Goal: Task Accomplishment & Management: Manage account settings

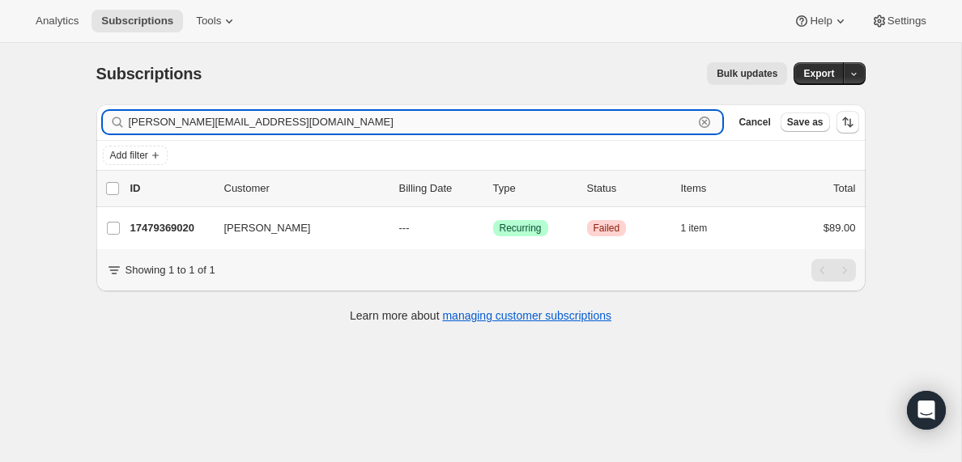
click at [262, 117] on input "[PERSON_NAME][EMAIL_ADDRESS][DOMAIN_NAME]" at bounding box center [411, 122] width 565 height 23
paste input "[EMAIL_ADDRESS][DOMAIN_NAME]"
click at [190, 121] on input "[EMAIL_ADDRESS][DOMAIN_NAME]" at bounding box center [411, 122] width 565 height 23
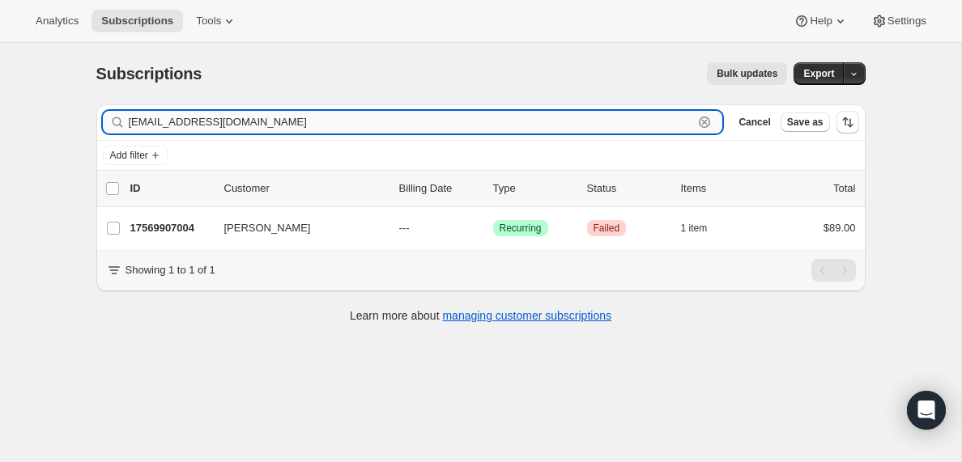
click at [190, 121] on input "[EMAIL_ADDRESS][DOMAIN_NAME]" at bounding box center [411, 122] width 565 height 23
paste input "[EMAIL_ADDRESS][DOMAIN_NAME]"
click at [218, 123] on input "[EMAIL_ADDRESS][DOMAIN_NAME]" at bounding box center [411, 122] width 565 height 23
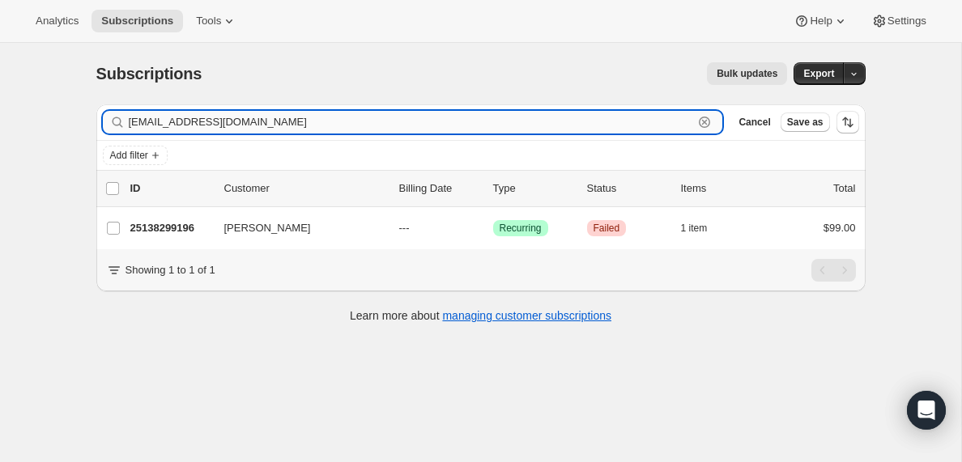
click at [218, 123] on input "[EMAIL_ADDRESS][DOMAIN_NAME]" at bounding box center [411, 122] width 565 height 23
paste input "gomezlorkyy"
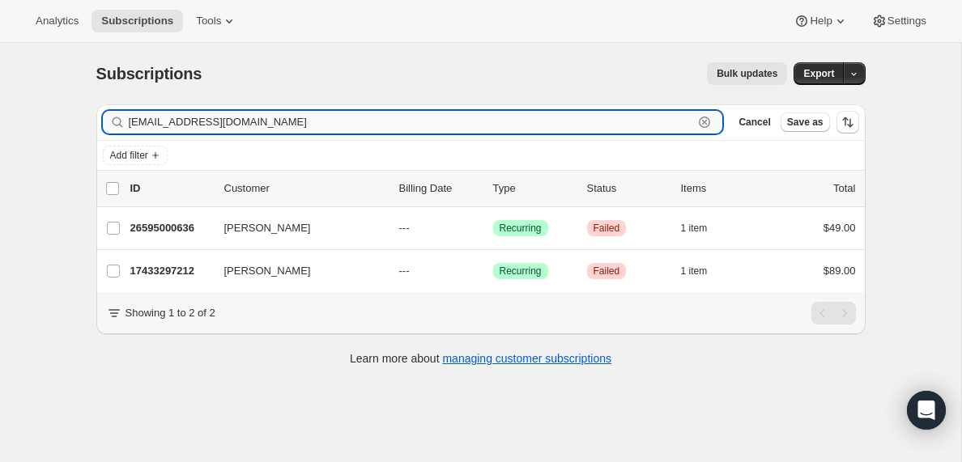
click at [256, 119] on input "[EMAIL_ADDRESS][DOMAIN_NAME]" at bounding box center [411, 122] width 565 height 23
paste input "[EMAIL_ADDRESS][DOMAIN_NAME]"
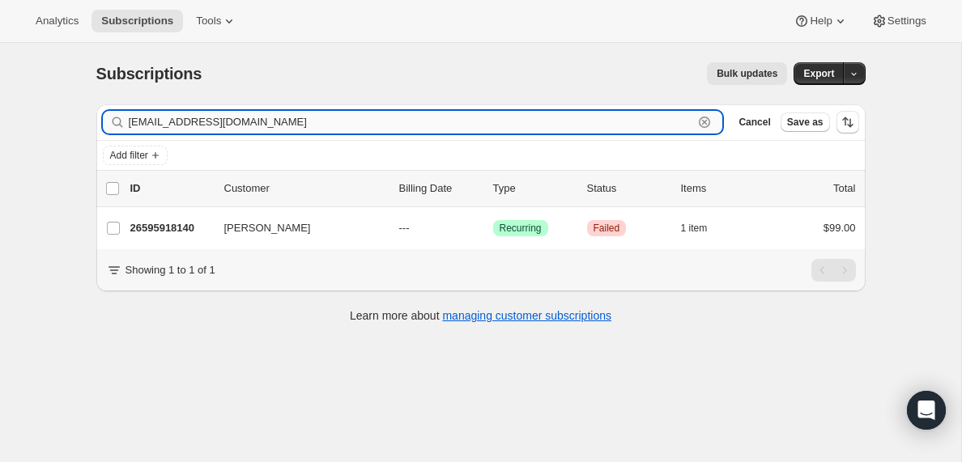
click at [287, 125] on input "[EMAIL_ADDRESS][DOMAIN_NAME]" at bounding box center [411, 122] width 565 height 23
paste input "[EMAIL_ADDRESS][DOMAIN_NAME]"
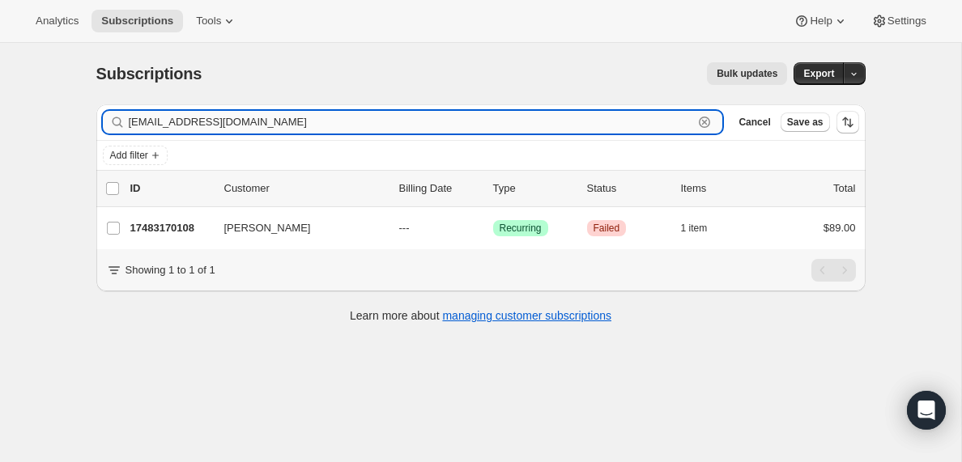
click at [226, 121] on input "[EMAIL_ADDRESS][DOMAIN_NAME]" at bounding box center [411, 122] width 565 height 23
paste input "[EMAIL_ADDRESS][DOMAIN_NAME]"
click at [209, 126] on input "[EMAIL_ADDRESS][DOMAIN_NAME]" at bounding box center [411, 122] width 565 height 23
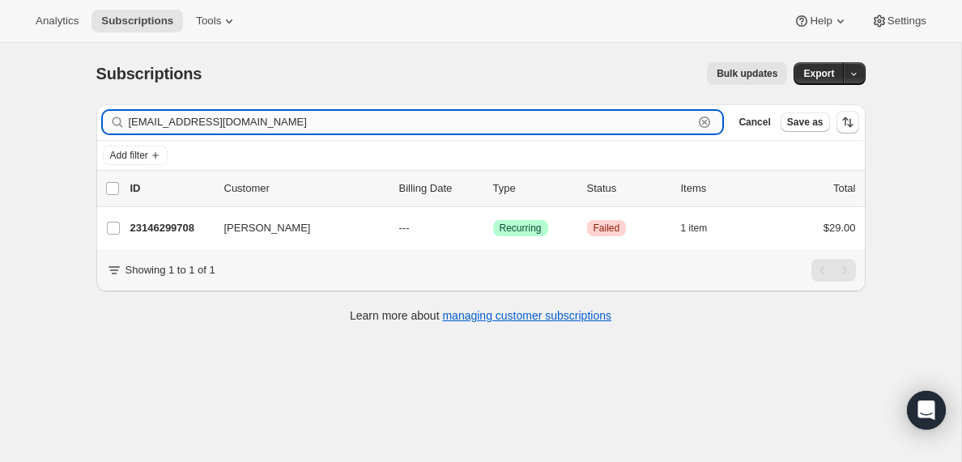
click at [209, 126] on input "[EMAIL_ADDRESS][DOMAIN_NAME]" at bounding box center [411, 122] width 565 height 23
paste input "frankthomas@harrisbaptist"
click at [289, 125] on input "[EMAIL_ADDRESS][DOMAIN_NAME]" at bounding box center [411, 122] width 565 height 23
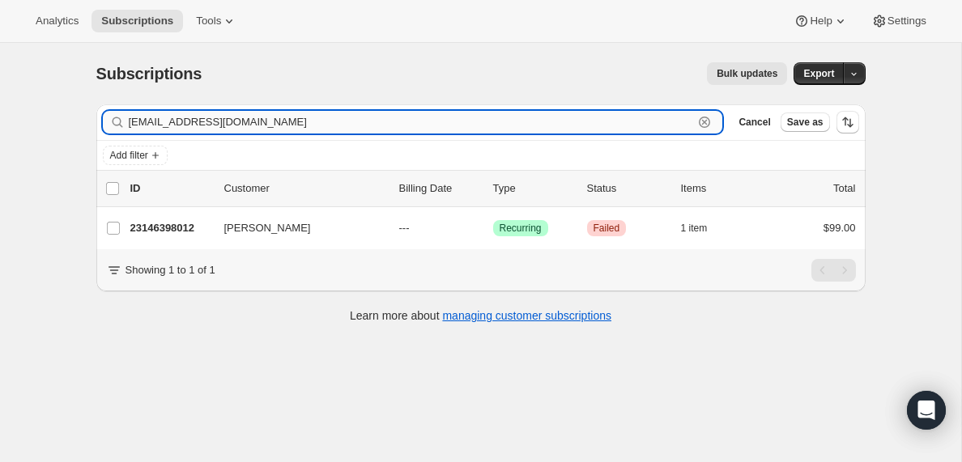
click at [289, 125] on input "[EMAIL_ADDRESS][DOMAIN_NAME]" at bounding box center [411, 122] width 565 height 23
paste input "[EMAIL_ADDRESS][DOMAIN_NAME]"
click at [269, 121] on input "[EMAIL_ADDRESS][DOMAIN_NAME]" at bounding box center [411, 122] width 565 height 23
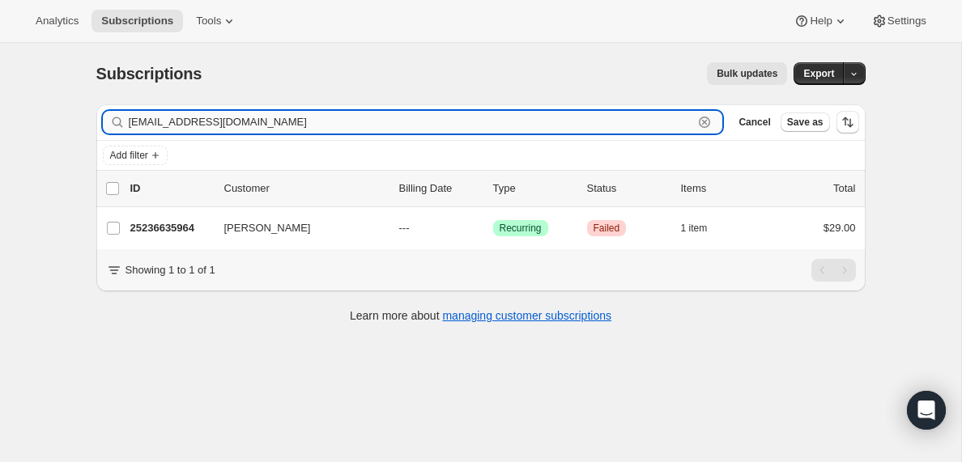
click at [269, 121] on input "[EMAIL_ADDRESS][DOMAIN_NAME]" at bounding box center [411, 122] width 565 height 23
paste input "[PERSON_NAME][EMAIL_ADDRESS][DOMAIN_NAME]"
click at [264, 126] on input "[PERSON_NAME][EMAIL_ADDRESS][DOMAIN_NAME]" at bounding box center [411, 122] width 565 height 23
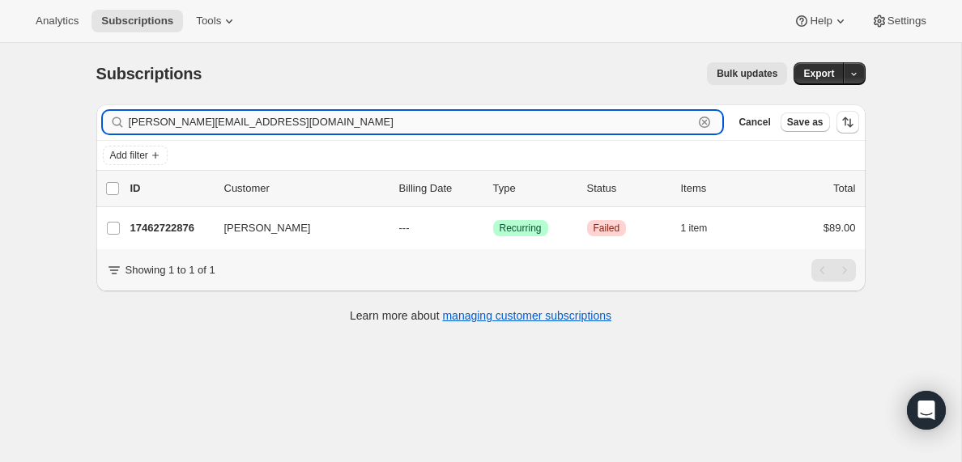
click at [264, 126] on input "[PERSON_NAME][EMAIL_ADDRESS][DOMAIN_NAME]" at bounding box center [411, 122] width 565 height 23
paste input "[EMAIL_ADDRESS][DOMAIN_NAME]"
click at [177, 121] on input "[EMAIL_ADDRESS][DOMAIN_NAME]" at bounding box center [411, 122] width 565 height 23
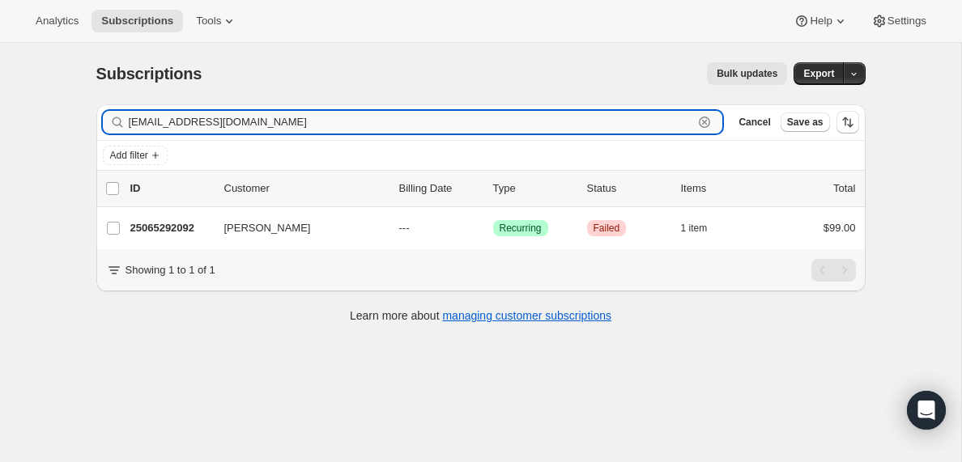
click at [177, 121] on input "[EMAIL_ADDRESS][DOMAIN_NAME]" at bounding box center [411, 122] width 565 height 23
paste input "shollins338"
click at [245, 122] on input "[EMAIL_ADDRESS][DOMAIN_NAME]" at bounding box center [411, 122] width 565 height 23
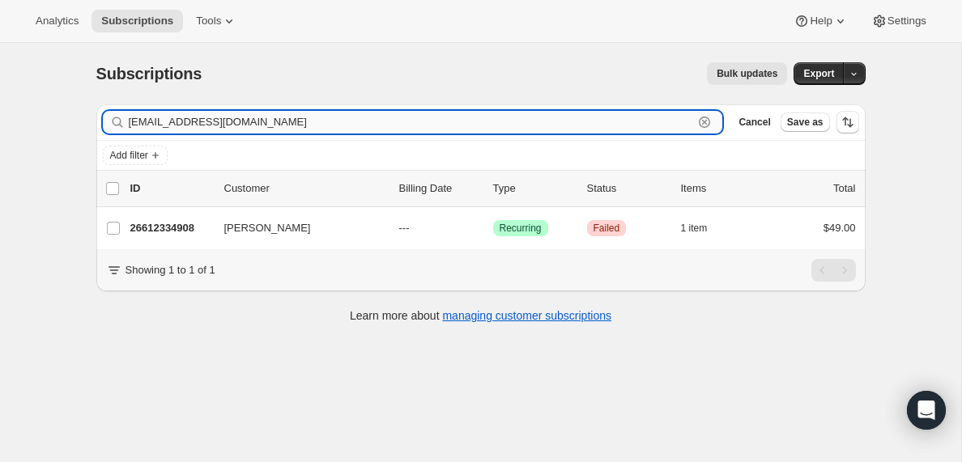
click at [245, 122] on input "[EMAIL_ADDRESS][DOMAIN_NAME]" at bounding box center [411, 122] width 565 height 23
paste input "[EMAIL_ADDRESS][DOMAIN_NAME]"
type input "[EMAIL_ADDRESS][DOMAIN_NAME]"
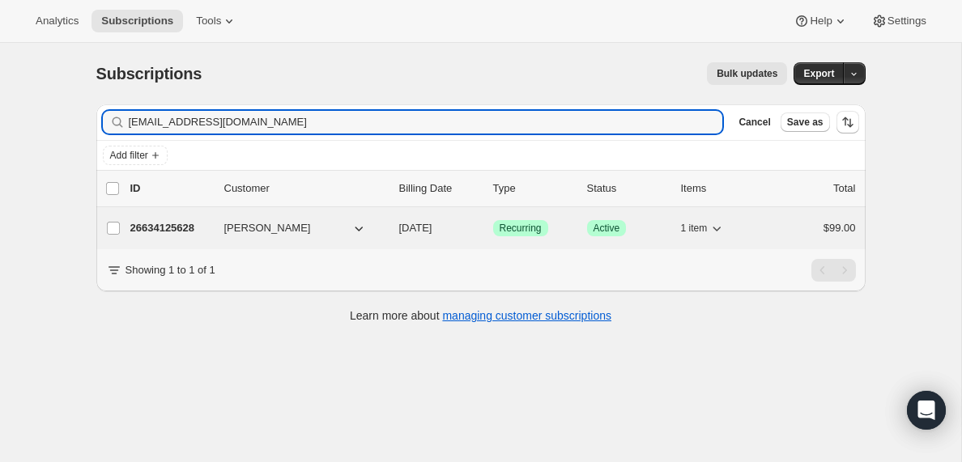
click at [173, 231] on p "26634125628" at bounding box center [170, 228] width 81 height 16
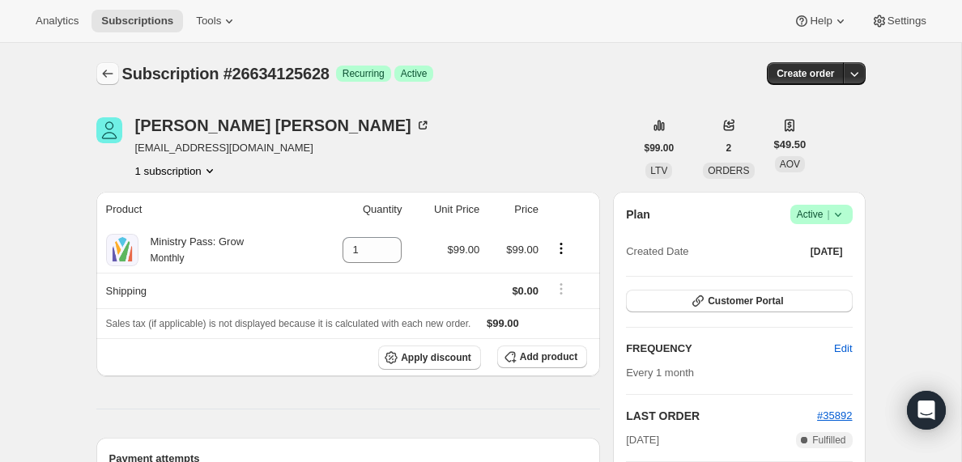
click at [108, 76] on icon "Subscriptions" at bounding box center [108, 74] width 16 height 16
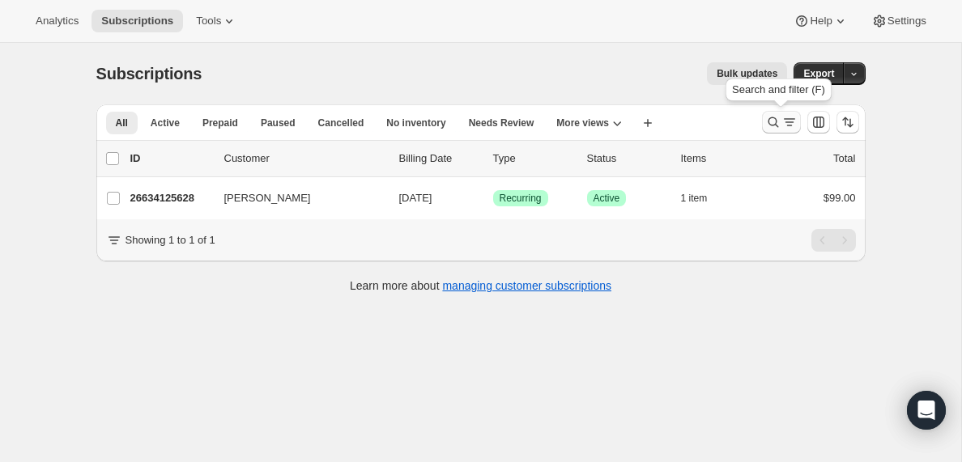
click at [786, 122] on icon "Search and filter results" at bounding box center [789, 122] width 16 height 16
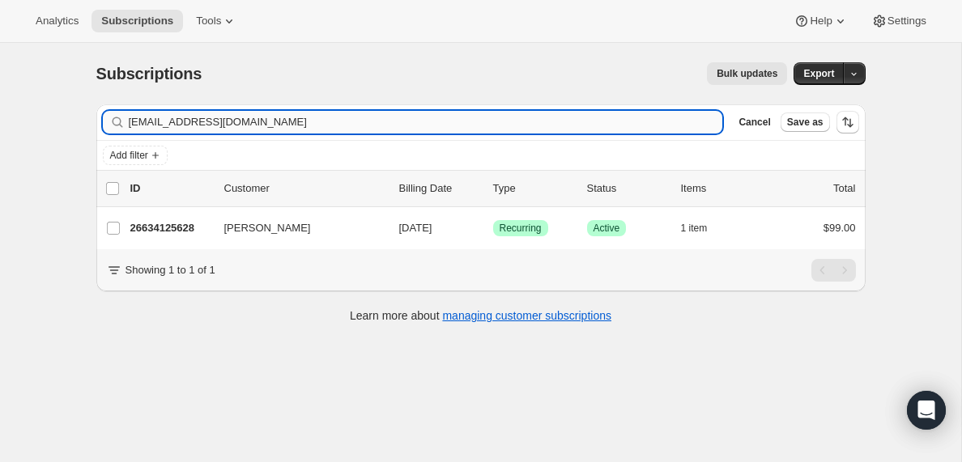
click at [261, 116] on input "[EMAIL_ADDRESS][DOMAIN_NAME]" at bounding box center [426, 122] width 594 height 23
click at [183, 123] on input "[EMAIL_ADDRESS][DOMAIN_NAME]" at bounding box center [411, 122] width 565 height 23
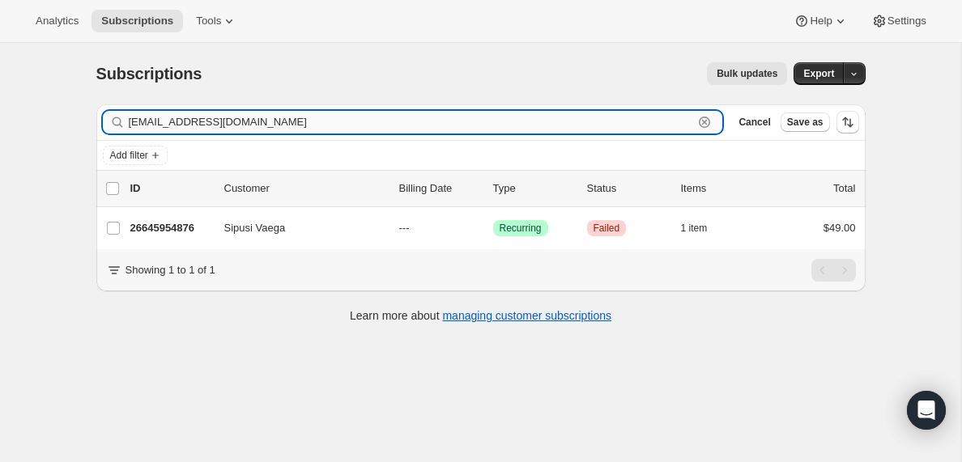
click at [183, 123] on input "[EMAIL_ADDRESS][DOMAIN_NAME]" at bounding box center [411, 122] width 565 height 23
paste input "carterkhalil000"
click at [274, 115] on input "[EMAIL_ADDRESS][DOMAIN_NAME]" at bounding box center [411, 122] width 565 height 23
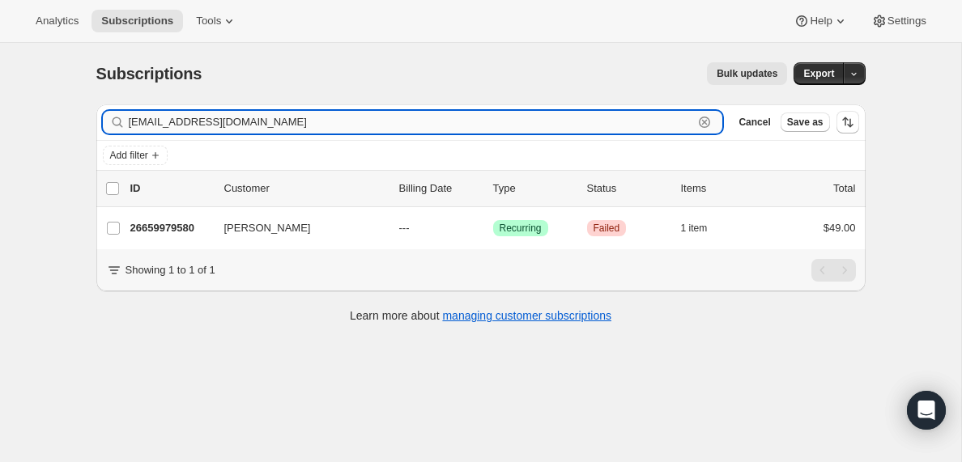
click at [274, 115] on input "[EMAIL_ADDRESS][DOMAIN_NAME]" at bounding box center [411, 122] width 565 height 23
paste input "wtswanson23"
click at [291, 119] on input "[EMAIL_ADDRESS][DOMAIN_NAME]" at bounding box center [411, 122] width 565 height 23
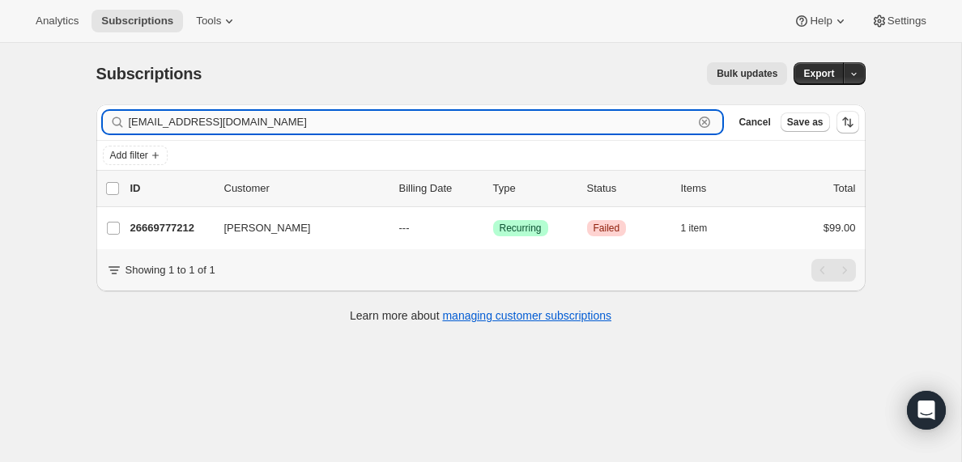
click at [291, 119] on input "[EMAIL_ADDRESS][DOMAIN_NAME]" at bounding box center [411, 122] width 565 height 23
paste input "mr88son"
click at [283, 120] on input "[EMAIL_ADDRESS][DOMAIN_NAME]" at bounding box center [411, 122] width 565 height 23
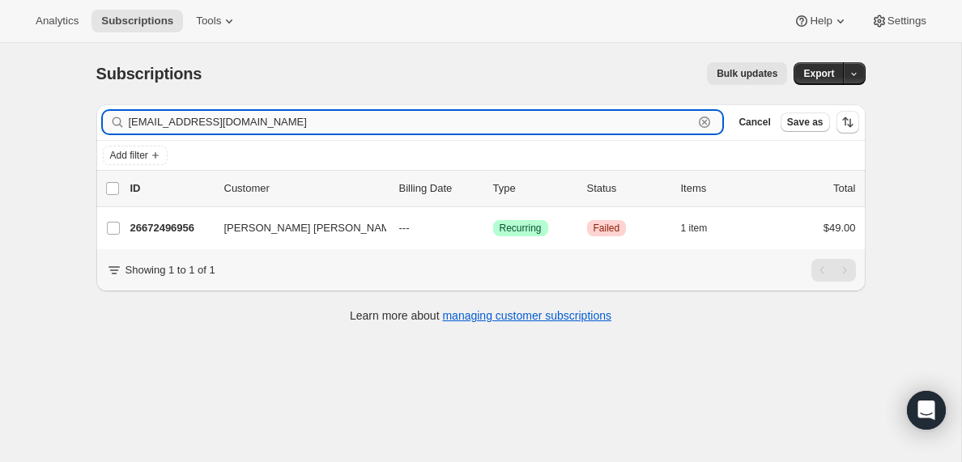
click at [283, 120] on input "[EMAIL_ADDRESS][DOMAIN_NAME]" at bounding box center [411, 122] width 565 height 23
paste input "[EMAIL_ADDRESS]"
type input "[EMAIL_ADDRESS][DOMAIN_NAME]"
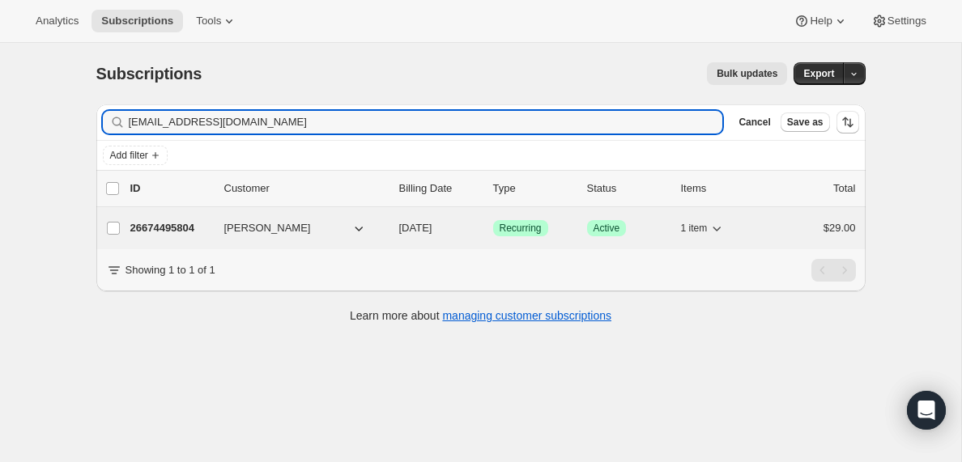
click at [169, 227] on p "26674495804" at bounding box center [170, 228] width 81 height 16
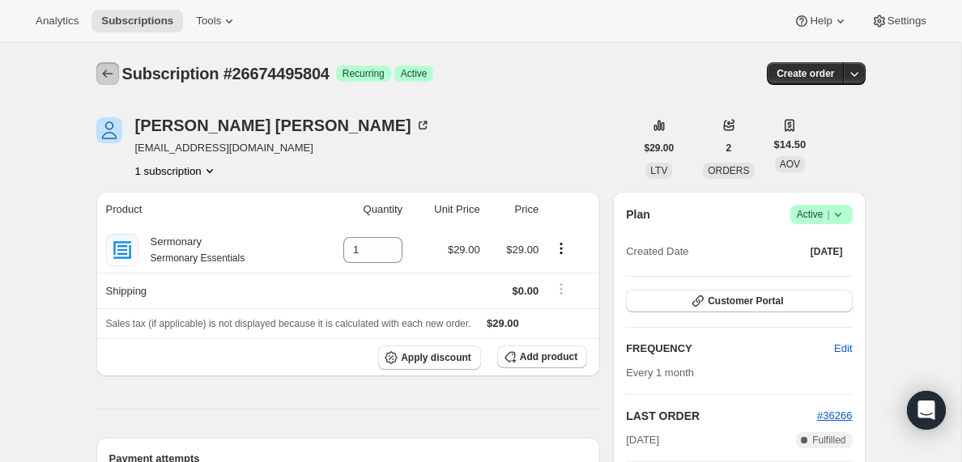
click at [107, 71] on icon "Subscriptions" at bounding box center [108, 74] width 16 height 16
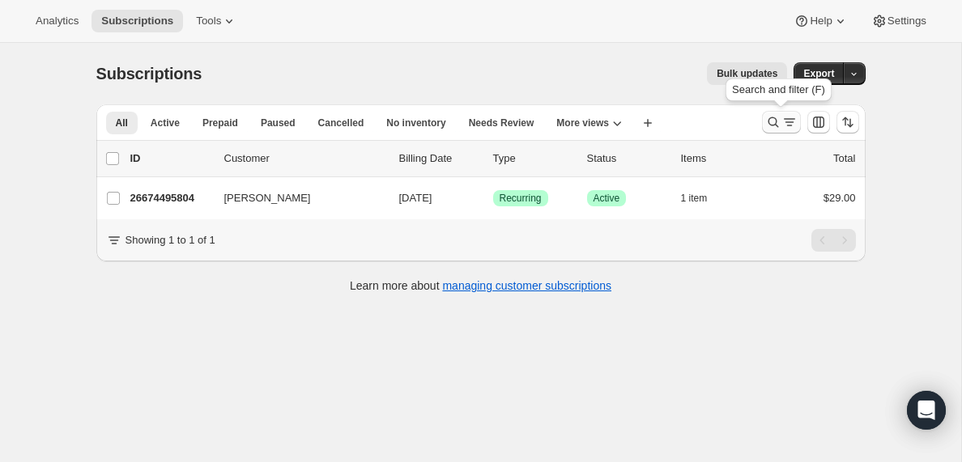
click at [792, 123] on icon "Search and filter results" at bounding box center [789, 122] width 16 height 16
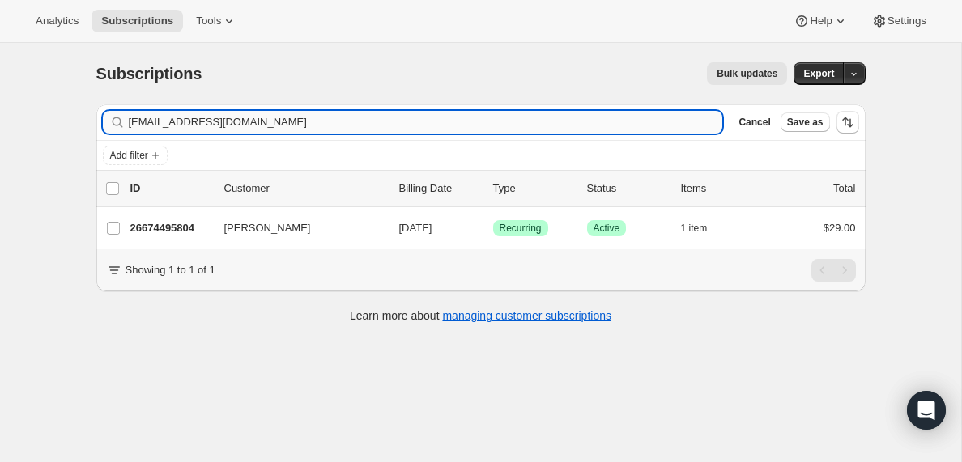
click at [295, 130] on input "[EMAIL_ADDRESS][DOMAIN_NAME]" at bounding box center [426, 122] width 594 height 23
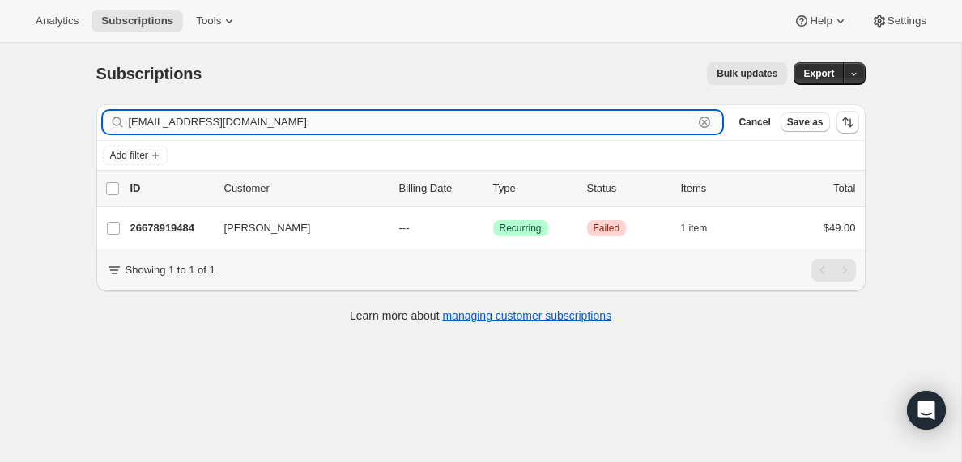
click at [260, 120] on input "[EMAIL_ADDRESS][DOMAIN_NAME]" at bounding box center [411, 122] width 565 height 23
paste input "[EMAIL_ADDRESS]"
click at [241, 124] on input "[EMAIL_ADDRESS][DOMAIN_NAME]" at bounding box center [411, 122] width 565 height 23
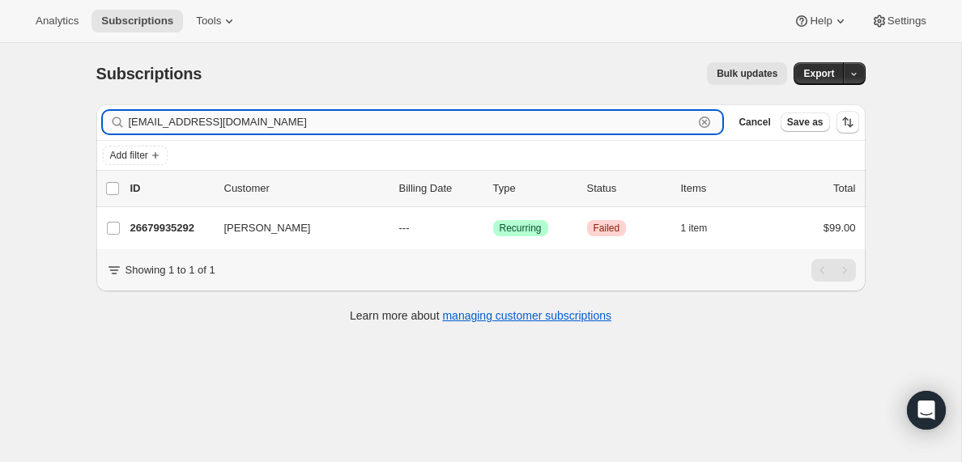
click at [241, 124] on input "[EMAIL_ADDRESS][DOMAIN_NAME]" at bounding box center [411, 122] width 565 height 23
paste input "sullivanprch"
click at [227, 119] on input "[EMAIL_ADDRESS][DOMAIN_NAME]" at bounding box center [411, 122] width 565 height 23
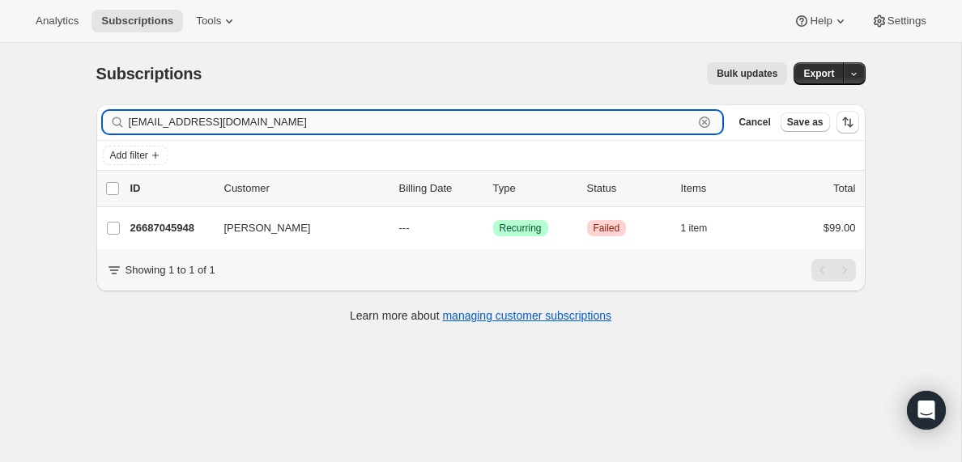
click at [227, 119] on input "[EMAIL_ADDRESS][DOMAIN_NAME]" at bounding box center [411, 122] width 565 height 23
paste input "buddunn79"
click at [245, 115] on input "[EMAIL_ADDRESS][DOMAIN_NAME]" at bounding box center [411, 122] width 565 height 23
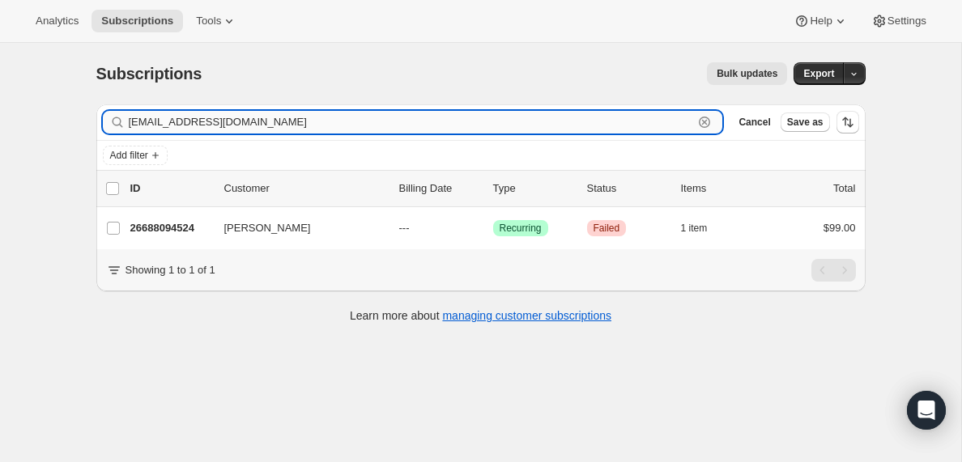
click at [245, 115] on input "[EMAIL_ADDRESS][DOMAIN_NAME]" at bounding box center [411, 122] width 565 height 23
paste input "mrjohnmiller31"
type input "[EMAIL_ADDRESS][DOMAIN_NAME]"
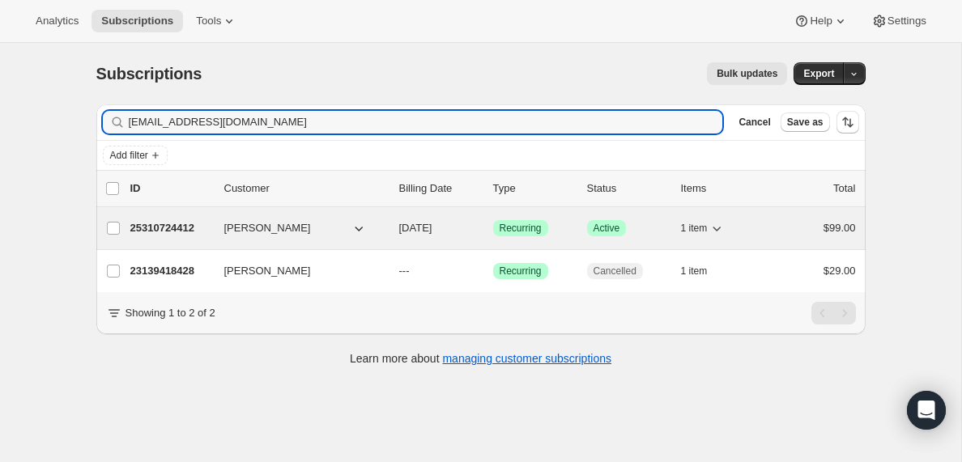
click at [172, 228] on p "25310724412" at bounding box center [170, 228] width 81 height 16
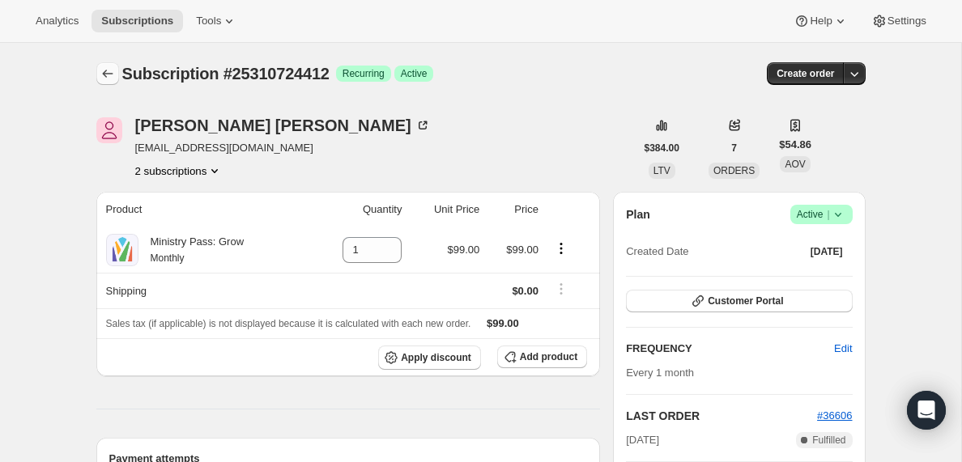
click at [108, 75] on icon "Subscriptions" at bounding box center [108, 74] width 16 height 16
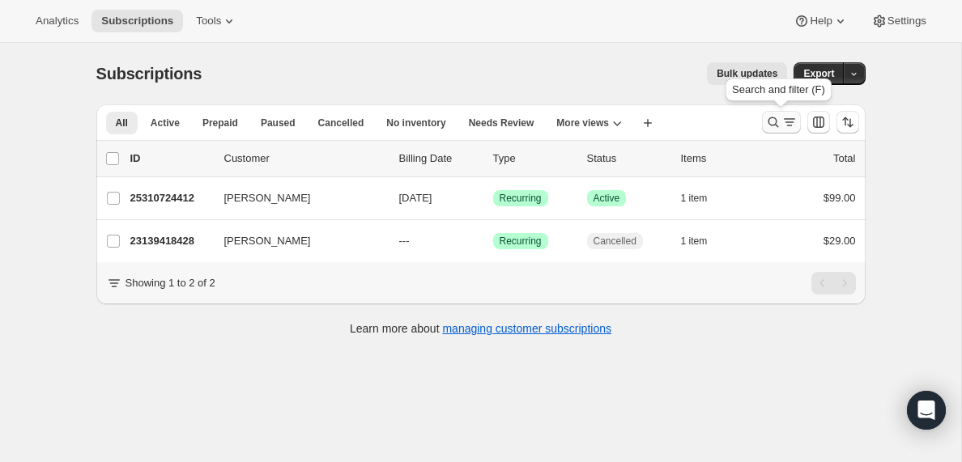
click at [781, 125] on icon "Search and filter results" at bounding box center [789, 122] width 16 height 16
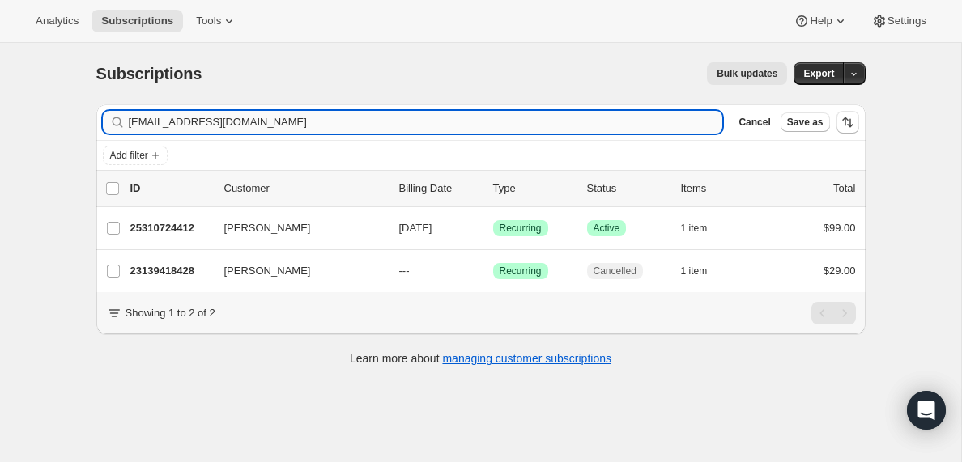
click at [279, 115] on input "[EMAIL_ADDRESS][DOMAIN_NAME]" at bounding box center [426, 122] width 594 height 23
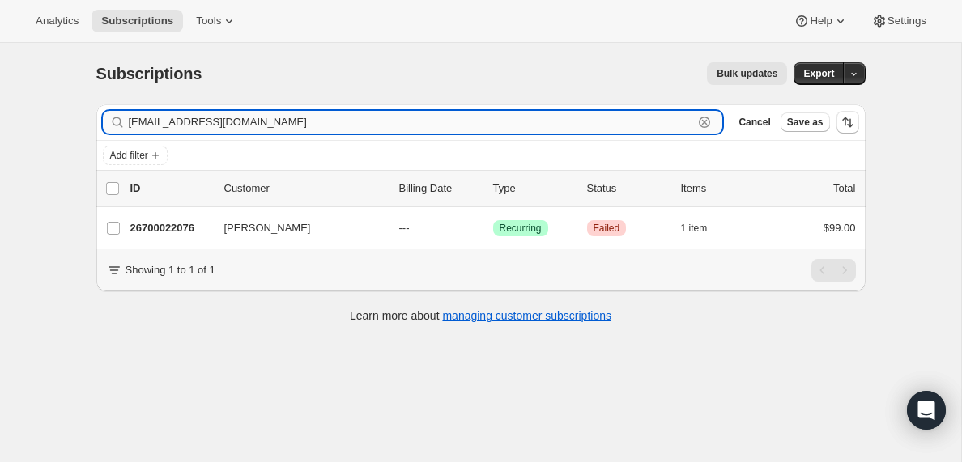
click at [279, 117] on input "[EMAIL_ADDRESS][DOMAIN_NAME]" at bounding box center [411, 122] width 565 height 23
paste input "[PERSON_NAME][EMAIL_ADDRESS][PERSON_NAME][PERSON_NAME][DOMAIN_NAME]"
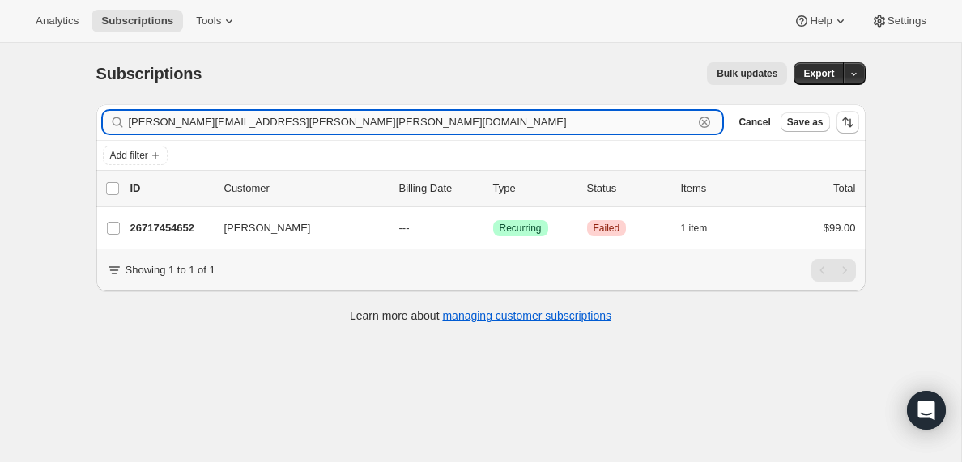
click at [272, 123] on input "[PERSON_NAME][EMAIL_ADDRESS][PERSON_NAME][PERSON_NAME][DOMAIN_NAME]" at bounding box center [411, 122] width 565 height 23
paste input "[EMAIL_ADDRESS][DOMAIN_NAME]"
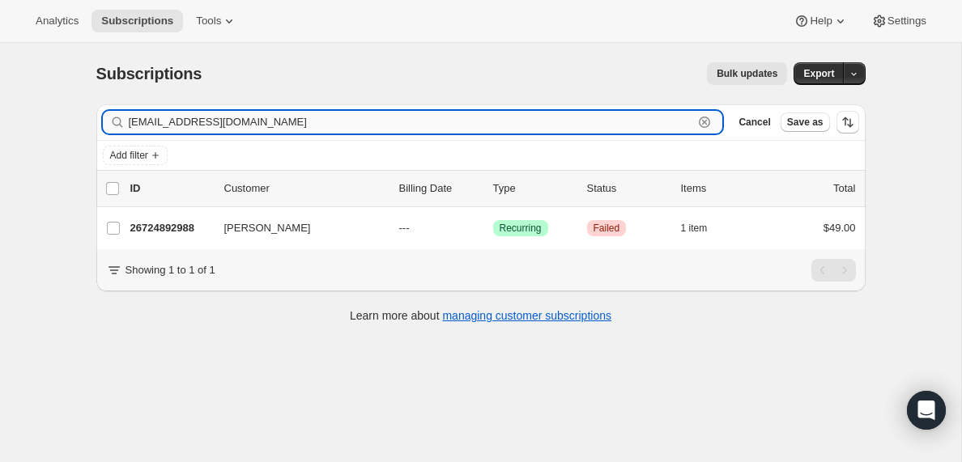
click at [228, 121] on input "[EMAIL_ADDRESS][DOMAIN_NAME]" at bounding box center [411, 122] width 565 height 23
paste input "[EMAIL_ADDRESS]"
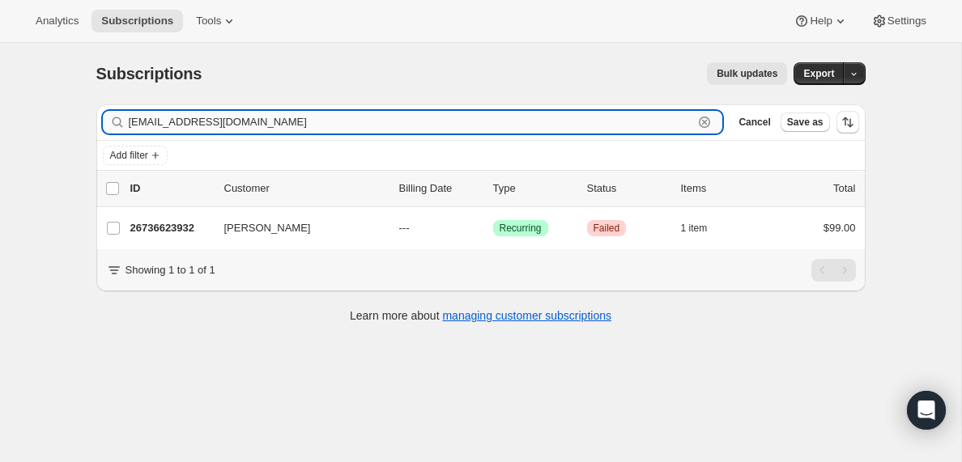
click at [249, 121] on input "[EMAIL_ADDRESS][DOMAIN_NAME]" at bounding box center [411, 122] width 565 height 23
paste input "[EMAIL_ADDRESS]"
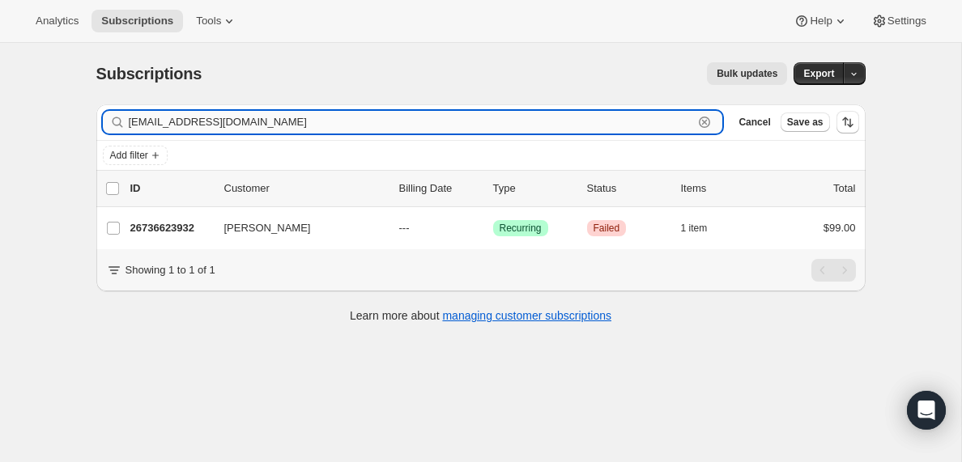
type input "[EMAIL_ADDRESS][DOMAIN_NAME]"
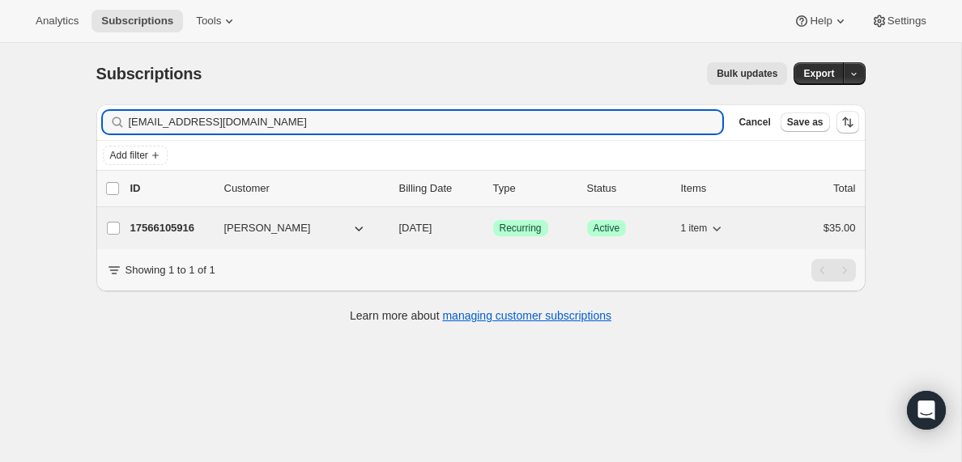
click at [165, 228] on p "17566105916" at bounding box center [170, 228] width 81 height 16
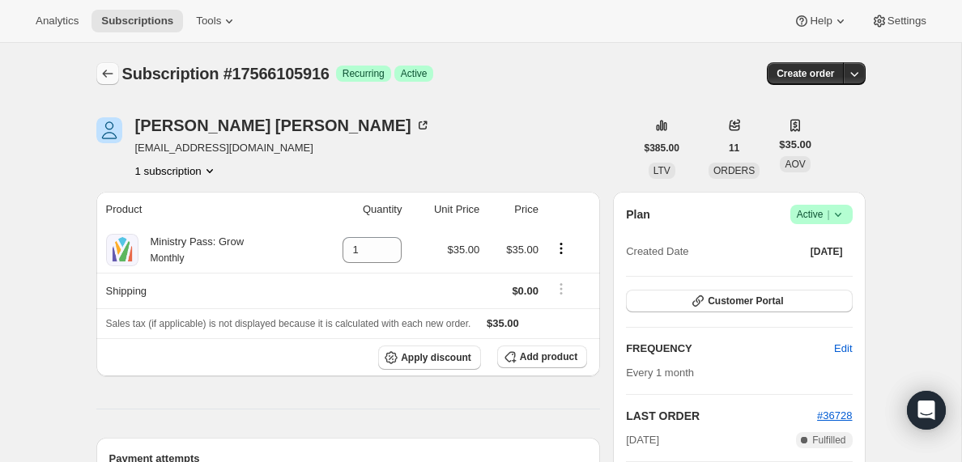
click at [107, 72] on icon "Subscriptions" at bounding box center [108, 74] width 16 height 16
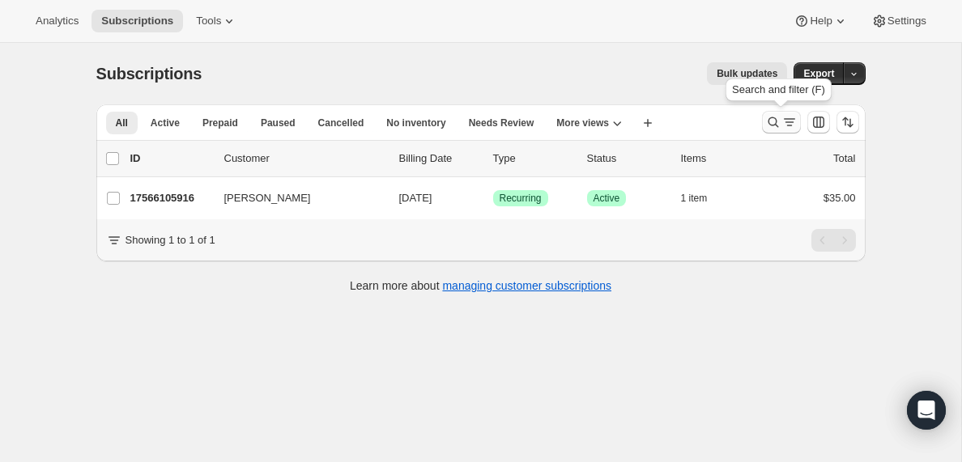
click at [785, 121] on icon "Search and filter results" at bounding box center [789, 122] width 16 height 16
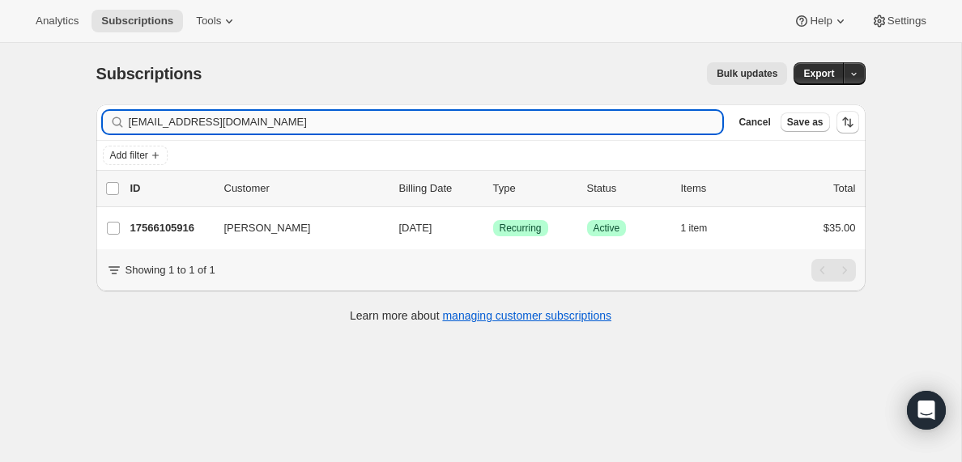
click at [321, 121] on input "[EMAIL_ADDRESS][DOMAIN_NAME]" at bounding box center [426, 122] width 594 height 23
type input "[PERSON_NAME][EMAIL_ADDRESS][PERSON_NAME][DOMAIN_NAME]"
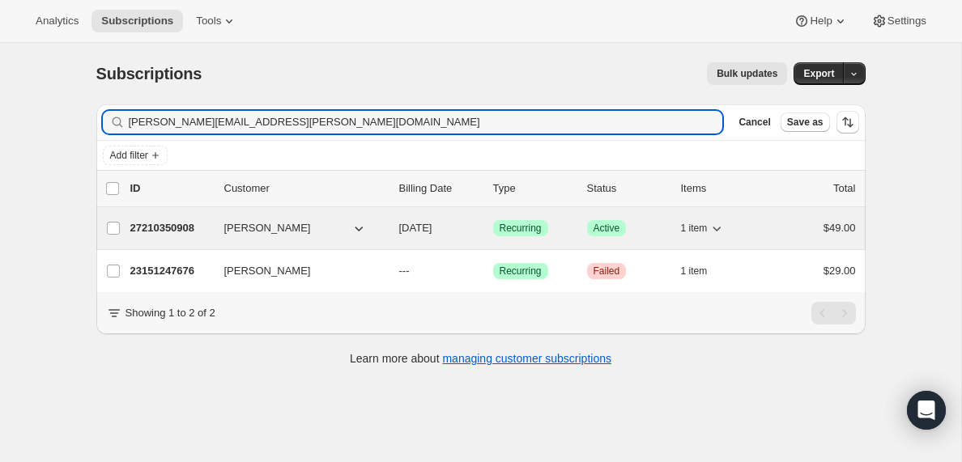
click at [180, 226] on p "27210350908" at bounding box center [170, 228] width 81 height 16
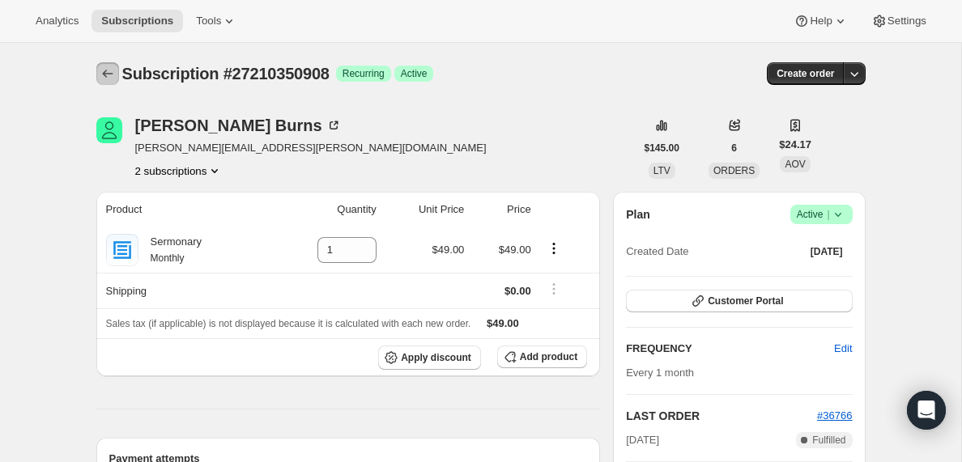
click at [104, 74] on icon "Subscriptions" at bounding box center [107, 74] width 11 height 8
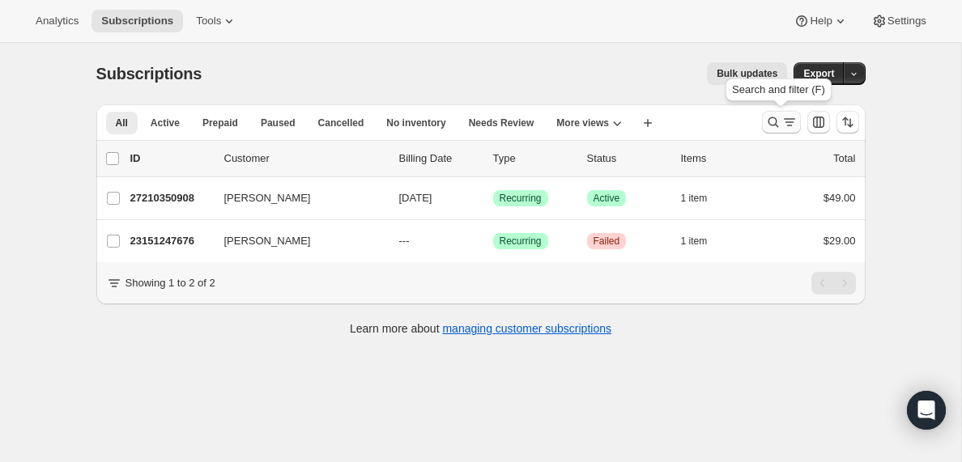
click at [788, 123] on icon "Search and filter results" at bounding box center [789, 122] width 16 height 16
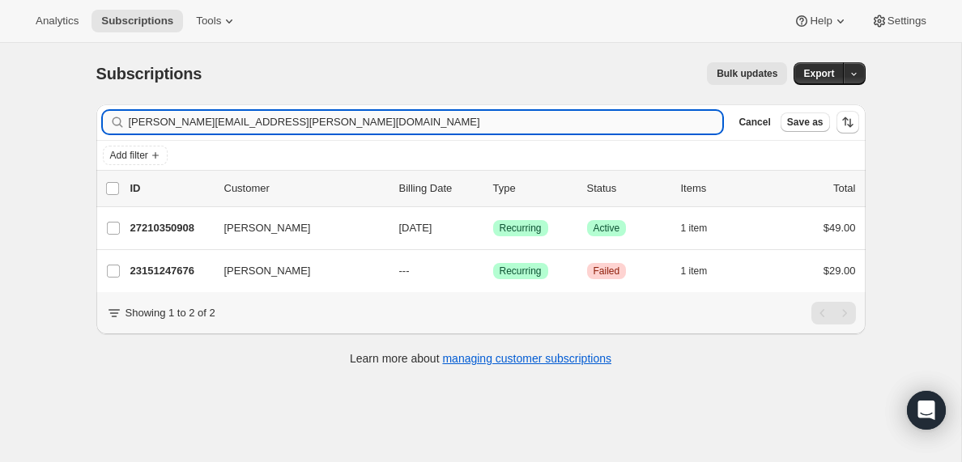
click at [274, 118] on input "[PERSON_NAME][EMAIL_ADDRESS][PERSON_NAME][DOMAIN_NAME]" at bounding box center [426, 122] width 594 height 23
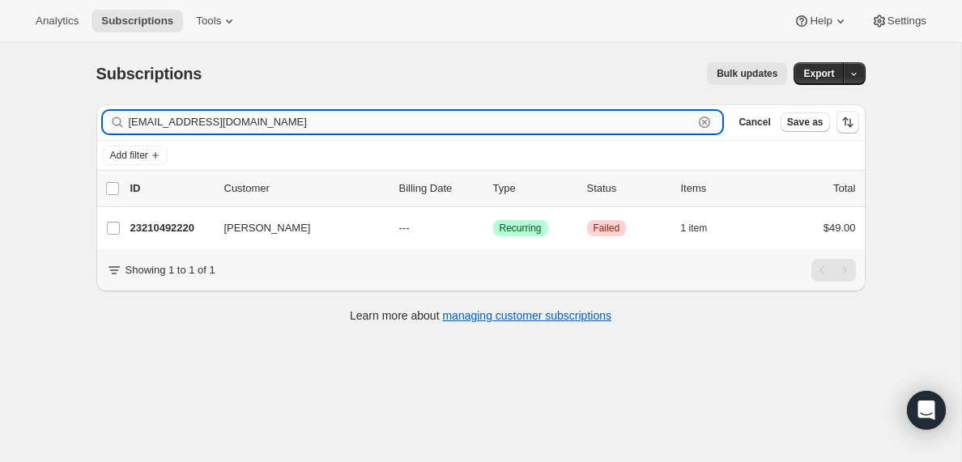
click at [312, 125] on input "[EMAIL_ADDRESS][DOMAIN_NAME]" at bounding box center [411, 122] width 565 height 23
paste input "anaana123456@hot"
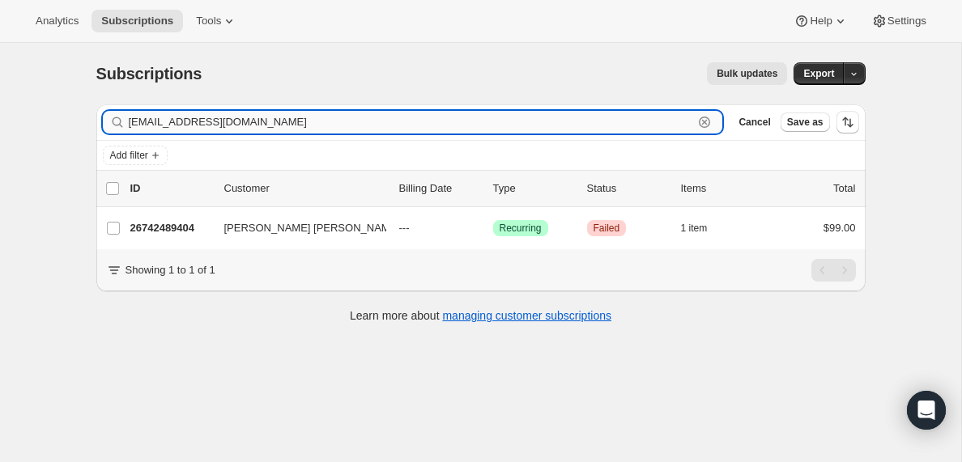
click at [260, 126] on input "[EMAIL_ADDRESS][DOMAIN_NAME]" at bounding box center [411, 122] width 565 height 23
paste input "jjthagreat74@g"
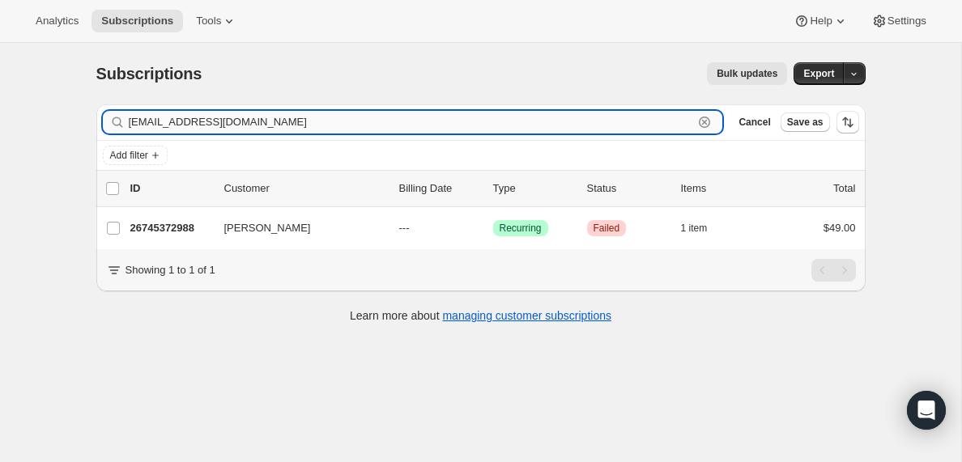
click at [259, 119] on input "[EMAIL_ADDRESS][DOMAIN_NAME]" at bounding box center [411, 122] width 565 height 23
paste input "grace.kaifa25"
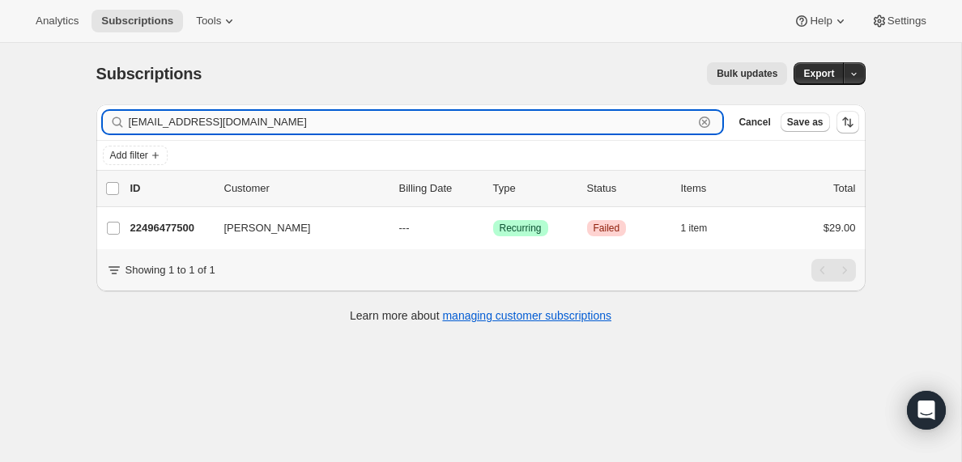
click at [299, 129] on input "[EMAIL_ADDRESS][DOMAIN_NAME]" at bounding box center [411, 122] width 565 height 23
paste input "terrancelculp"
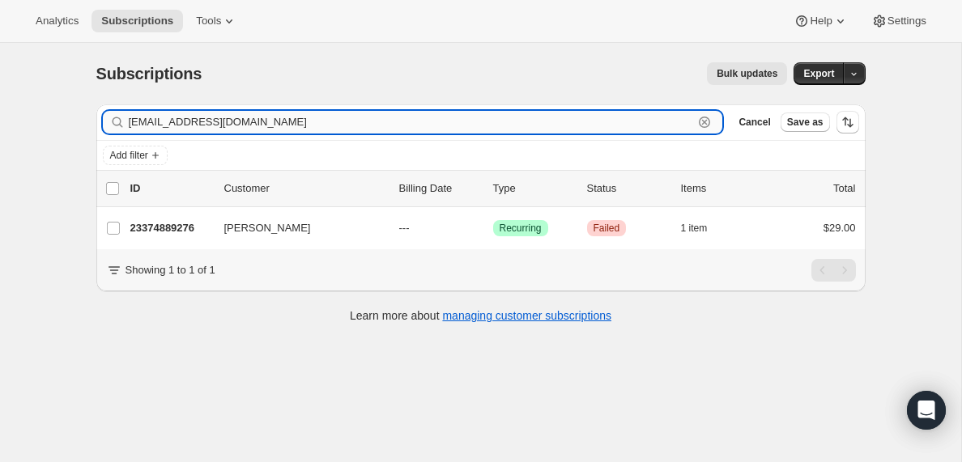
click at [252, 118] on input "[EMAIL_ADDRESS][DOMAIN_NAME]" at bounding box center [411, 122] width 565 height 23
paste input "amartin3747"
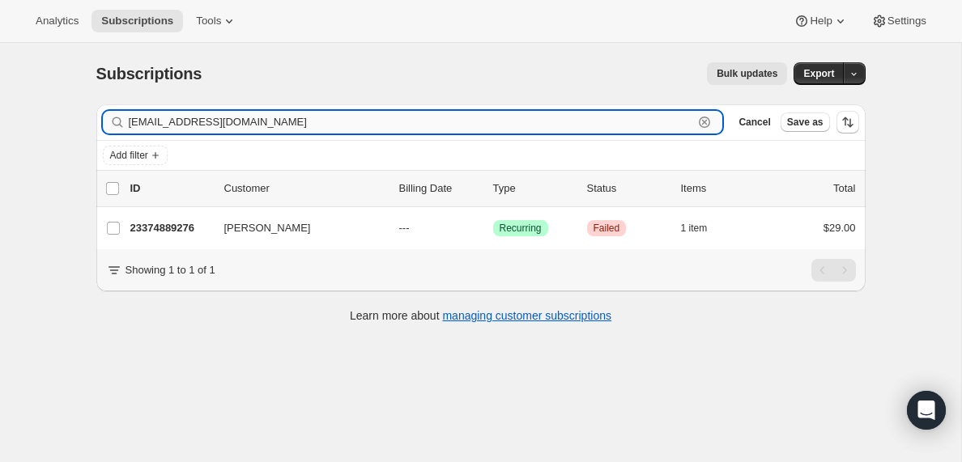
type input "[EMAIL_ADDRESS][DOMAIN_NAME]"
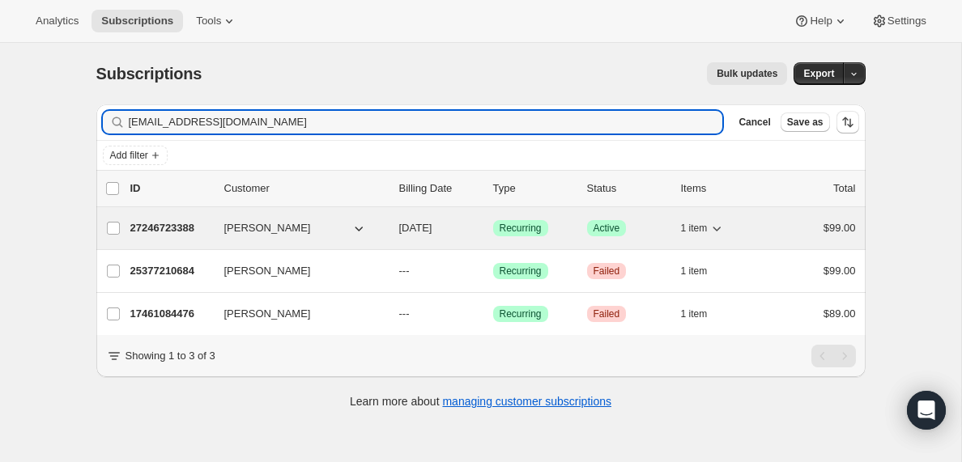
click at [177, 229] on p "27246723388" at bounding box center [170, 228] width 81 height 16
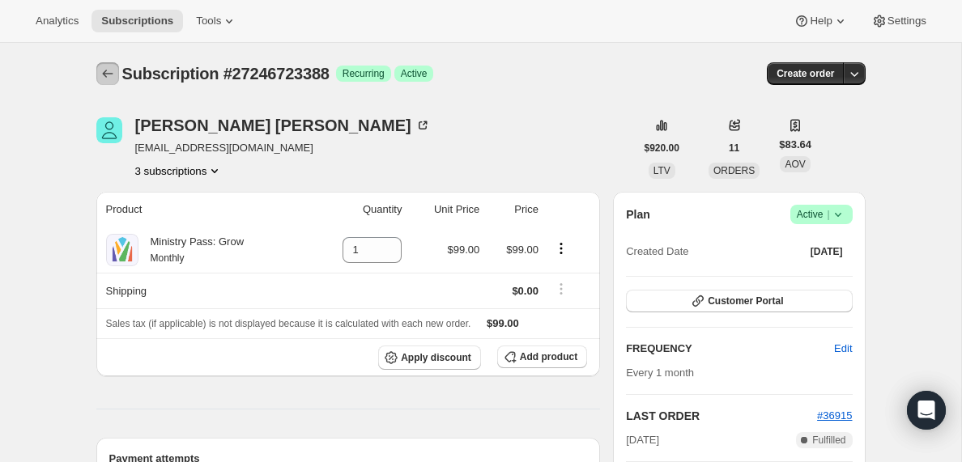
click at [104, 71] on icon "Subscriptions" at bounding box center [108, 74] width 16 height 16
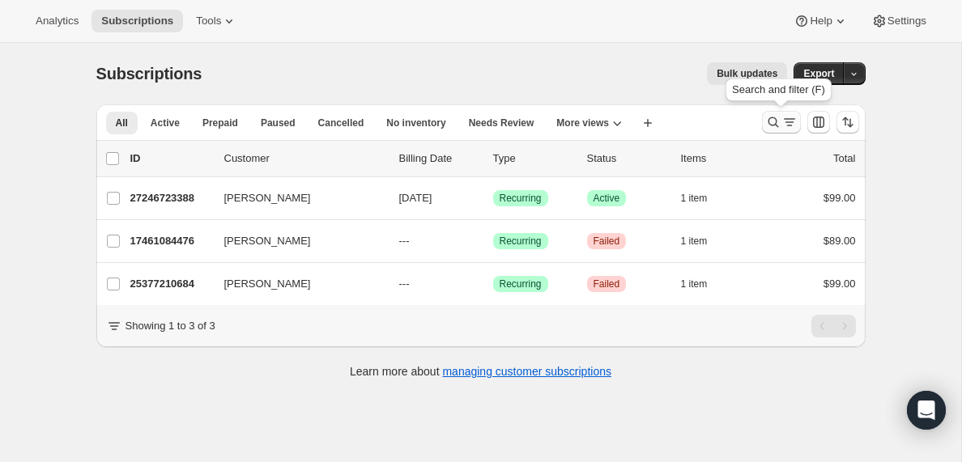
click at [790, 125] on icon "Search and filter results" at bounding box center [789, 122] width 16 height 16
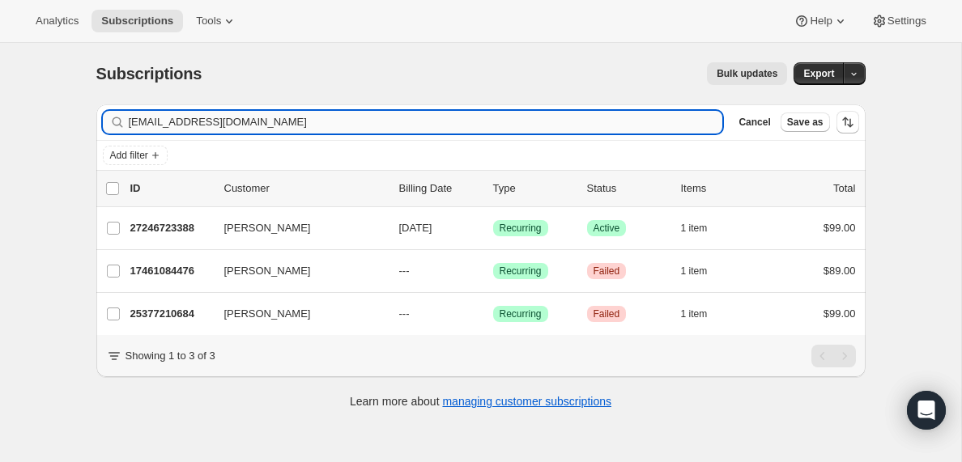
click at [265, 121] on input "[EMAIL_ADDRESS][DOMAIN_NAME]" at bounding box center [426, 122] width 594 height 23
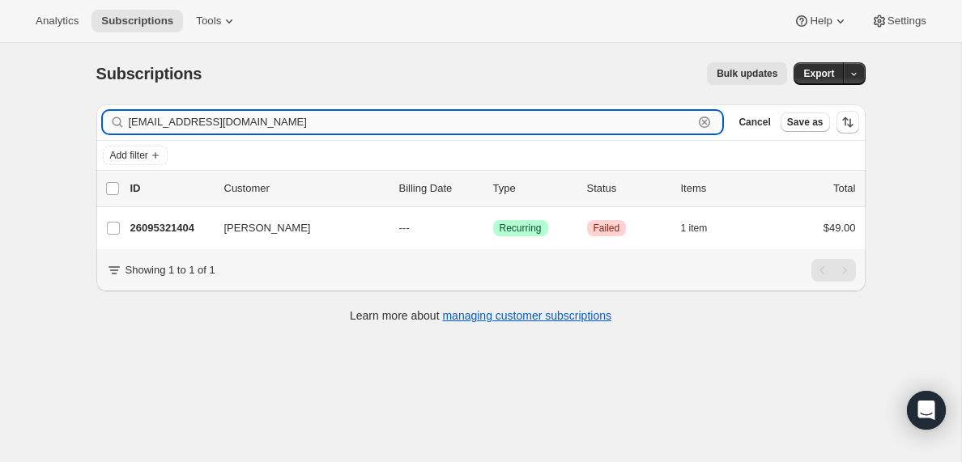
click at [228, 121] on input "[EMAIL_ADDRESS][DOMAIN_NAME]" at bounding box center [411, 122] width 565 height 23
paste input "[EMAIL_ADDRESS][DOMAIN_NAME]"
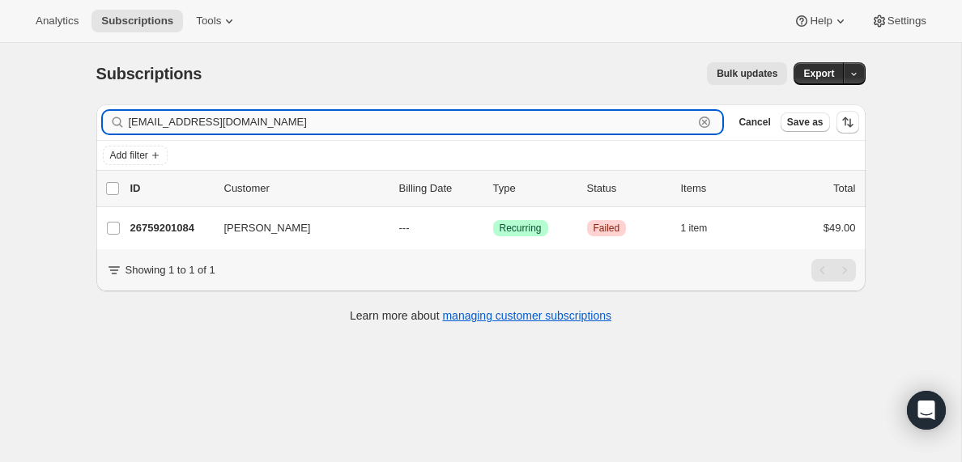
click at [242, 131] on input "[EMAIL_ADDRESS][DOMAIN_NAME]" at bounding box center [411, 122] width 565 height 23
paste input "aaliyahmack78@y"
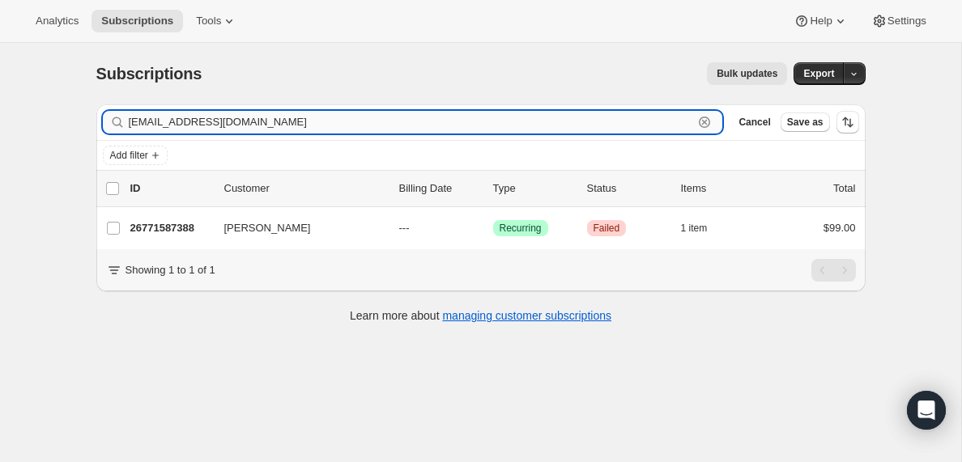
click at [263, 117] on input "[EMAIL_ADDRESS][DOMAIN_NAME]" at bounding box center [411, 122] width 565 height 23
paste input "[EMAIL_ADDRESS]"
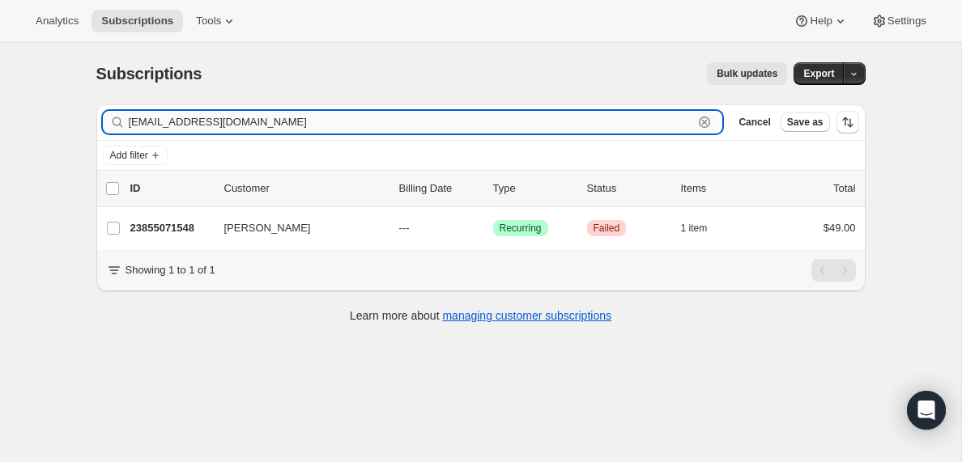
click at [257, 121] on input "[EMAIL_ADDRESS][DOMAIN_NAME]" at bounding box center [411, 122] width 565 height 23
paste input "[EMAIL_ADDRESS]"
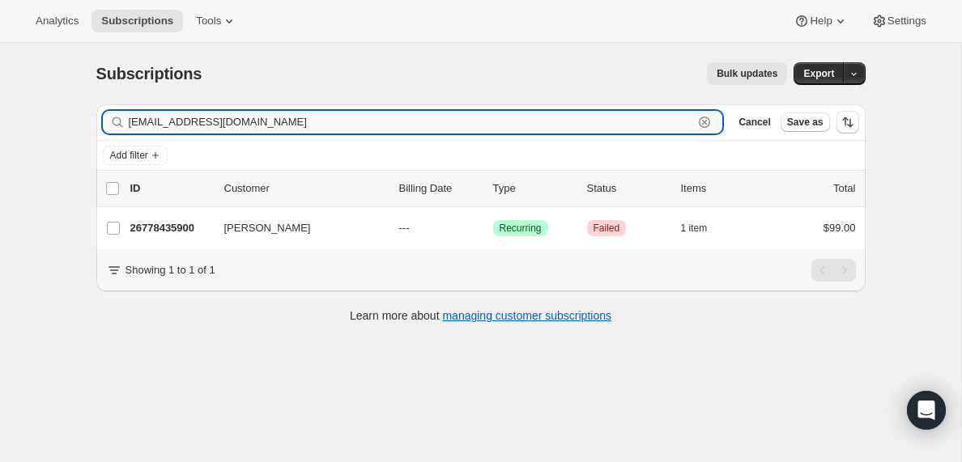
click at [226, 122] on input "[EMAIL_ADDRESS][DOMAIN_NAME]" at bounding box center [411, 122] width 565 height 23
paste input "shilohdean"
type input "[EMAIL_ADDRESS][DOMAIN_NAME]"
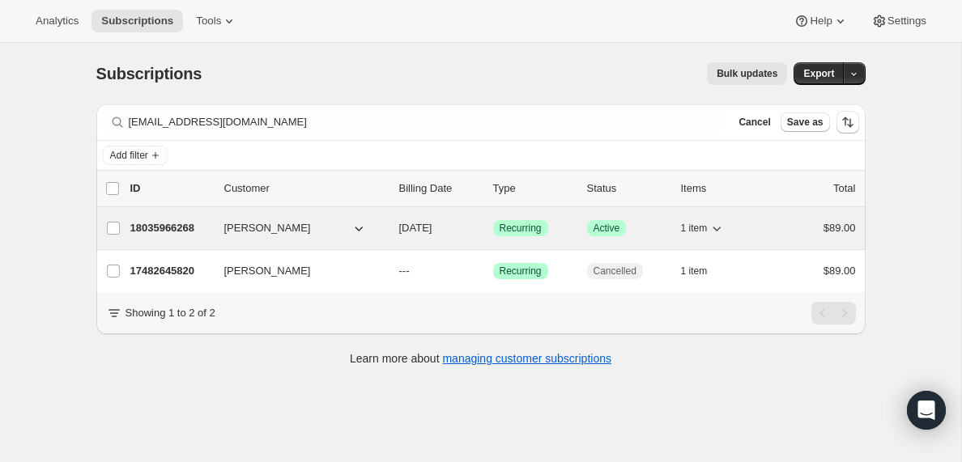
click at [176, 232] on p "18035966268" at bounding box center [170, 228] width 81 height 16
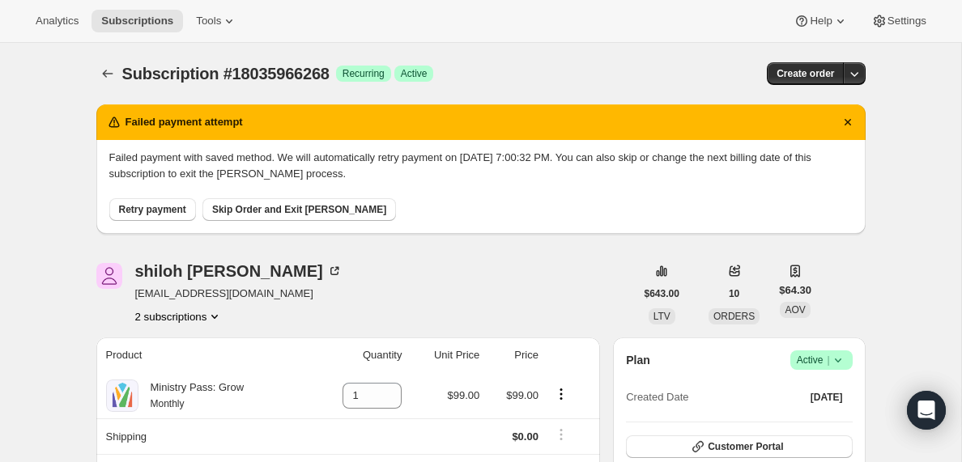
click at [216, 318] on icon "Product actions" at bounding box center [214, 316] width 16 height 16
click at [166, 349] on span "17482645820" at bounding box center [152, 347] width 65 height 12
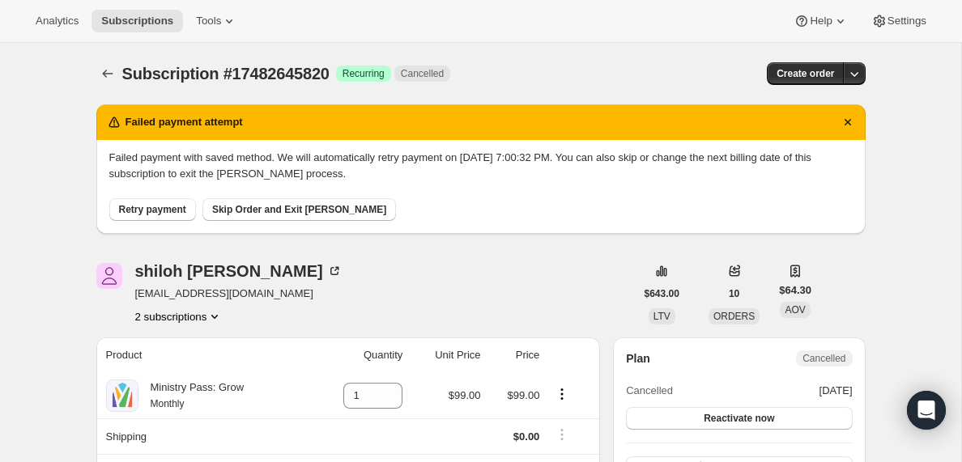
click at [195, 317] on button "2 subscriptions" at bounding box center [179, 316] width 88 height 16
click at [161, 377] on span "18035966268" at bounding box center [153, 374] width 65 height 12
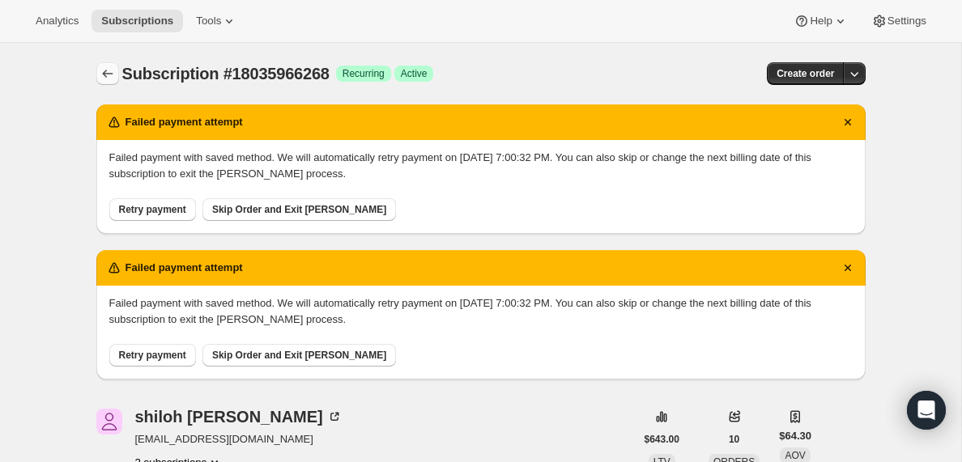
click at [105, 72] on icon "Subscriptions" at bounding box center [108, 74] width 16 height 16
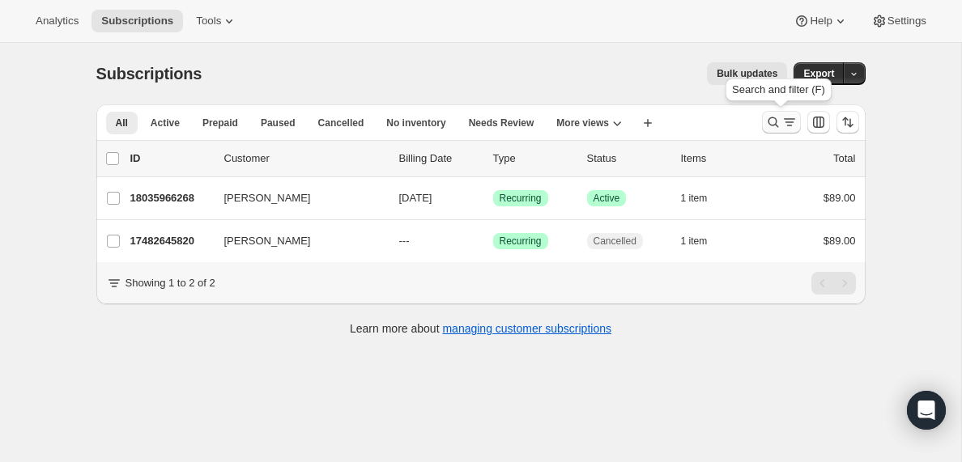
click at [785, 123] on icon "Search and filter results" at bounding box center [789, 122] width 16 height 16
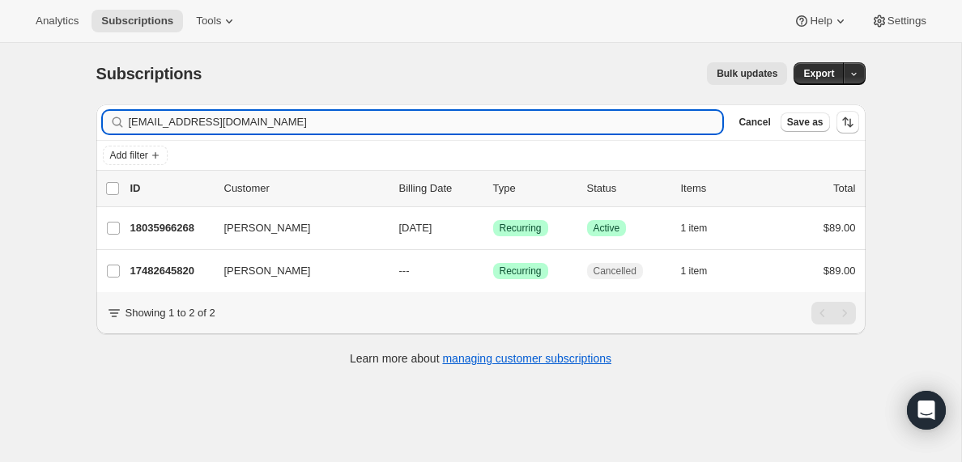
click at [253, 119] on input "[EMAIL_ADDRESS][DOMAIN_NAME]" at bounding box center [426, 122] width 594 height 23
type input "[EMAIL_ADDRESS][PERSON_NAME][DOMAIN_NAME]"
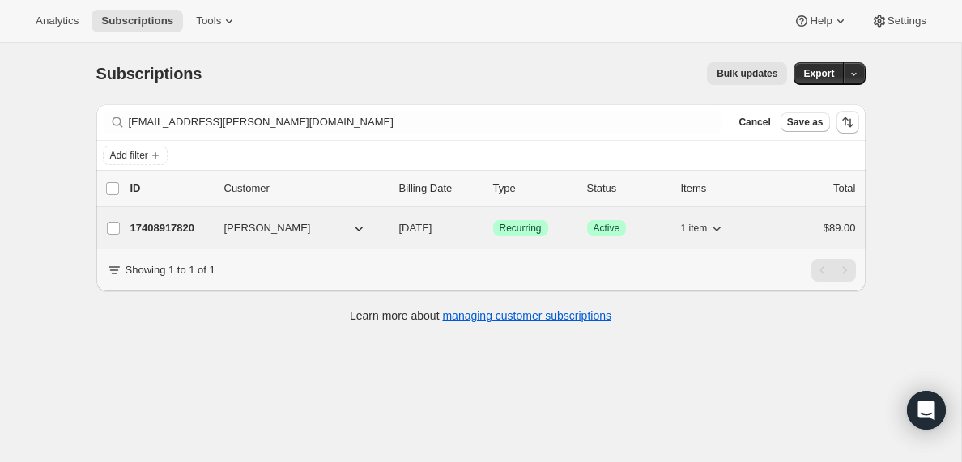
click at [189, 227] on p "17408917820" at bounding box center [170, 228] width 81 height 16
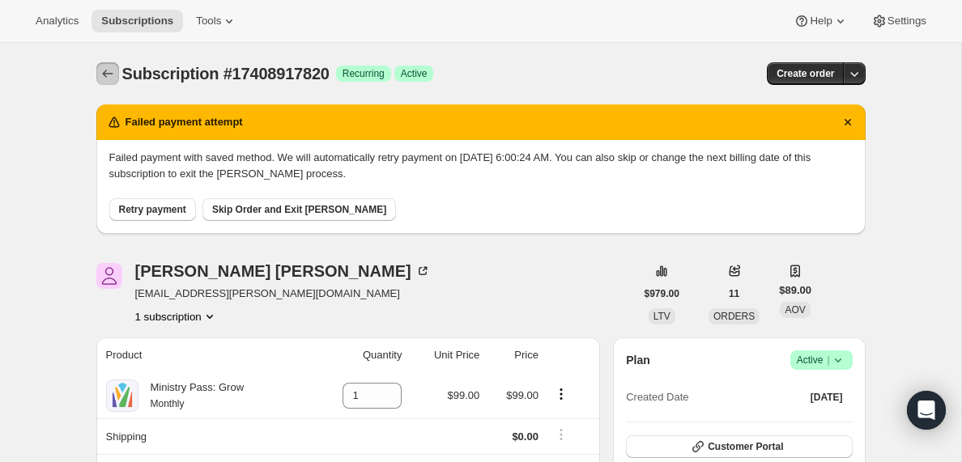
click at [104, 70] on icon "Subscriptions" at bounding box center [108, 74] width 16 height 16
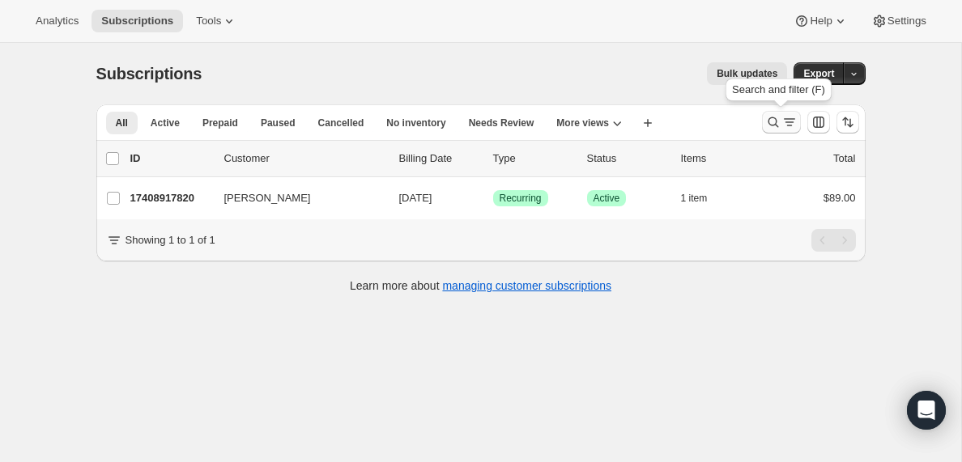
click at [785, 123] on icon "Search and filter results" at bounding box center [789, 122] width 16 height 16
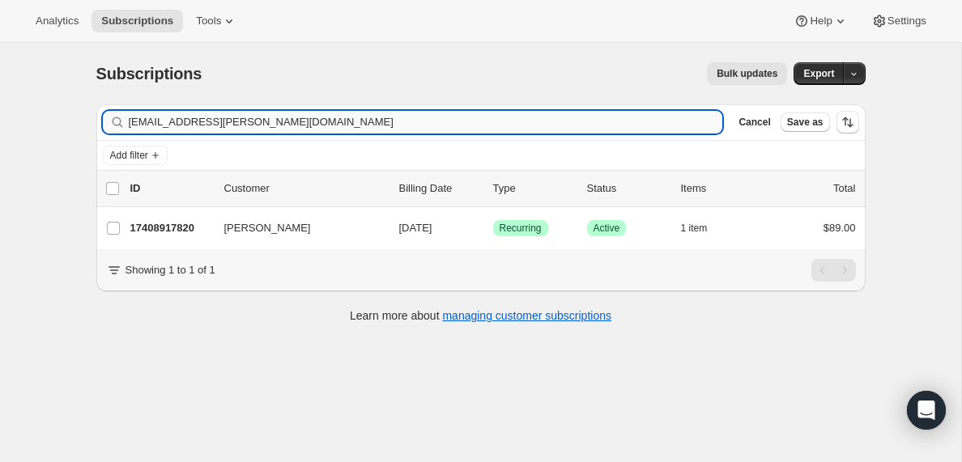
click at [321, 119] on input "[EMAIL_ADDRESS][PERSON_NAME][DOMAIN_NAME]" at bounding box center [426, 122] width 594 height 23
click at [198, 126] on input "[PERSON_NAME][EMAIL_ADDRESS][DOMAIN_NAME]" at bounding box center [411, 122] width 565 height 23
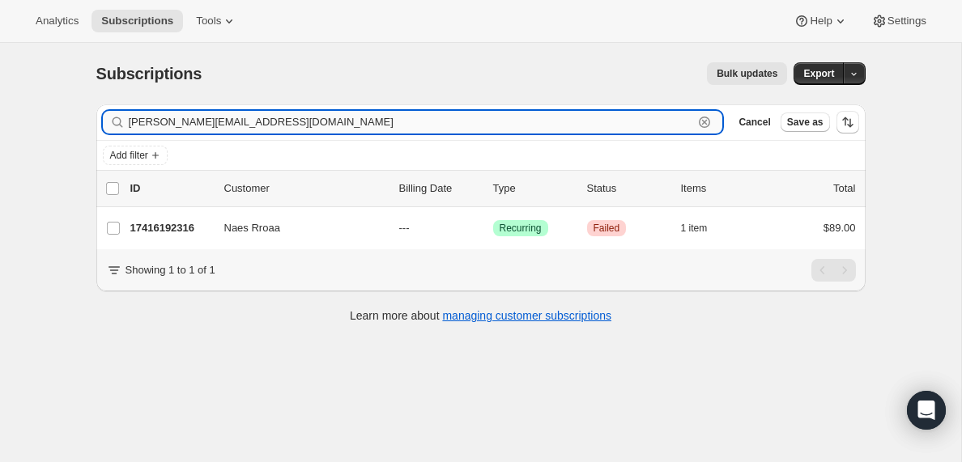
click at [198, 126] on input "[PERSON_NAME][EMAIL_ADDRESS][DOMAIN_NAME]" at bounding box center [411, 122] width 565 height 23
paste input "[EMAIL_ADDRESS]"
type input "[EMAIL_ADDRESS][DOMAIN_NAME]"
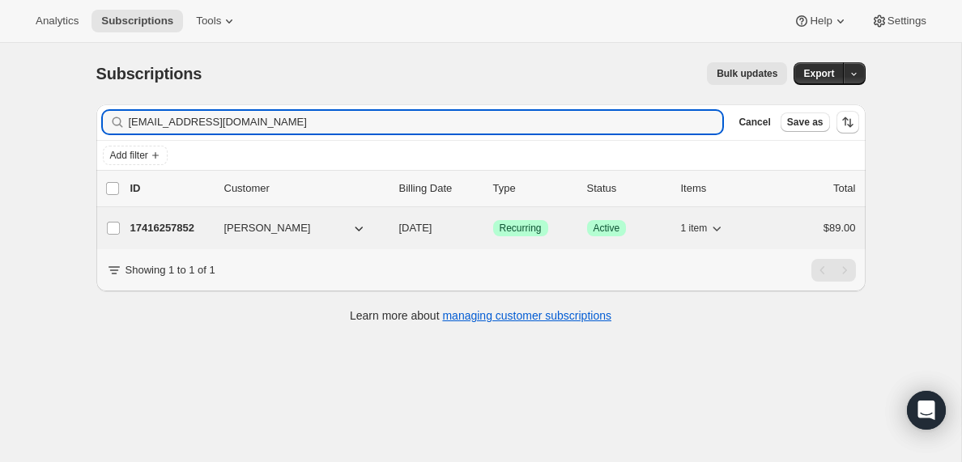
click at [172, 228] on p "17416257852" at bounding box center [170, 228] width 81 height 16
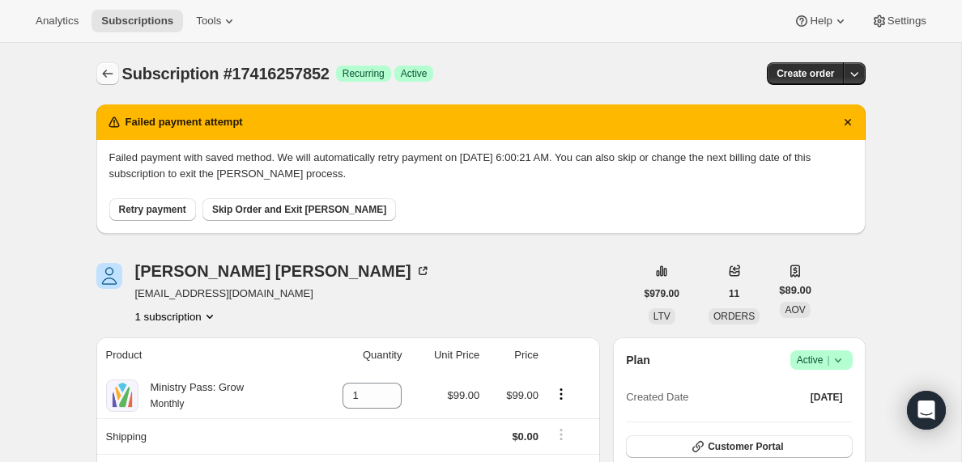
click at [111, 70] on icon "Subscriptions" at bounding box center [108, 74] width 16 height 16
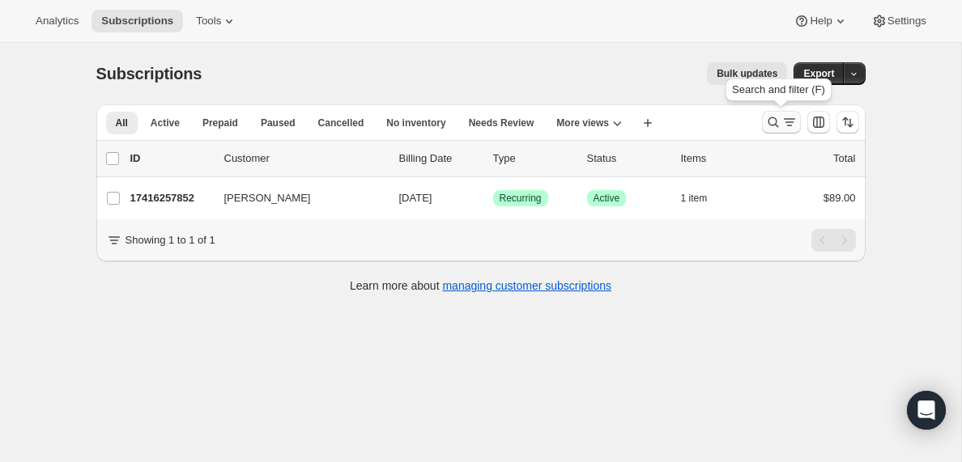
click at [785, 120] on icon "Search and filter results" at bounding box center [789, 122] width 16 height 16
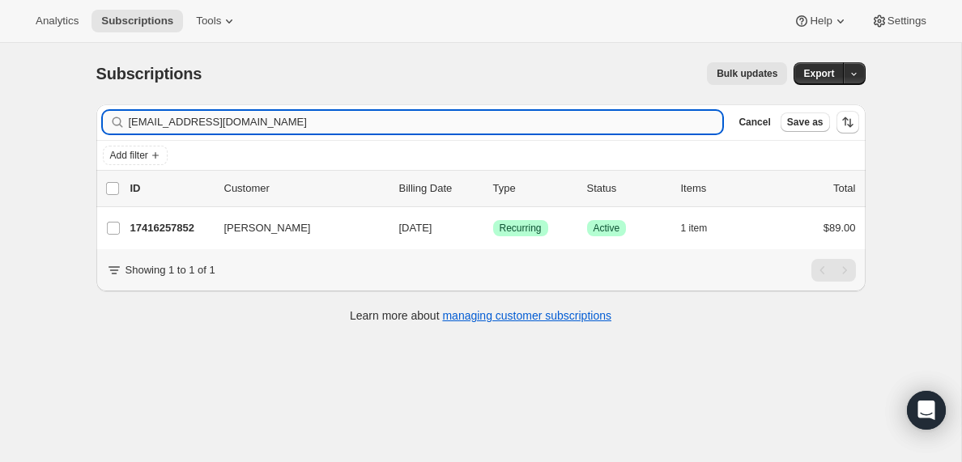
click at [195, 121] on input "[EMAIL_ADDRESS][DOMAIN_NAME]" at bounding box center [426, 122] width 594 height 23
type input "[EMAIL_ADDRESS][DOMAIN_NAME]"
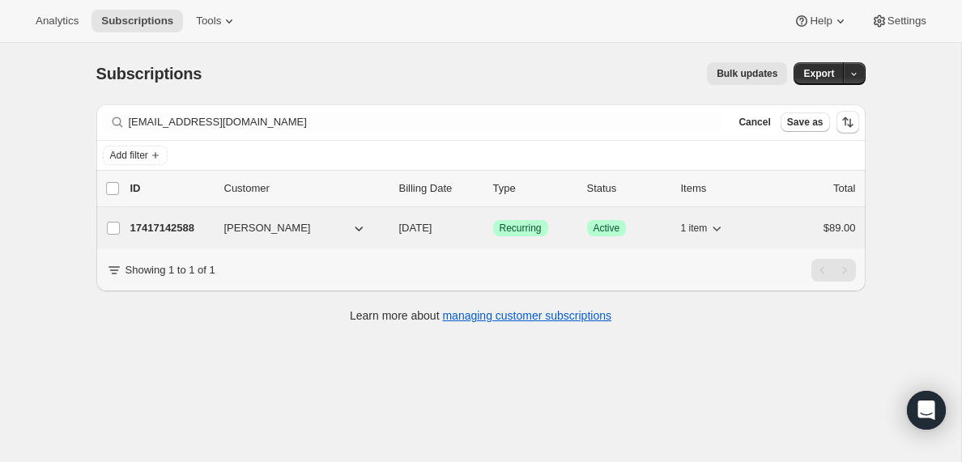
click at [170, 228] on p "17417142588" at bounding box center [170, 228] width 81 height 16
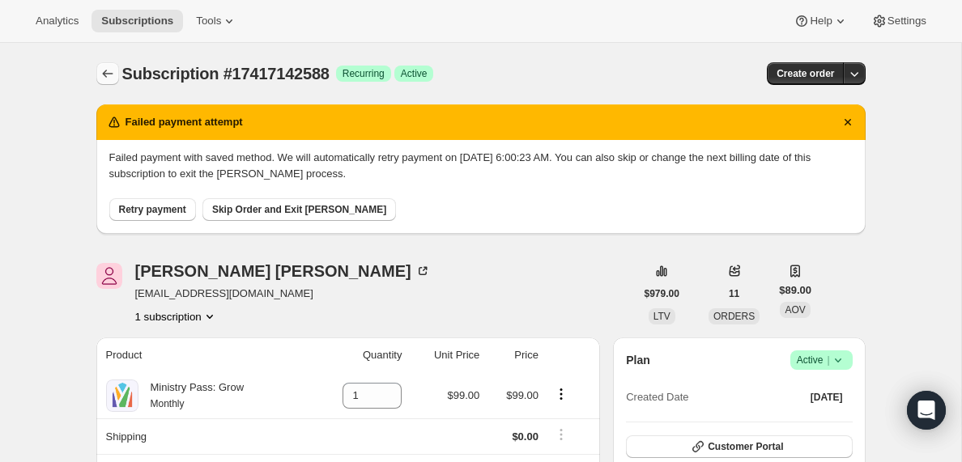
click at [105, 74] on icon "Subscriptions" at bounding box center [108, 74] width 16 height 16
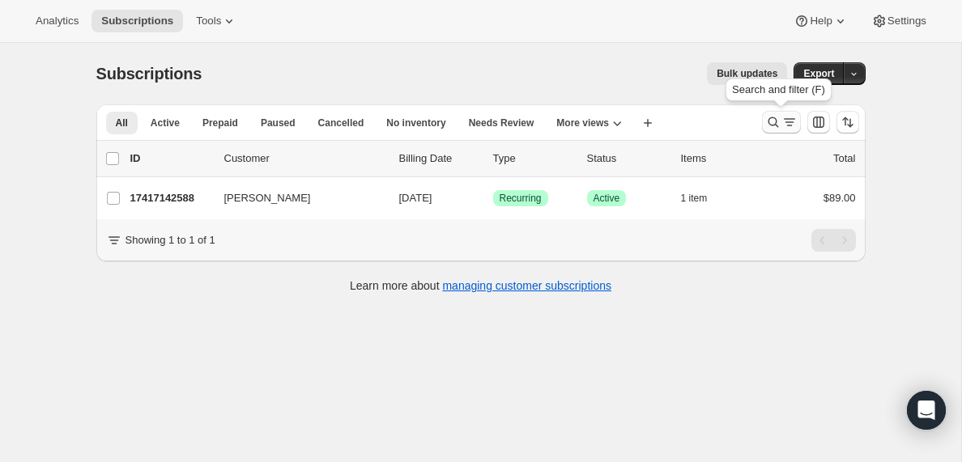
click at [785, 125] on icon "Search and filter results" at bounding box center [789, 122] width 16 height 16
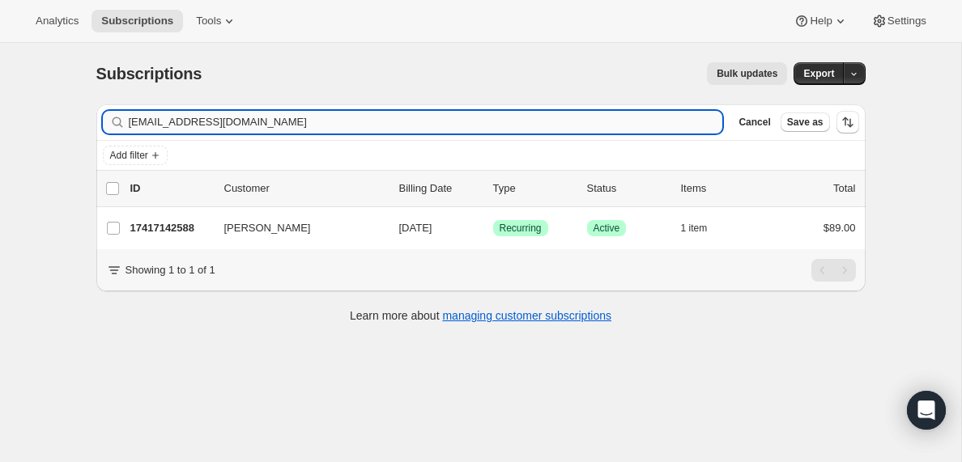
click at [266, 123] on input "[EMAIL_ADDRESS][DOMAIN_NAME]" at bounding box center [426, 122] width 594 height 23
type input "[EMAIL_ADDRESS][DOMAIN_NAME]"
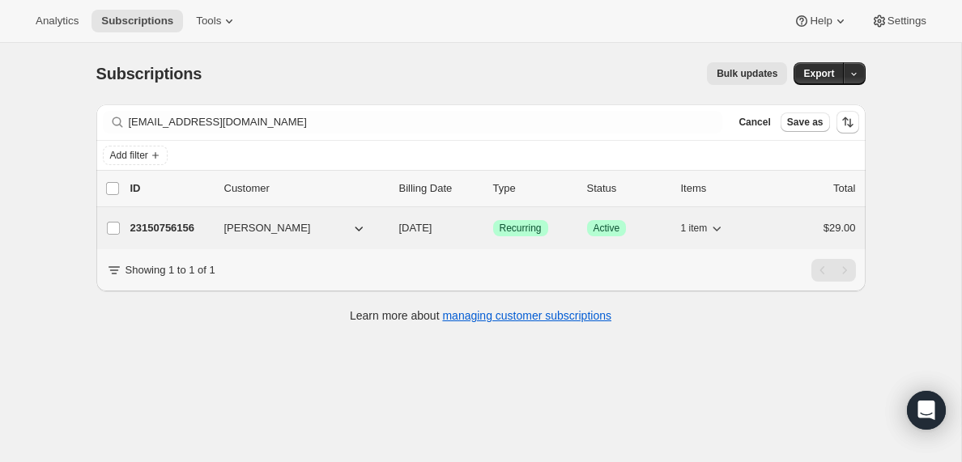
click at [160, 228] on p "23150756156" at bounding box center [170, 228] width 81 height 16
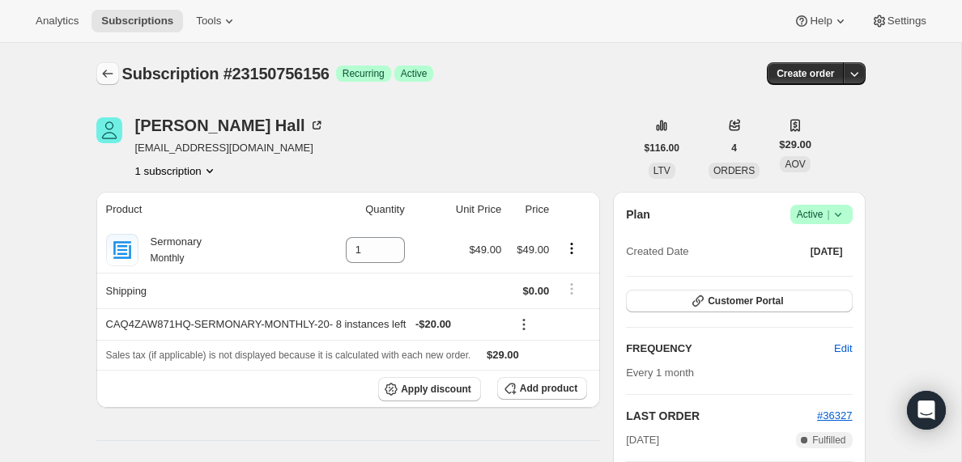
click at [105, 73] on icon "Subscriptions" at bounding box center [108, 74] width 16 height 16
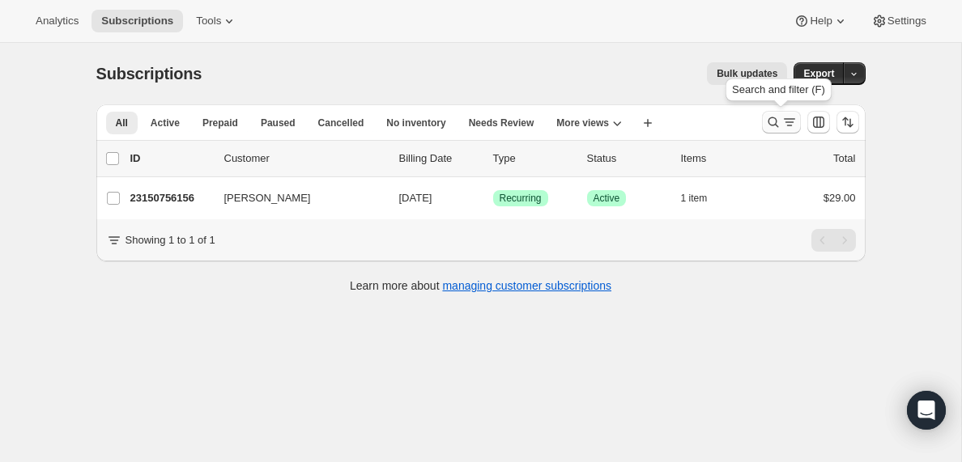
click at [789, 126] on icon "Search and filter results" at bounding box center [789, 122] width 16 height 16
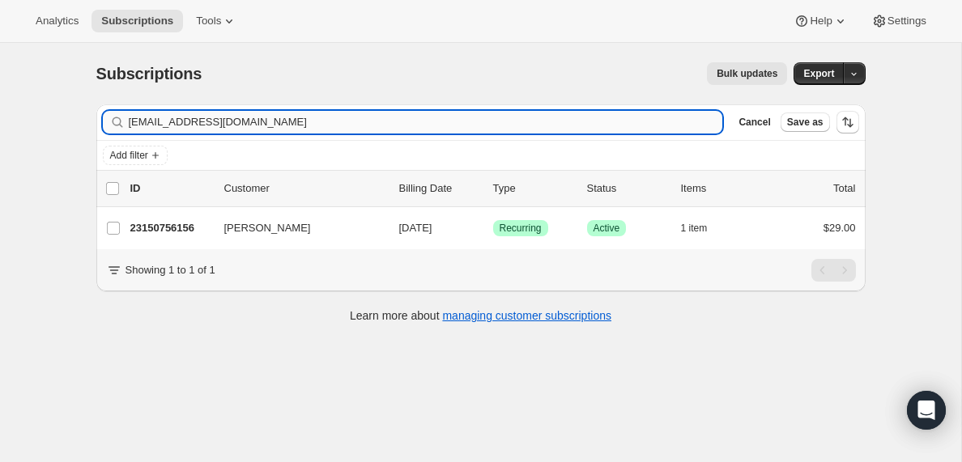
click at [264, 121] on input "[EMAIL_ADDRESS][DOMAIN_NAME]" at bounding box center [426, 122] width 594 height 23
type input "[EMAIL_ADDRESS][DOMAIN_NAME]"
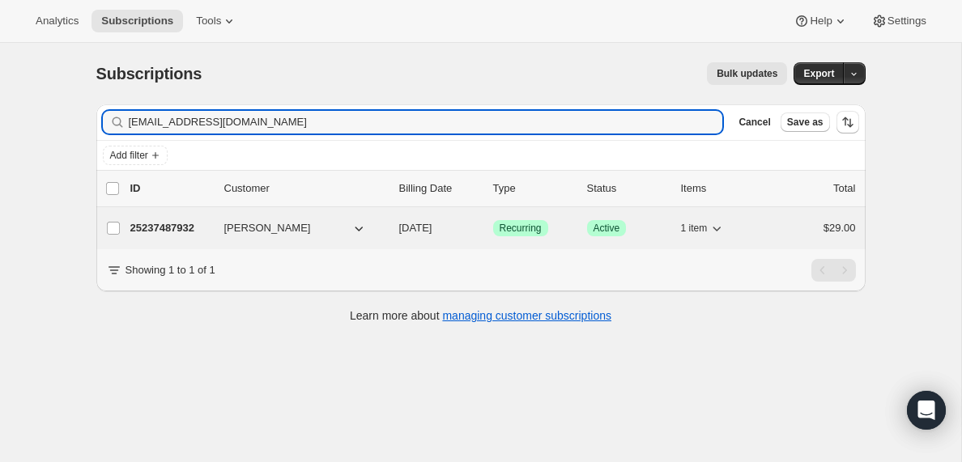
click at [161, 223] on p "25237487932" at bounding box center [170, 228] width 81 height 16
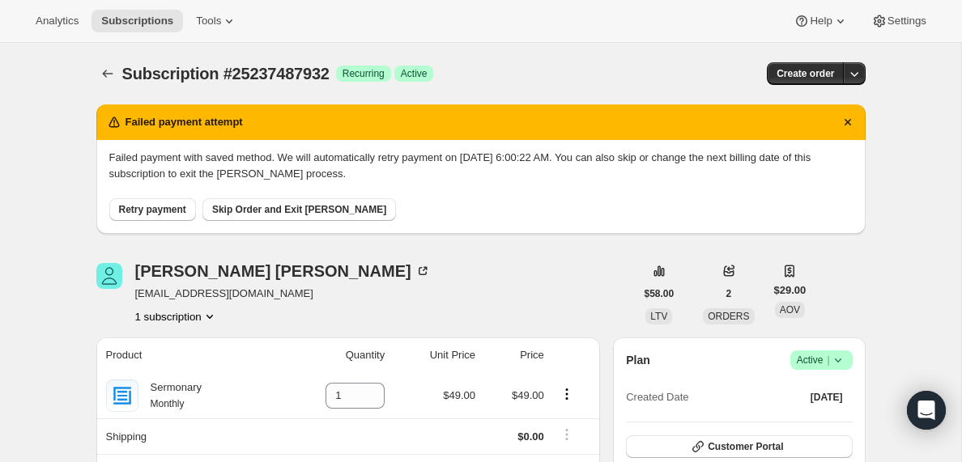
scroll to position [15, 0]
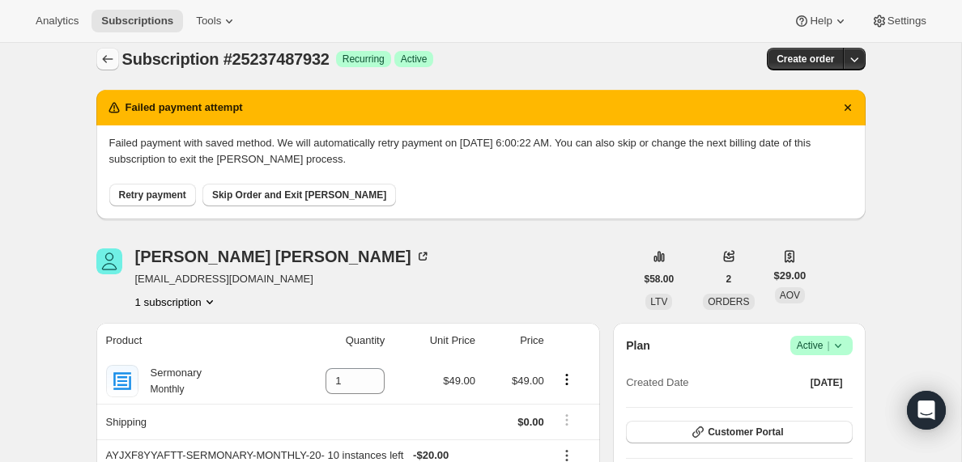
click at [112, 59] on icon "Subscriptions" at bounding box center [108, 59] width 16 height 16
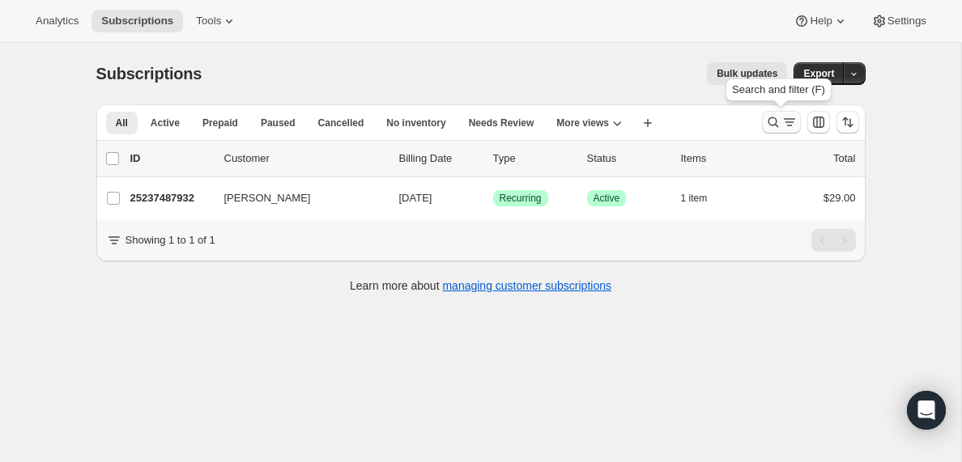
click at [787, 119] on icon "Search and filter results" at bounding box center [789, 119] width 11 height 2
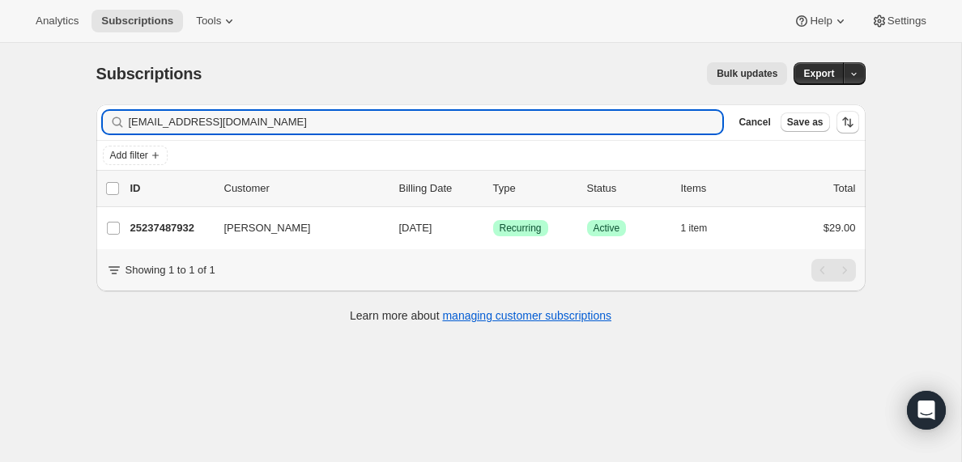
click at [336, 106] on div "Filter subscribers [EMAIL_ADDRESS][DOMAIN_NAME] Clear Cancel Save as" at bounding box center [480, 122] width 769 height 36
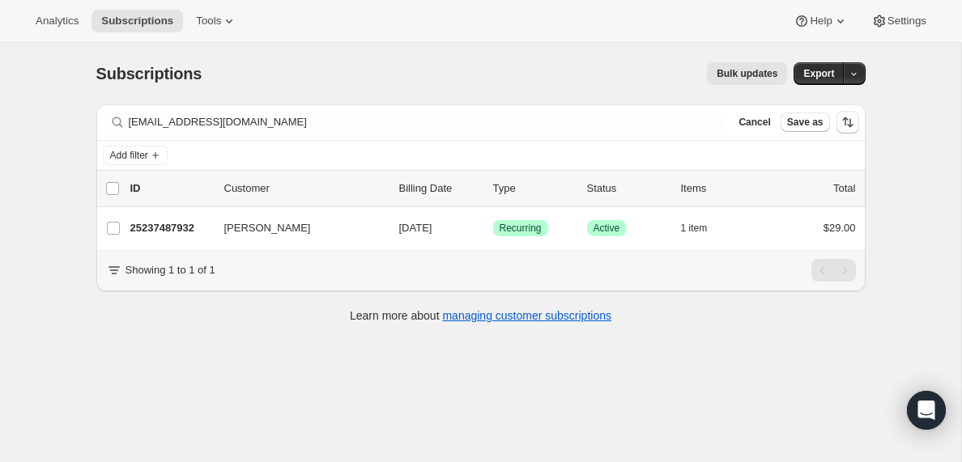
click at [336, 106] on div "Filter subscribers [EMAIL_ADDRESS][DOMAIN_NAME] Clear Cancel Save as" at bounding box center [480, 122] width 769 height 36
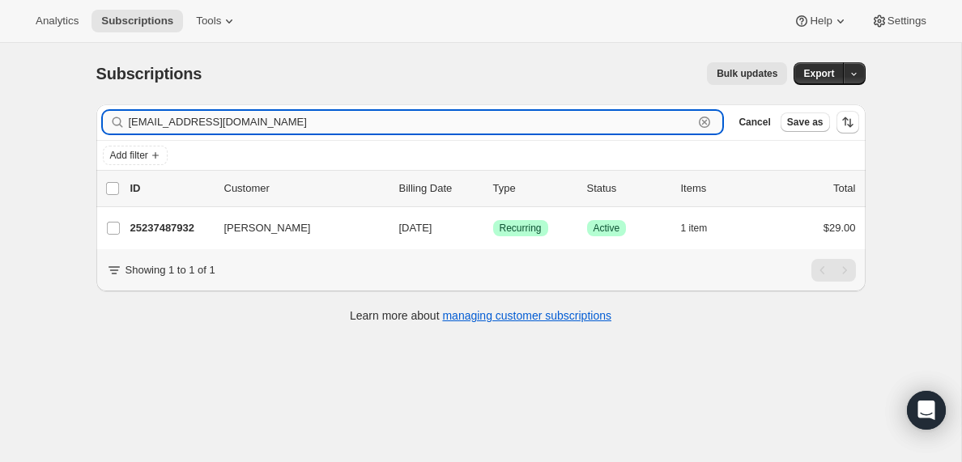
click at [310, 116] on input "[EMAIL_ADDRESS][DOMAIN_NAME]" at bounding box center [411, 122] width 565 height 23
paste input "[DATE][EMAIL_ADDRESS][DOMAIN_NAME]"
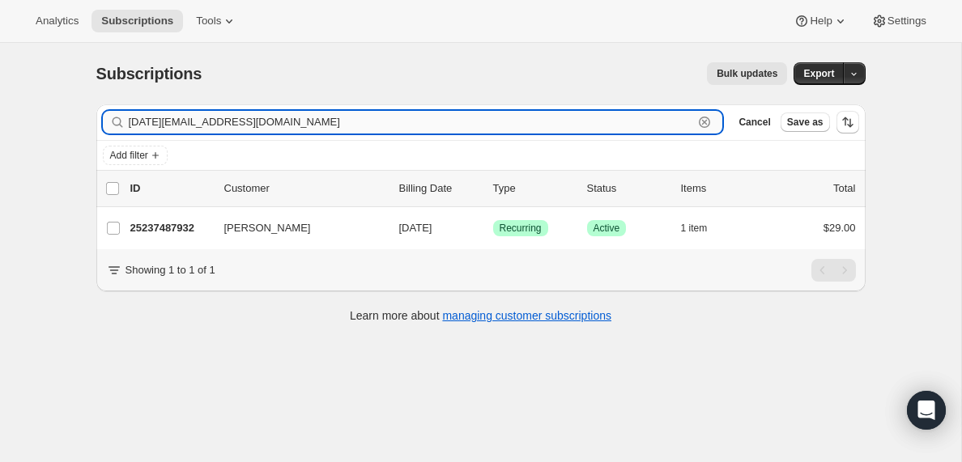
type input "[DATE][EMAIL_ADDRESS][DOMAIN_NAME]"
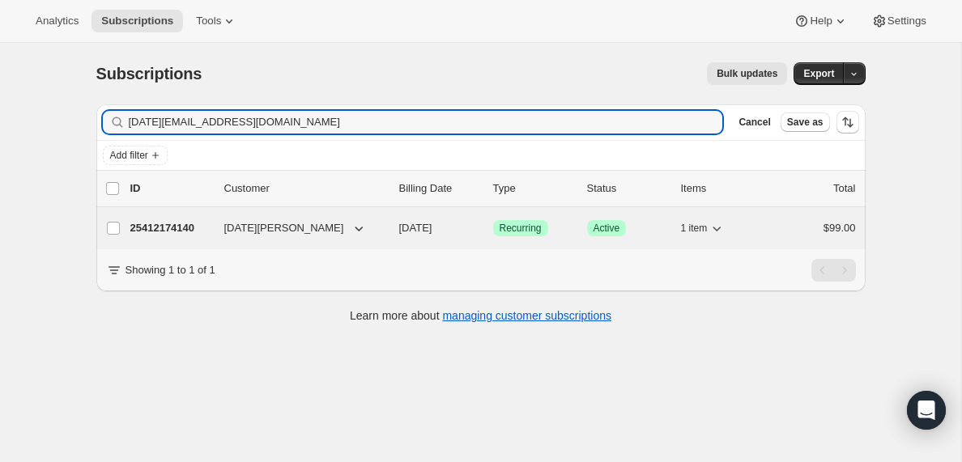
click at [161, 228] on p "25412174140" at bounding box center [170, 228] width 81 height 16
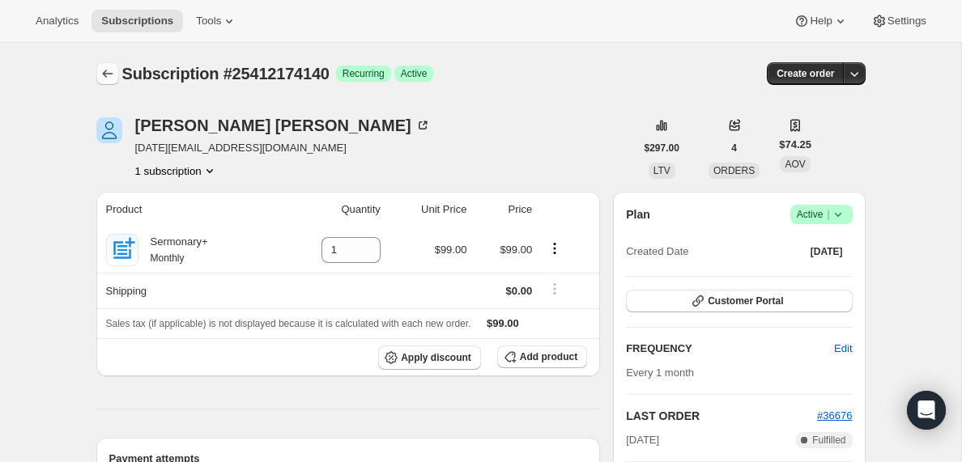
click at [108, 74] on icon "Subscriptions" at bounding box center [108, 74] width 16 height 16
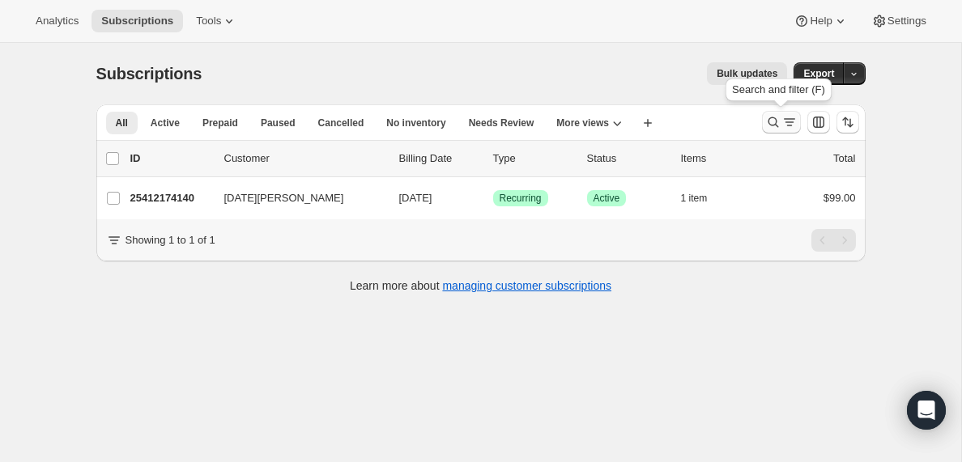
click at [789, 121] on icon "Search and filter results" at bounding box center [789, 122] width 16 height 16
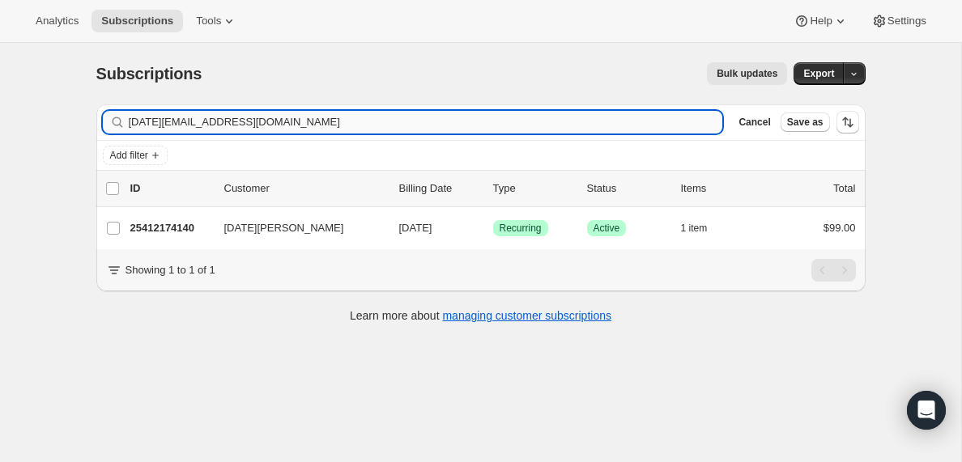
click at [306, 121] on input "[DATE][EMAIL_ADDRESS][DOMAIN_NAME]" at bounding box center [426, 122] width 594 height 23
type input "[EMAIL_ADDRESS][DOMAIN_NAME]"
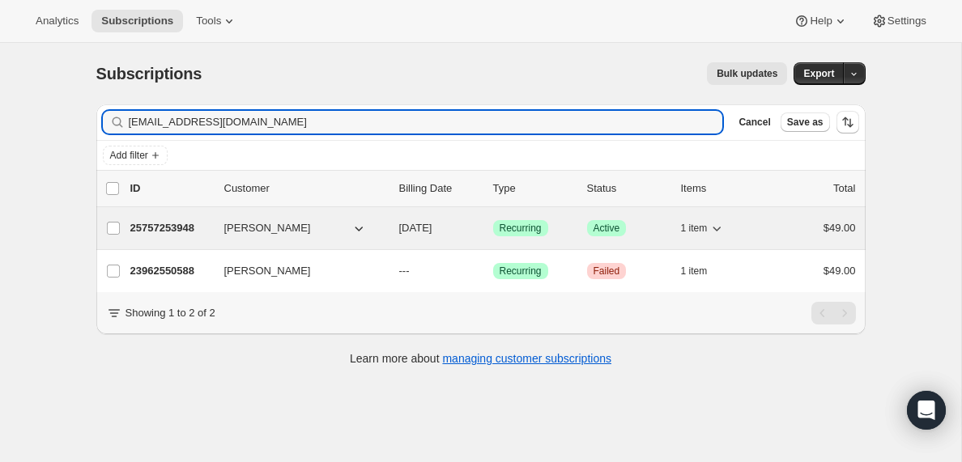
click at [176, 233] on p "25757253948" at bounding box center [170, 228] width 81 height 16
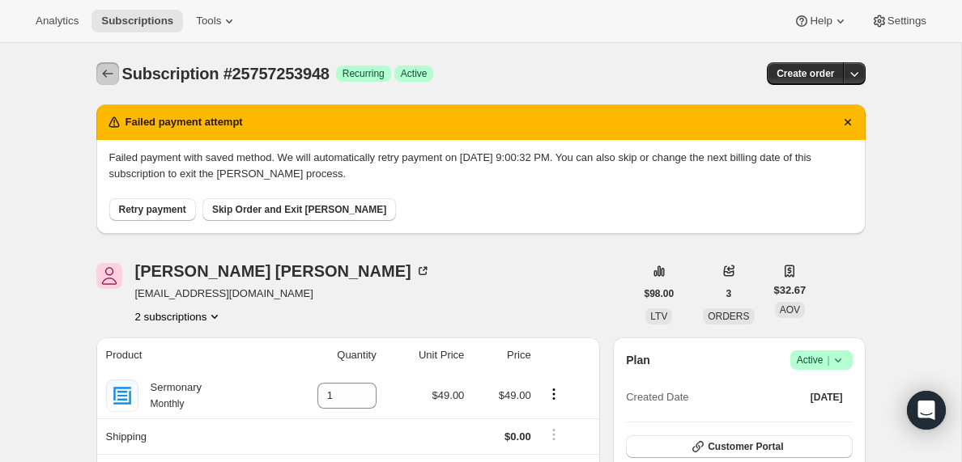
click at [106, 73] on icon "Subscriptions" at bounding box center [108, 74] width 16 height 16
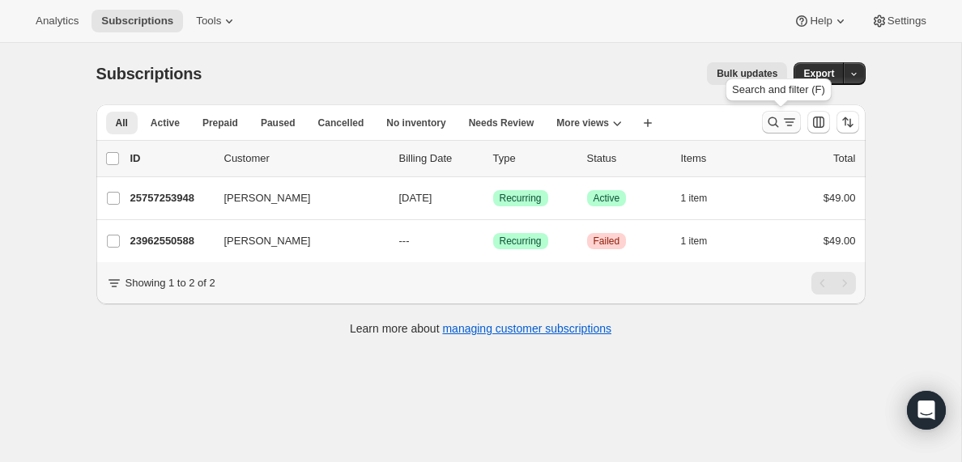
click at [788, 125] on icon "Search and filter results" at bounding box center [789, 122] width 16 height 16
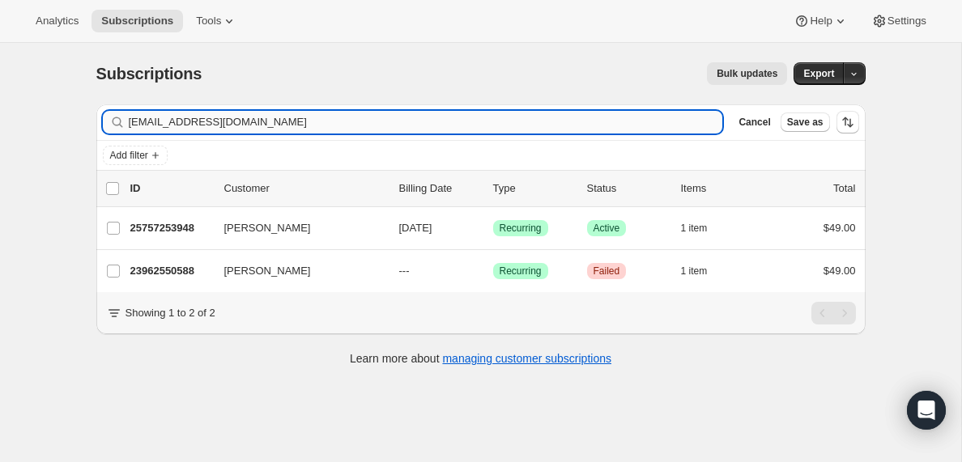
click at [223, 121] on input "[EMAIL_ADDRESS][DOMAIN_NAME]" at bounding box center [426, 122] width 594 height 23
type input "[EMAIL_ADDRESS][DOMAIN_NAME]"
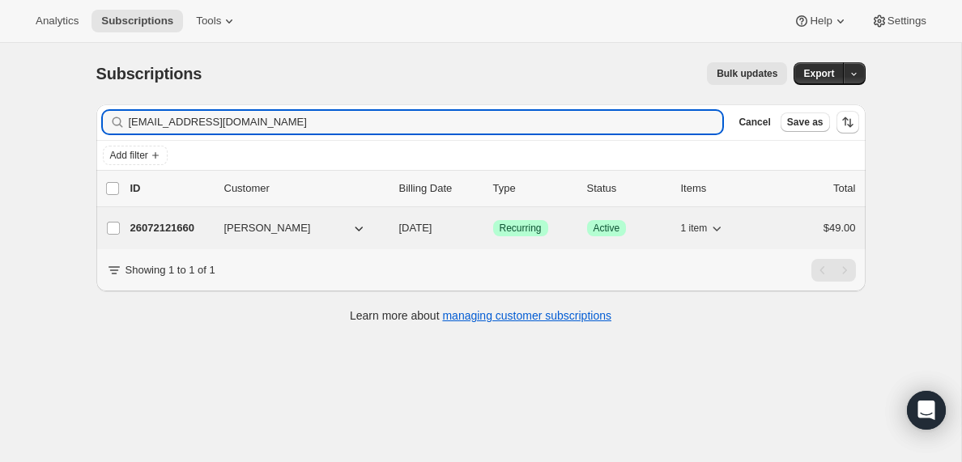
click at [173, 228] on p "26072121660" at bounding box center [170, 228] width 81 height 16
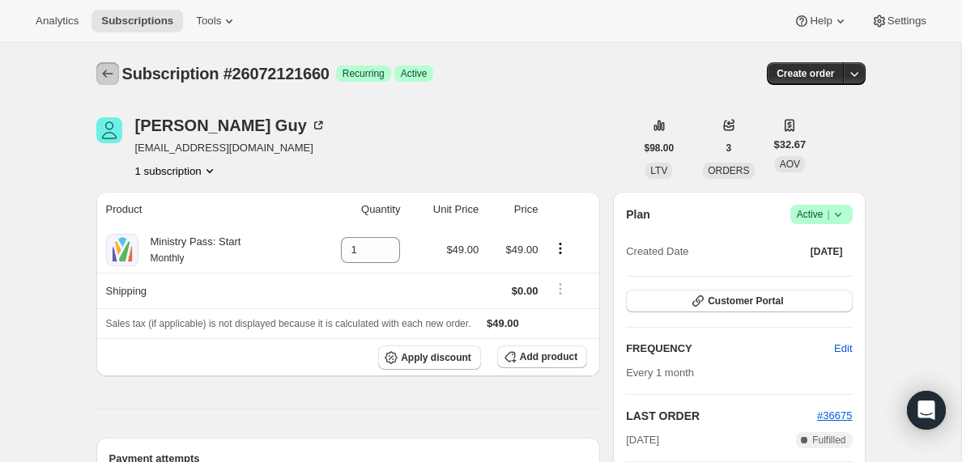
click at [106, 79] on icon "Subscriptions" at bounding box center [108, 74] width 16 height 16
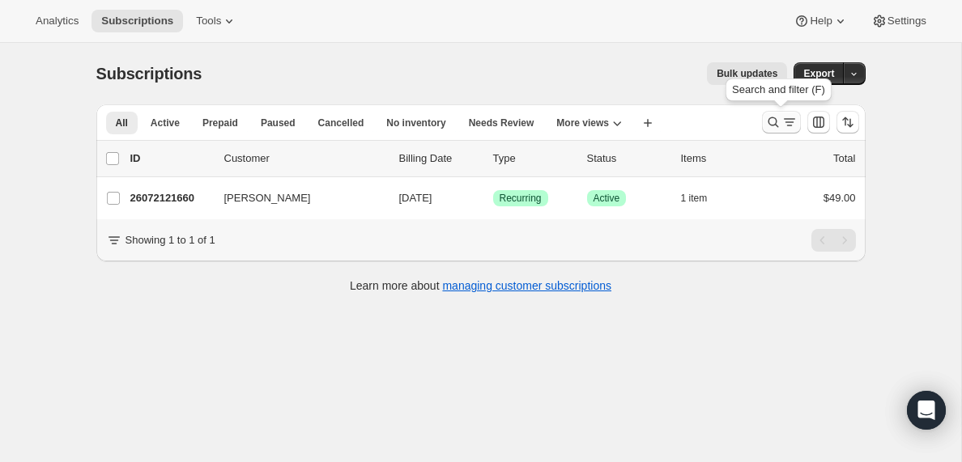
click at [788, 122] on icon "Search and filter results" at bounding box center [789, 122] width 16 height 16
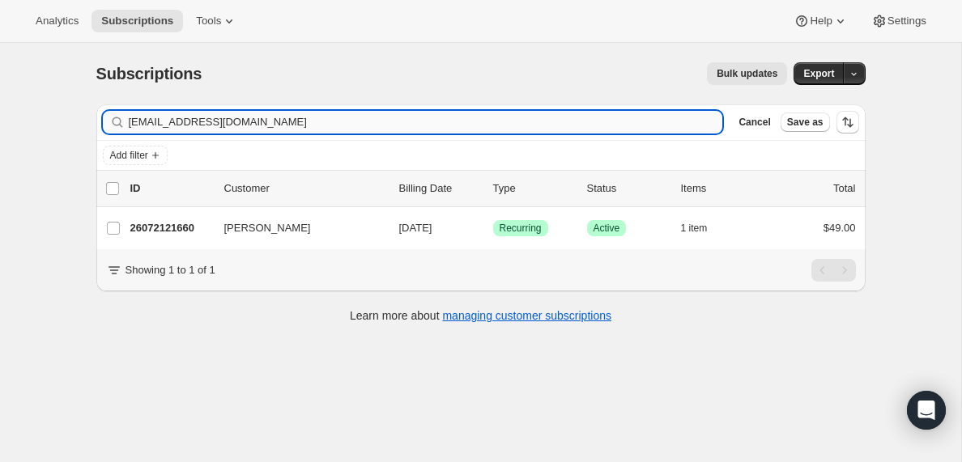
click at [195, 121] on input "[EMAIL_ADDRESS][DOMAIN_NAME]" at bounding box center [426, 122] width 594 height 23
type input "[EMAIL_ADDRESS][DOMAIN_NAME]"
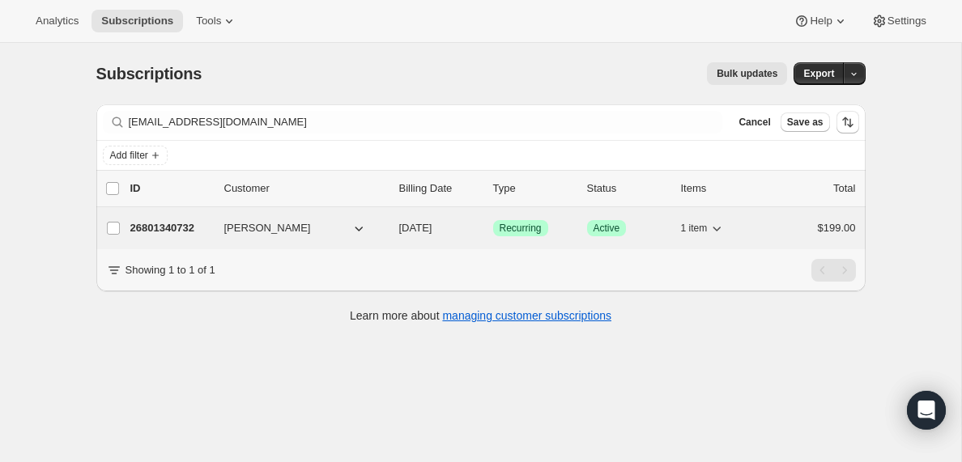
click at [165, 226] on p "26801340732" at bounding box center [170, 228] width 81 height 16
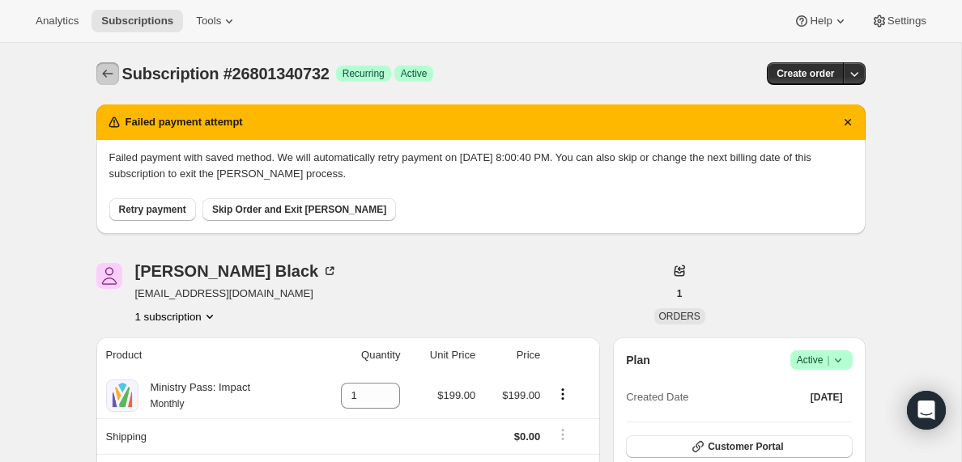
click at [105, 71] on icon "Subscriptions" at bounding box center [107, 74] width 11 height 8
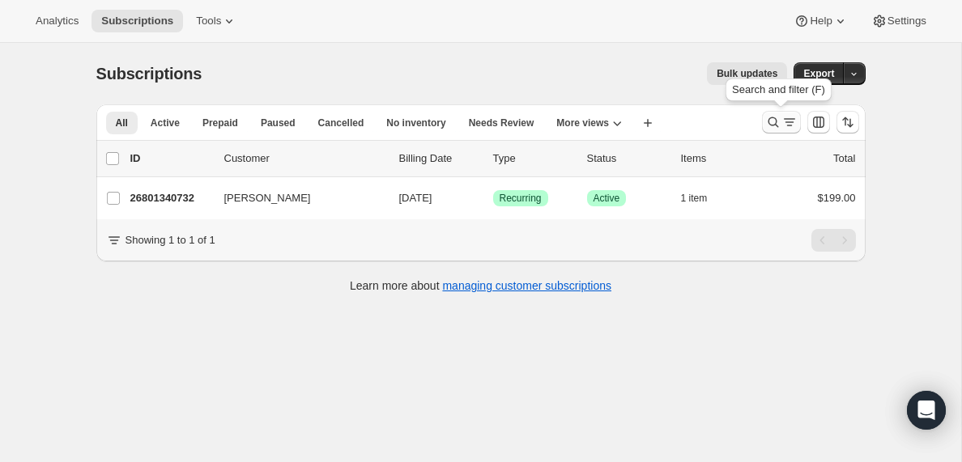
click at [788, 123] on icon "Search and filter results" at bounding box center [789, 122] width 16 height 16
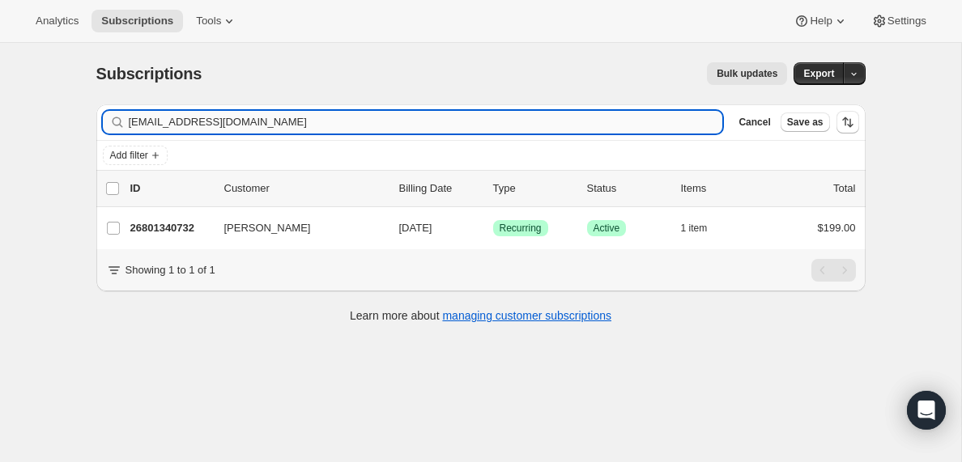
click at [203, 124] on input "[EMAIL_ADDRESS][DOMAIN_NAME]" at bounding box center [426, 122] width 594 height 23
type input "[PERSON_NAME][EMAIL_ADDRESS][DOMAIN_NAME]"
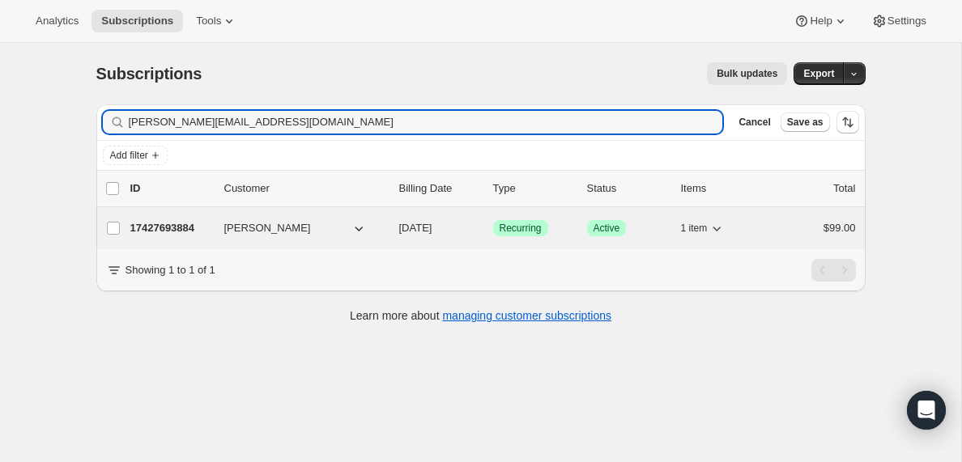
click at [181, 228] on p "17427693884" at bounding box center [170, 228] width 81 height 16
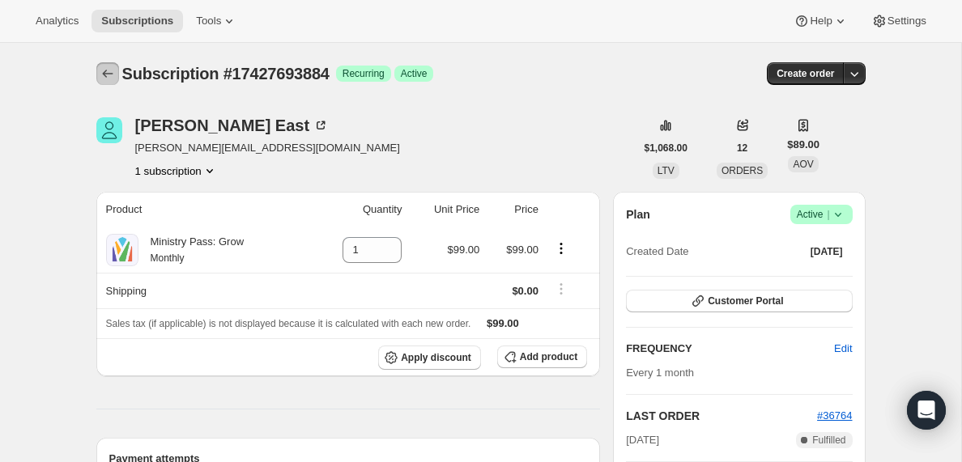
click at [103, 74] on icon "Subscriptions" at bounding box center [107, 74] width 11 height 8
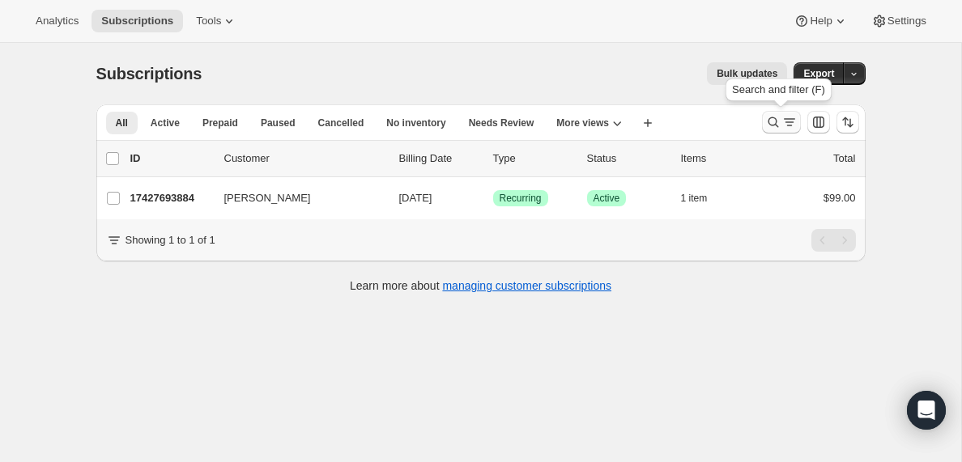
click at [786, 125] on icon "Search and filter results" at bounding box center [789, 122] width 16 height 16
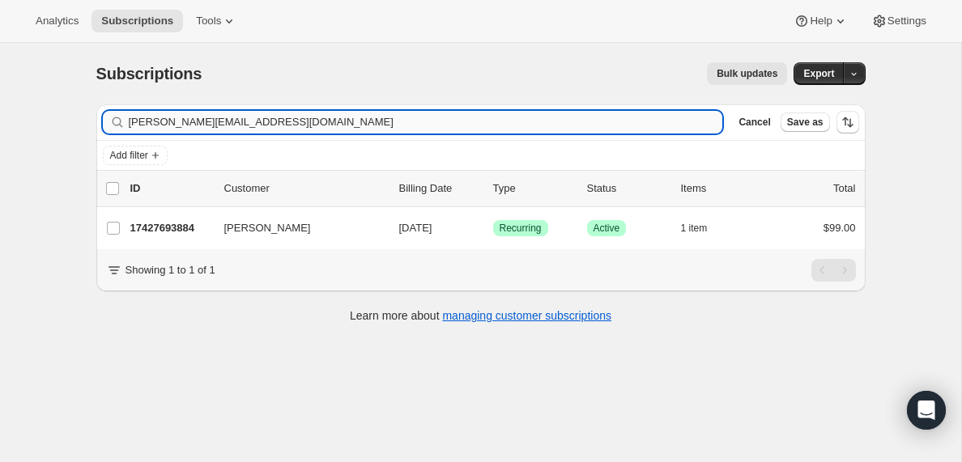
click at [356, 118] on input "[PERSON_NAME][EMAIL_ADDRESS][DOMAIN_NAME]" at bounding box center [426, 122] width 594 height 23
type input "[PERSON_NAME][EMAIL_ADDRESS][DOMAIN_NAME]"
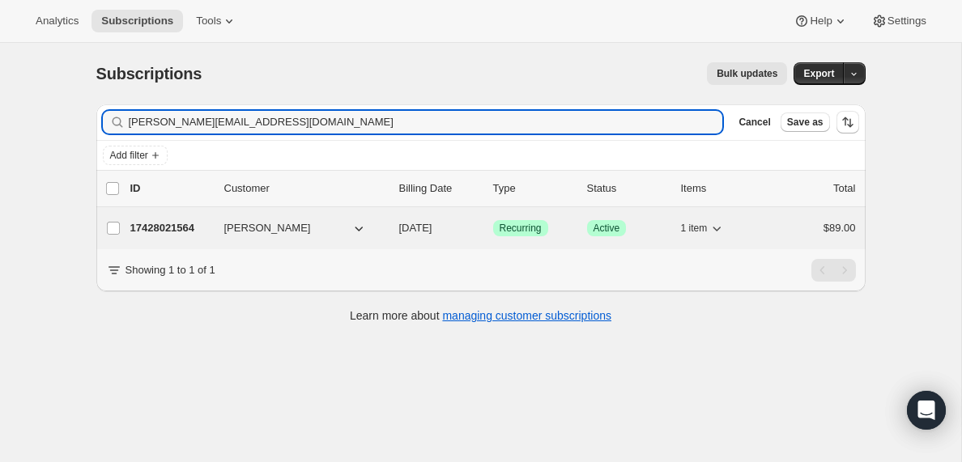
click at [172, 230] on p "17428021564" at bounding box center [170, 228] width 81 height 16
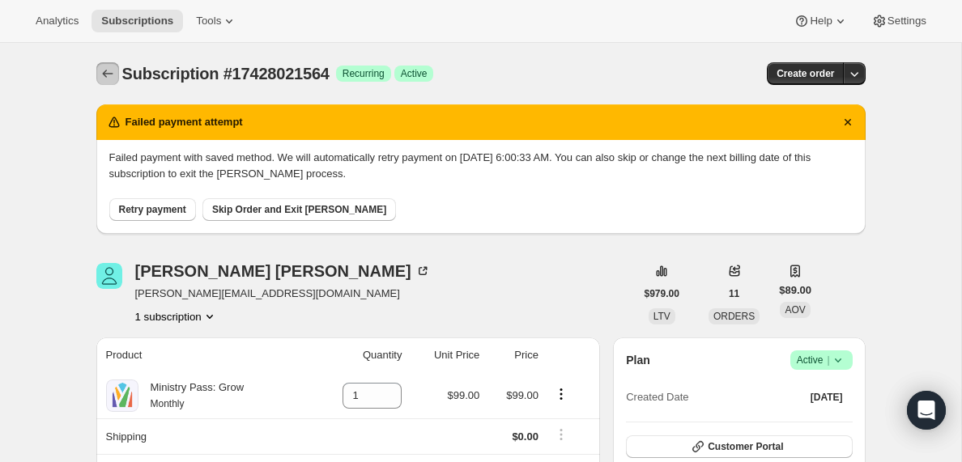
click at [106, 70] on icon "Subscriptions" at bounding box center [108, 74] width 16 height 16
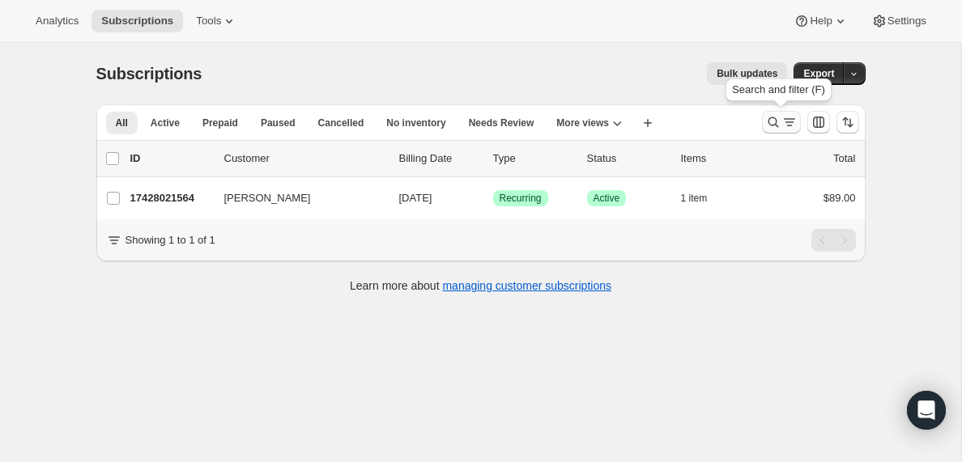
click at [788, 129] on icon "Search and filter results" at bounding box center [789, 122] width 16 height 16
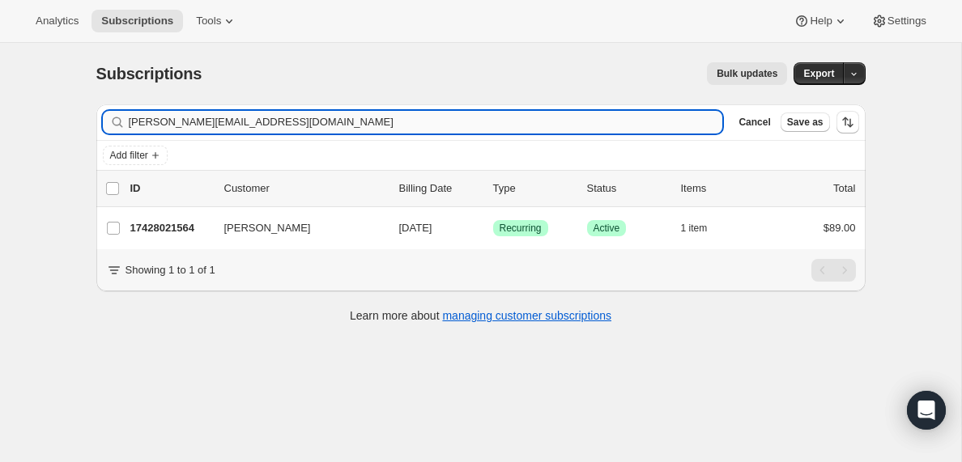
click at [305, 126] on input "[PERSON_NAME][EMAIL_ADDRESS][DOMAIN_NAME]" at bounding box center [426, 122] width 594 height 23
type input "[EMAIL_ADDRESS][DOMAIN_NAME]"
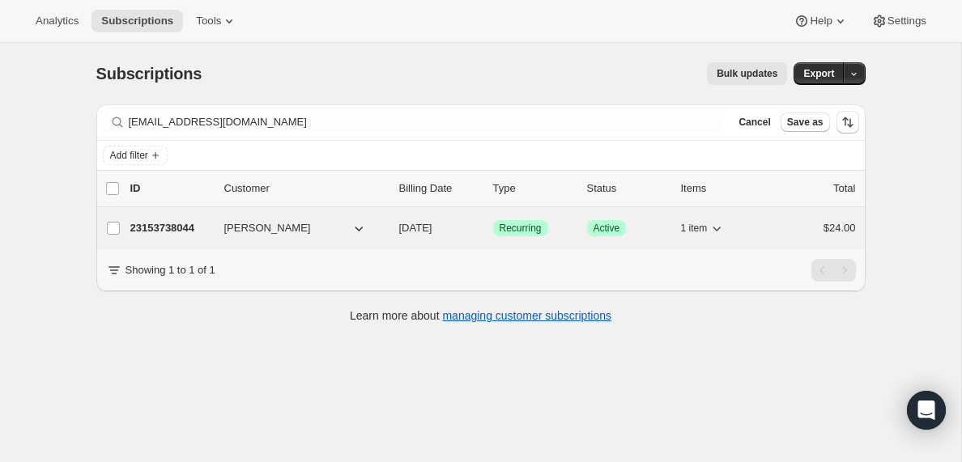
click at [154, 228] on p "23153738044" at bounding box center [170, 228] width 81 height 16
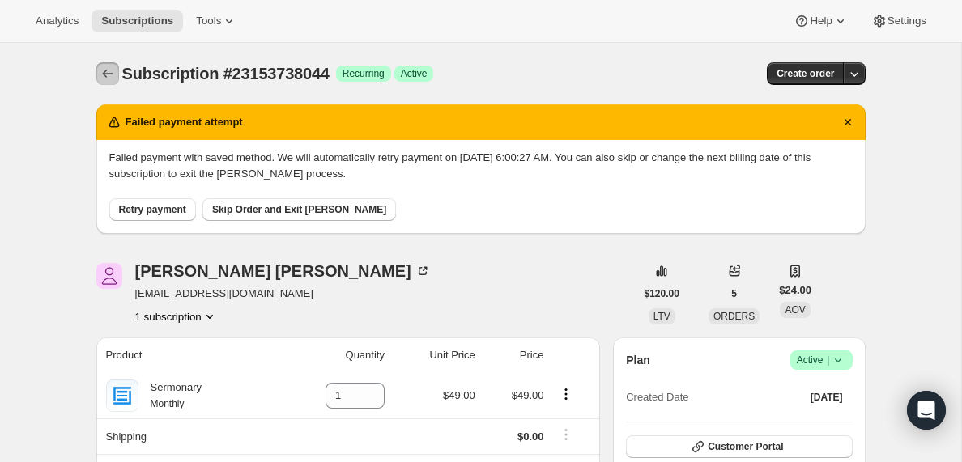
click at [105, 74] on icon "Subscriptions" at bounding box center [108, 74] width 16 height 16
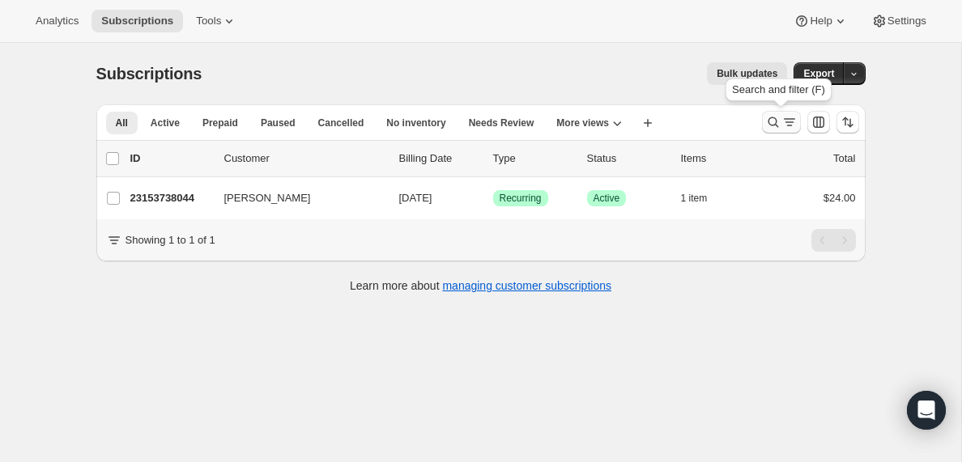
click at [777, 128] on icon "Search and filter results" at bounding box center [773, 122] width 16 height 16
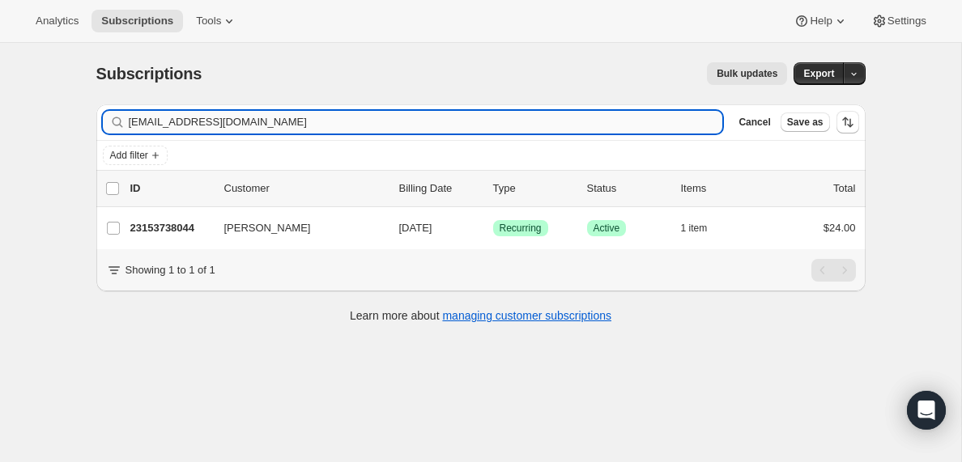
click at [251, 123] on input "[EMAIL_ADDRESS][DOMAIN_NAME]" at bounding box center [426, 122] width 594 height 23
type input "[EMAIL_ADDRESS][DOMAIN_NAME]"
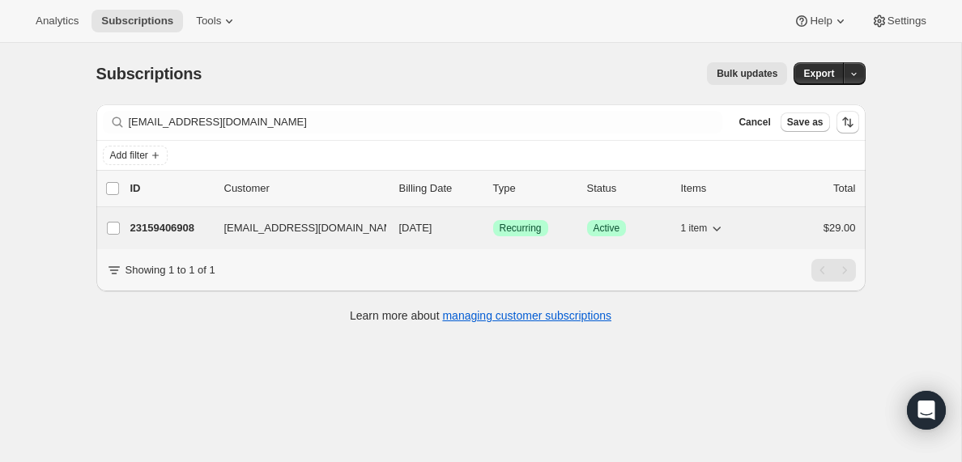
click at [162, 228] on p "23159406908" at bounding box center [170, 228] width 81 height 16
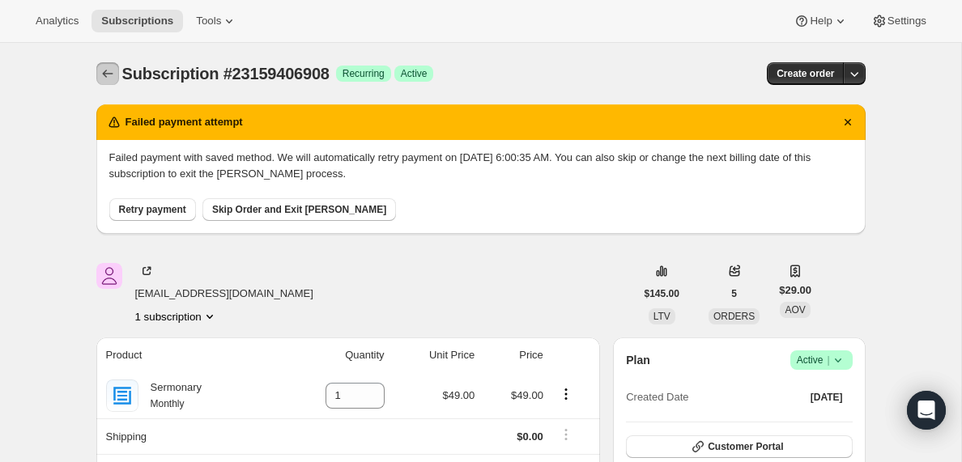
click at [107, 76] on icon "Subscriptions" at bounding box center [108, 74] width 16 height 16
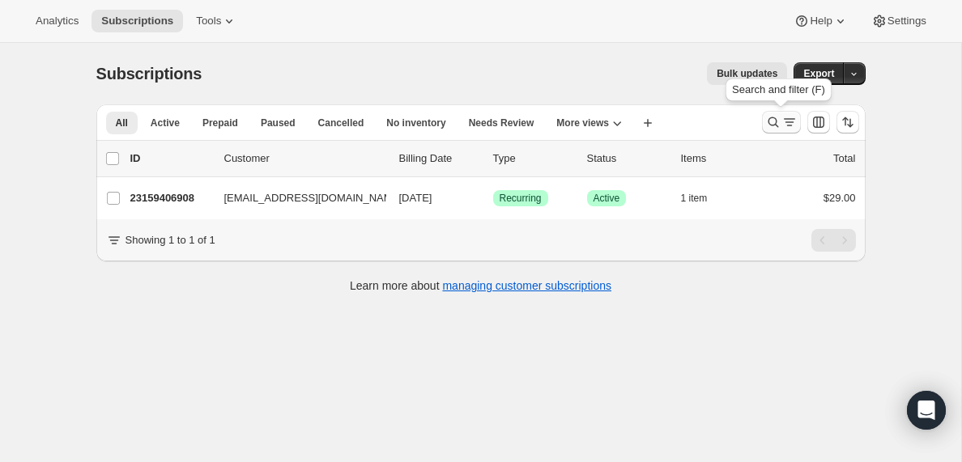
click at [785, 122] on icon "Search and filter results" at bounding box center [789, 122] width 16 height 16
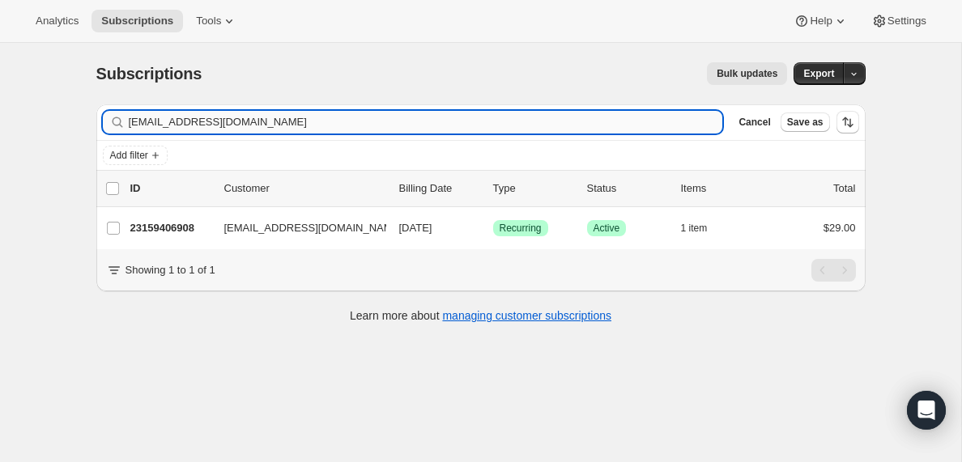
click at [312, 121] on input "[EMAIL_ADDRESS][DOMAIN_NAME]" at bounding box center [426, 122] width 594 height 23
type input "[EMAIL_ADDRESS][DOMAIN_NAME]"
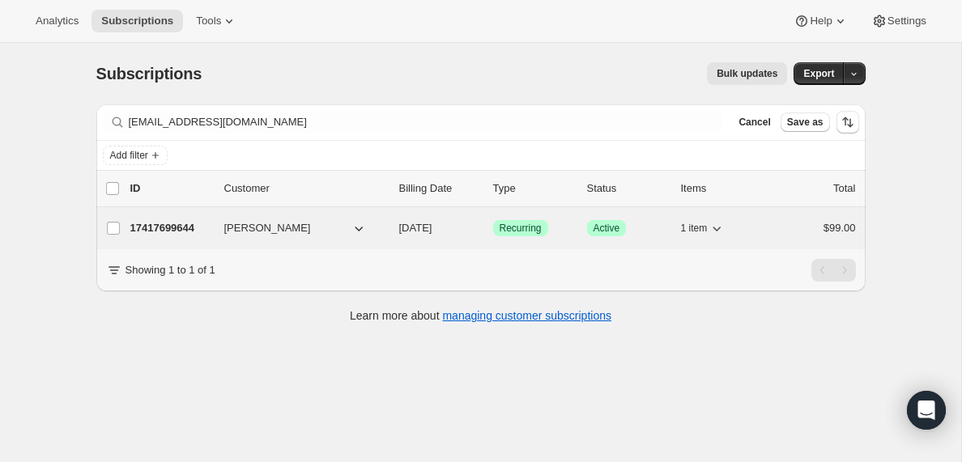
click at [165, 228] on p "17417699644" at bounding box center [170, 228] width 81 height 16
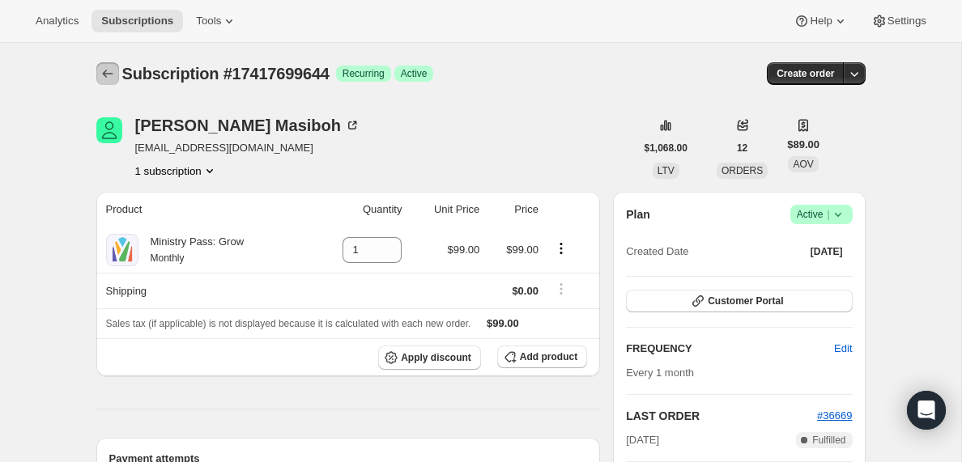
click at [105, 72] on icon "Subscriptions" at bounding box center [108, 74] width 16 height 16
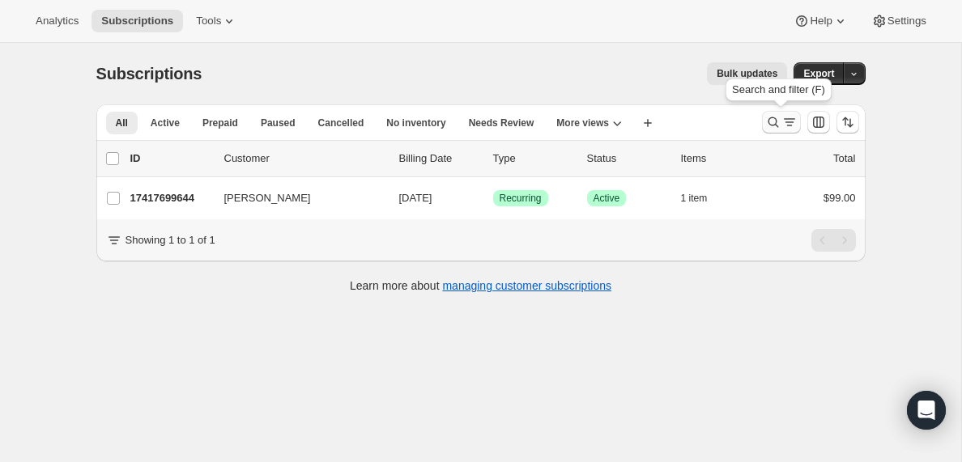
click at [785, 121] on icon "Search and filter results" at bounding box center [789, 122] width 16 height 16
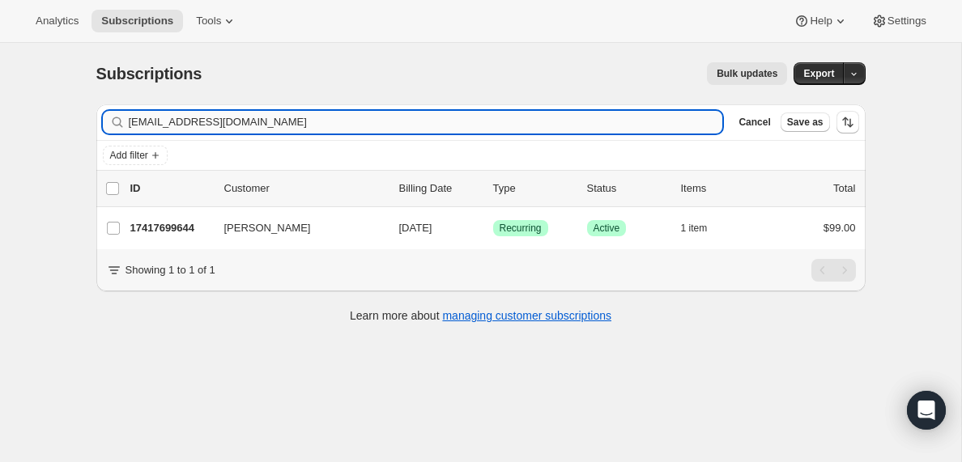
click at [353, 121] on input "[EMAIL_ADDRESS][DOMAIN_NAME]" at bounding box center [426, 122] width 594 height 23
type input "[EMAIL_ADDRESS][DOMAIN_NAME]"
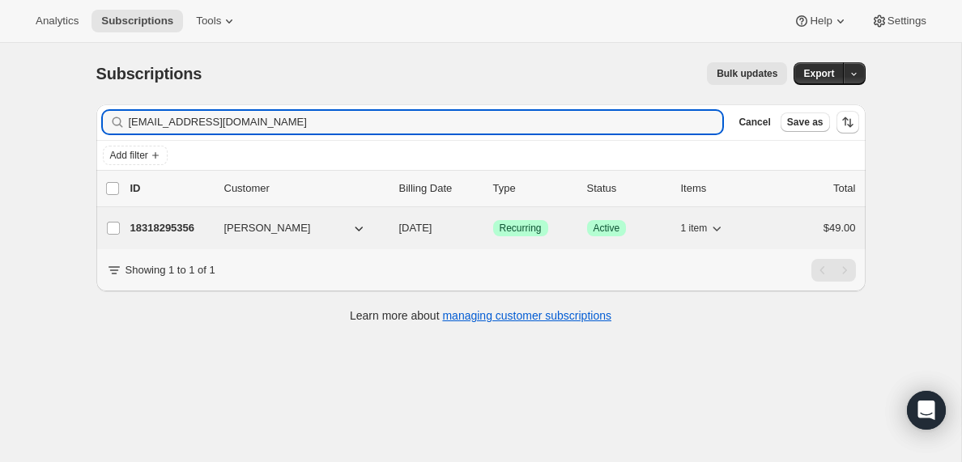
click at [178, 232] on p "18318295356" at bounding box center [170, 228] width 81 height 16
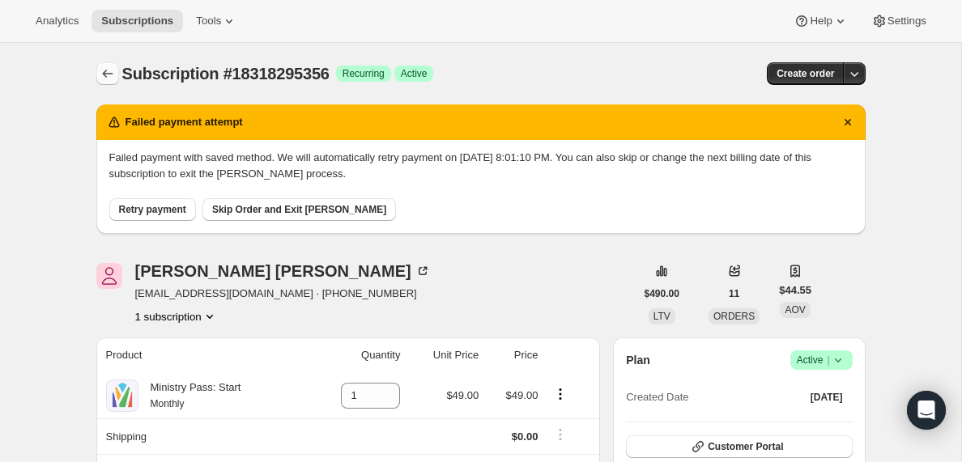
click at [108, 69] on icon "Subscriptions" at bounding box center [108, 74] width 16 height 16
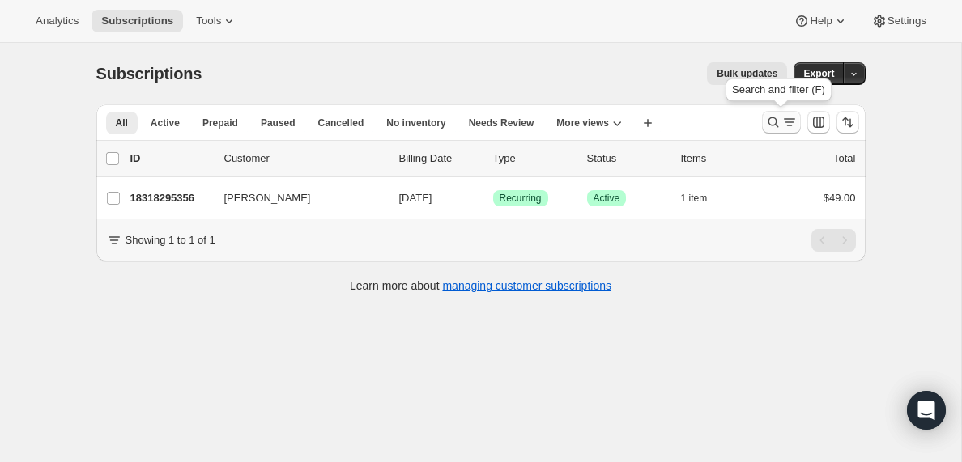
click at [783, 127] on icon "Search and filter results" at bounding box center [789, 122] width 16 height 16
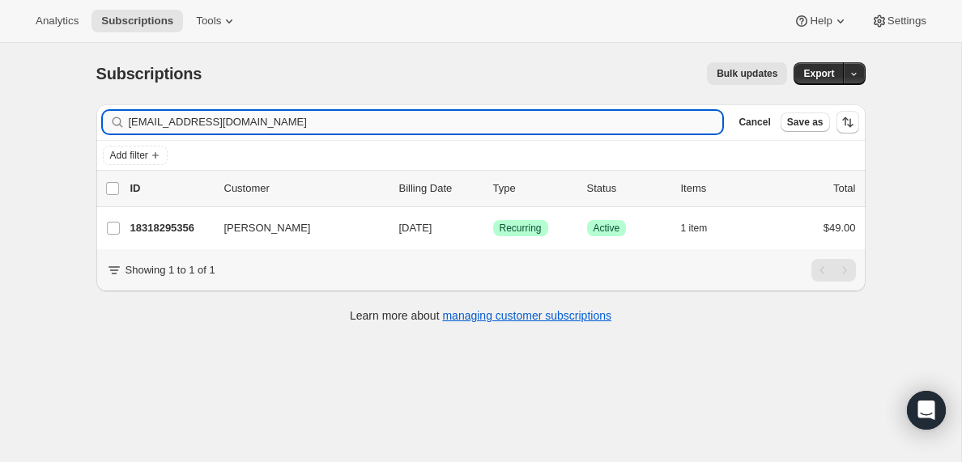
click at [211, 121] on input "[EMAIL_ADDRESS][DOMAIN_NAME]" at bounding box center [426, 122] width 594 height 23
type input "[EMAIL_ADDRESS][DOMAIN_NAME]"
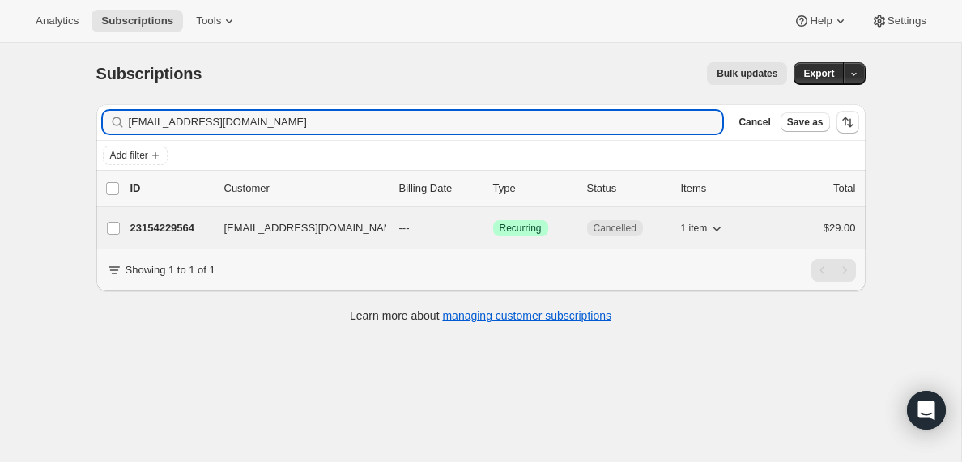
click at [165, 227] on p "23154229564" at bounding box center [170, 228] width 81 height 16
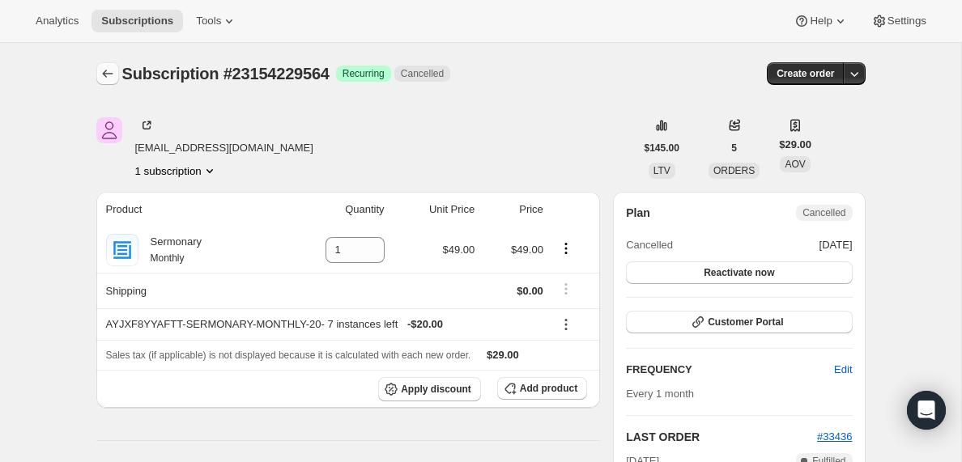
click at [103, 75] on icon "Subscriptions" at bounding box center [108, 74] width 16 height 16
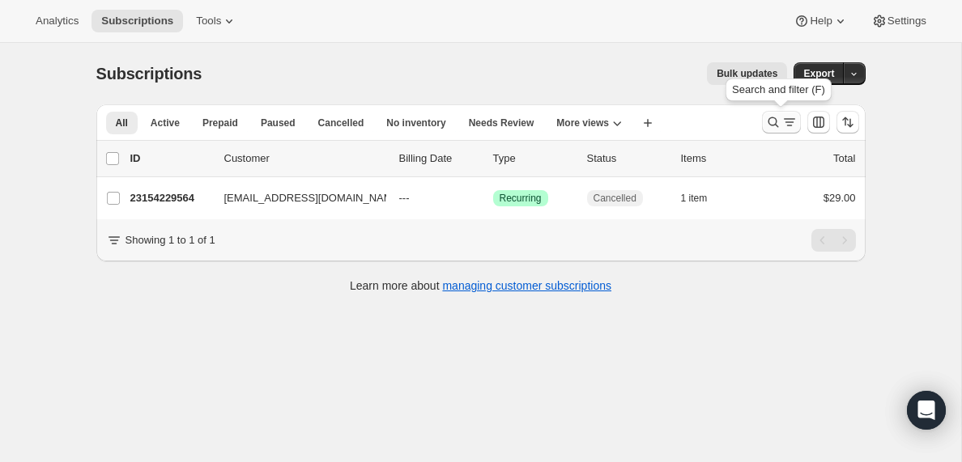
click at [789, 122] on icon "Search and filter results" at bounding box center [789, 122] width 16 height 16
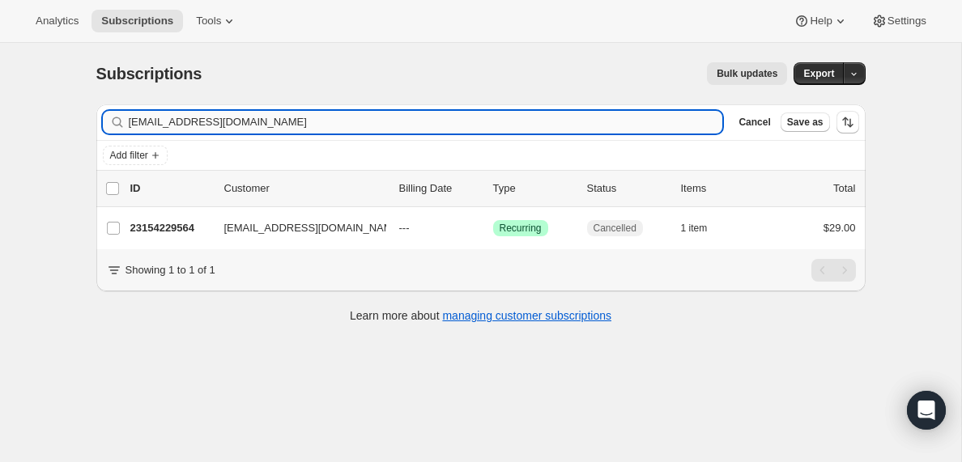
click at [359, 123] on input "[EMAIL_ADDRESS][DOMAIN_NAME]" at bounding box center [426, 122] width 594 height 23
type input "[EMAIL_ADDRESS][DOMAIN_NAME]"
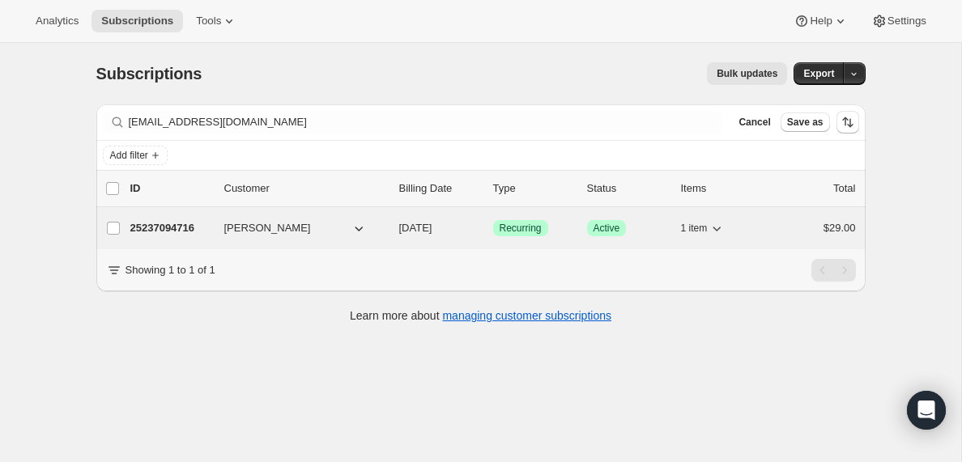
click at [148, 228] on p "25237094716" at bounding box center [170, 228] width 81 height 16
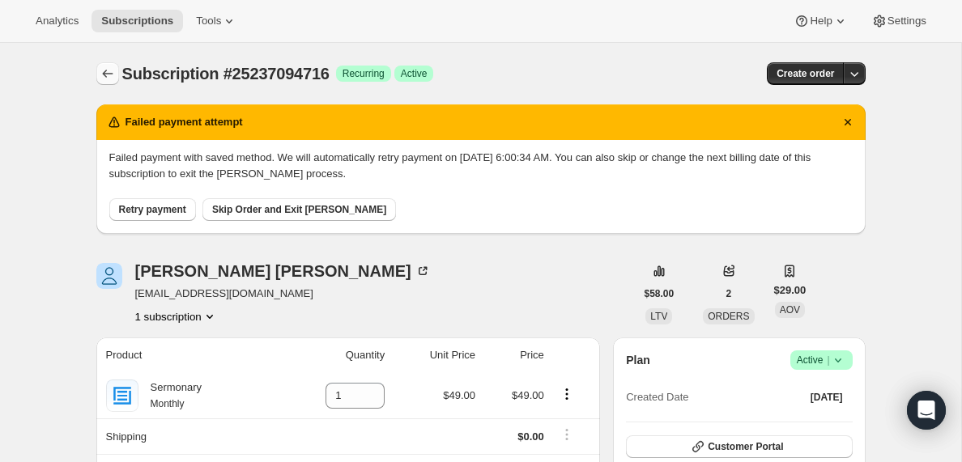
click at [106, 75] on icon "Subscriptions" at bounding box center [108, 74] width 16 height 16
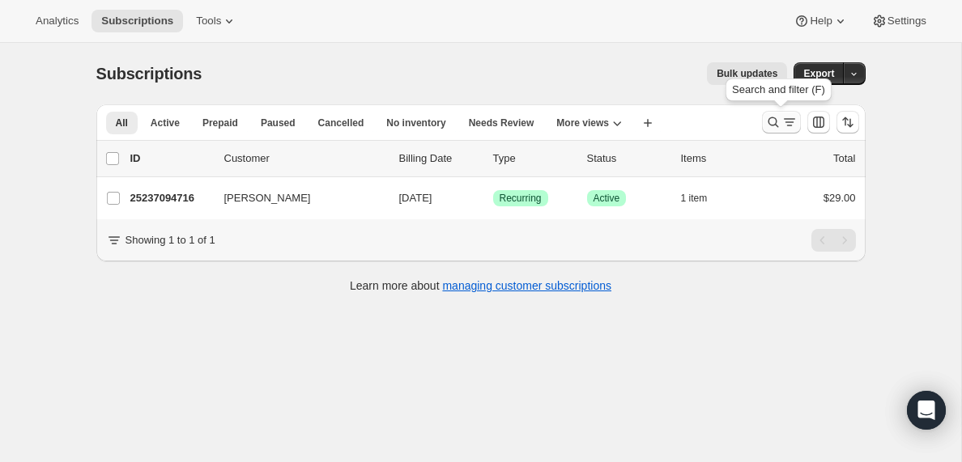
click at [790, 132] on button "Search and filter results" at bounding box center [781, 122] width 39 height 23
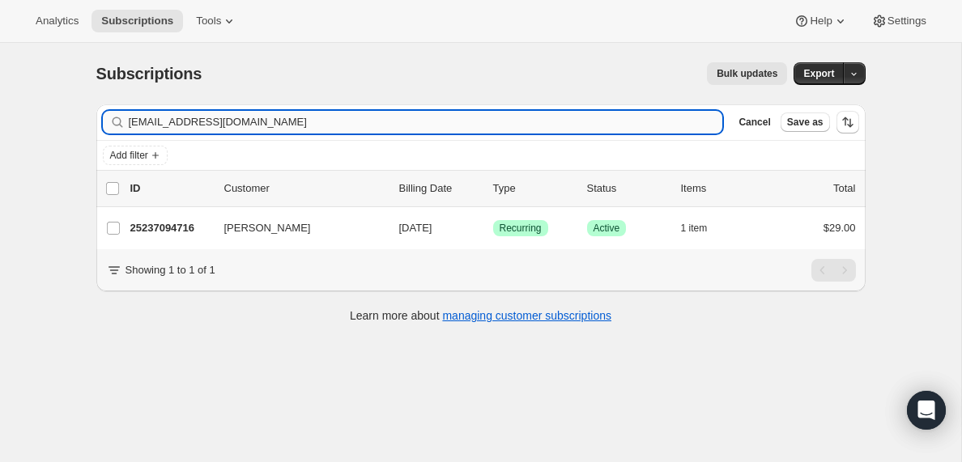
click at [409, 129] on input "[EMAIL_ADDRESS][DOMAIN_NAME]" at bounding box center [426, 122] width 594 height 23
type input "[EMAIL_ADDRESS][DOMAIN_NAME]"
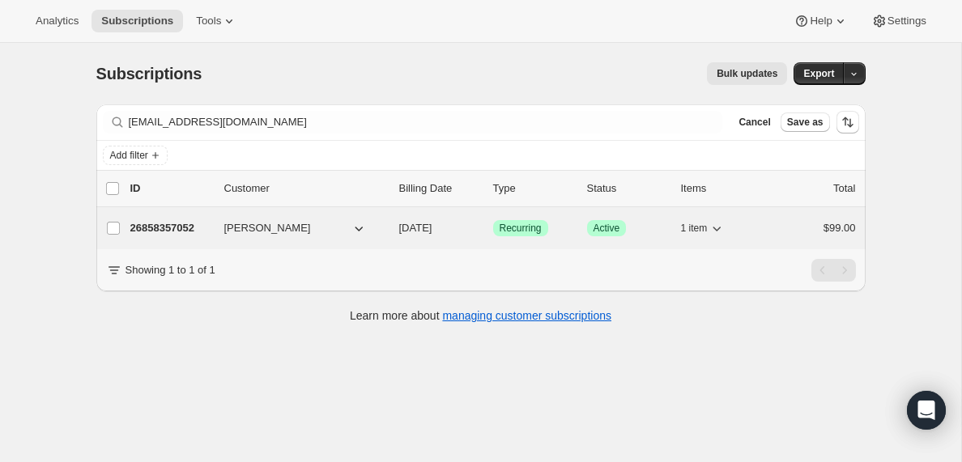
click at [170, 229] on p "26858357052" at bounding box center [170, 228] width 81 height 16
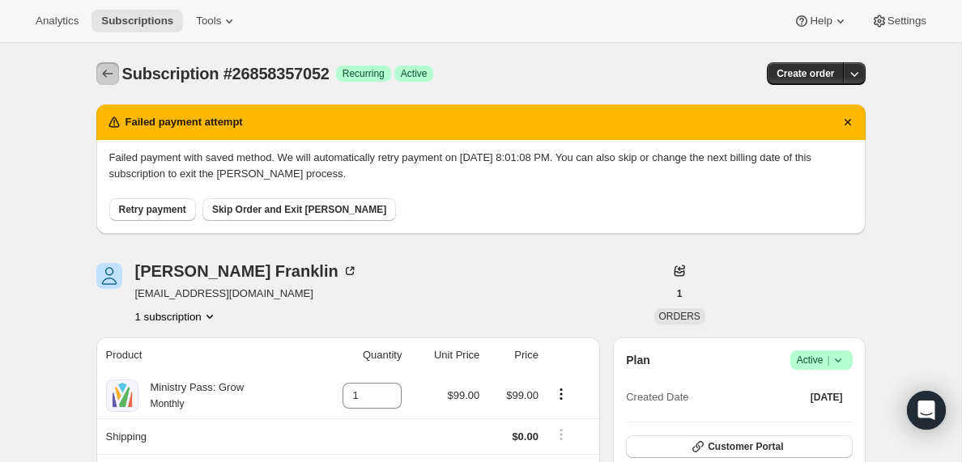
click at [104, 72] on icon "Subscriptions" at bounding box center [107, 74] width 11 height 8
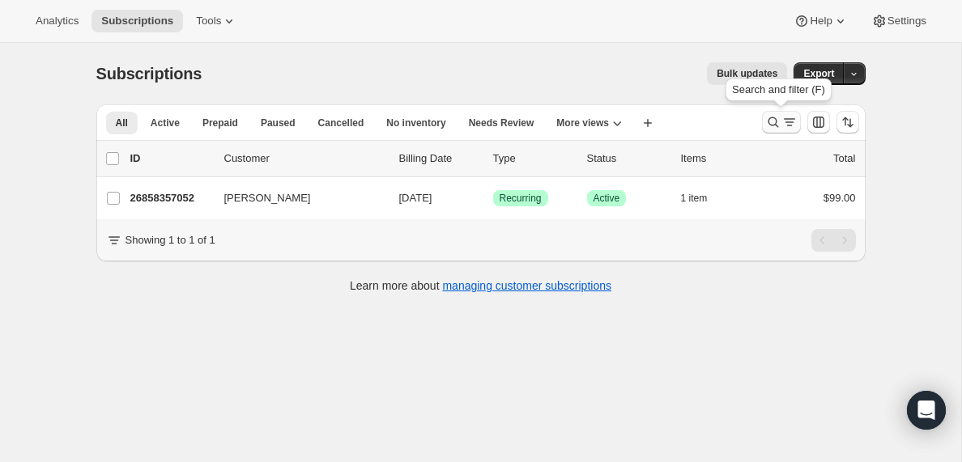
click at [789, 124] on icon "Search and filter results" at bounding box center [789, 122] width 16 height 16
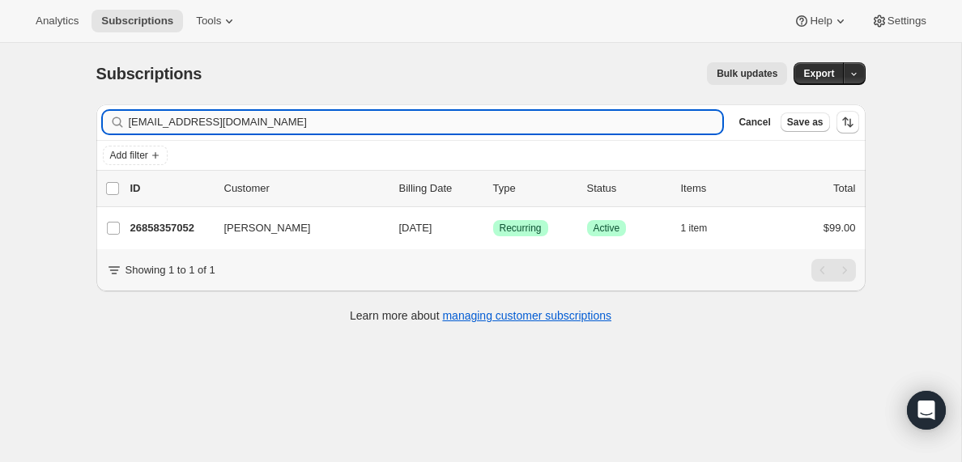
click at [359, 117] on input "[EMAIL_ADDRESS][DOMAIN_NAME]" at bounding box center [426, 122] width 594 height 23
type input "[PERSON_NAME][EMAIL_ADDRESS][PERSON_NAME][DOMAIN_NAME]"
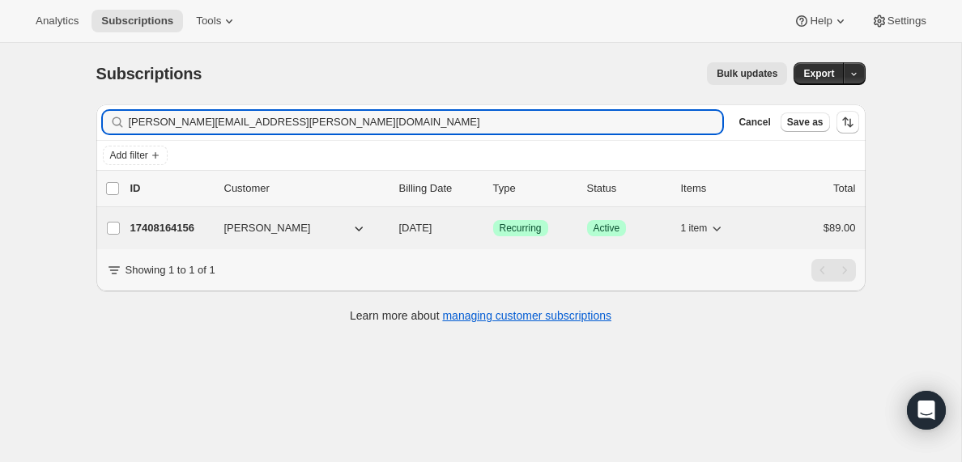
click at [175, 229] on p "17408164156" at bounding box center [170, 228] width 81 height 16
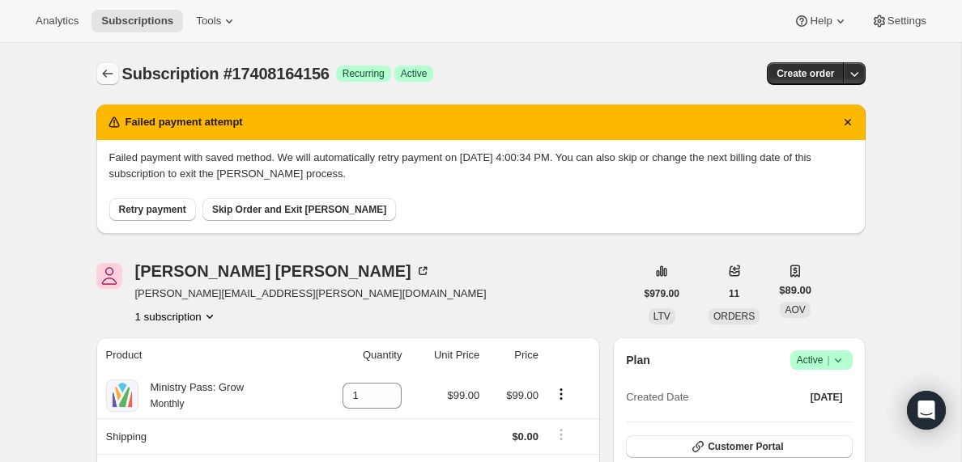
click at [105, 70] on icon "Subscriptions" at bounding box center [107, 74] width 11 height 8
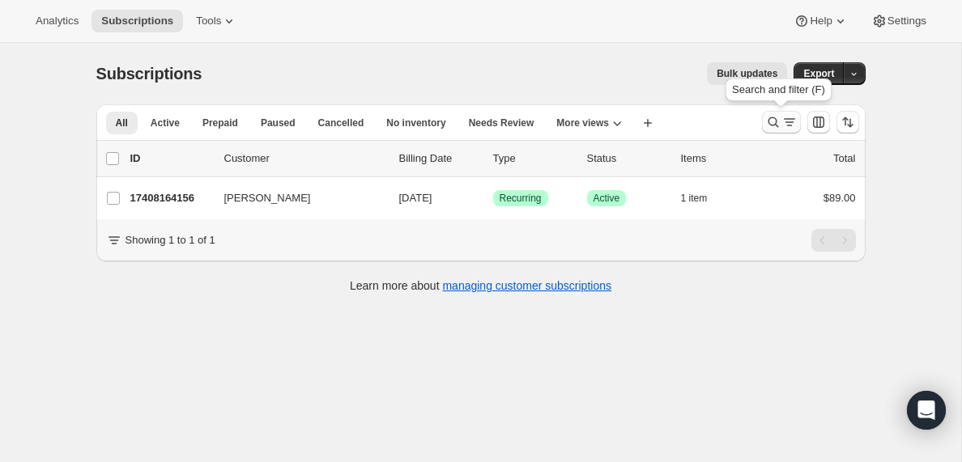
click at [789, 127] on icon "Search and filter results" at bounding box center [789, 122] width 16 height 16
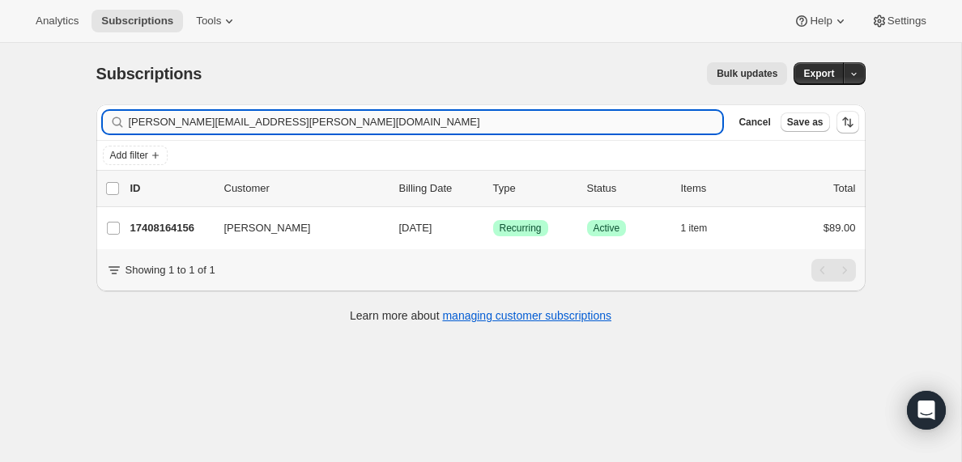
click at [334, 121] on input "[PERSON_NAME][EMAIL_ADDRESS][PERSON_NAME][DOMAIN_NAME]" at bounding box center [426, 122] width 594 height 23
type input "[EMAIL_ADDRESS][DOMAIN_NAME]"
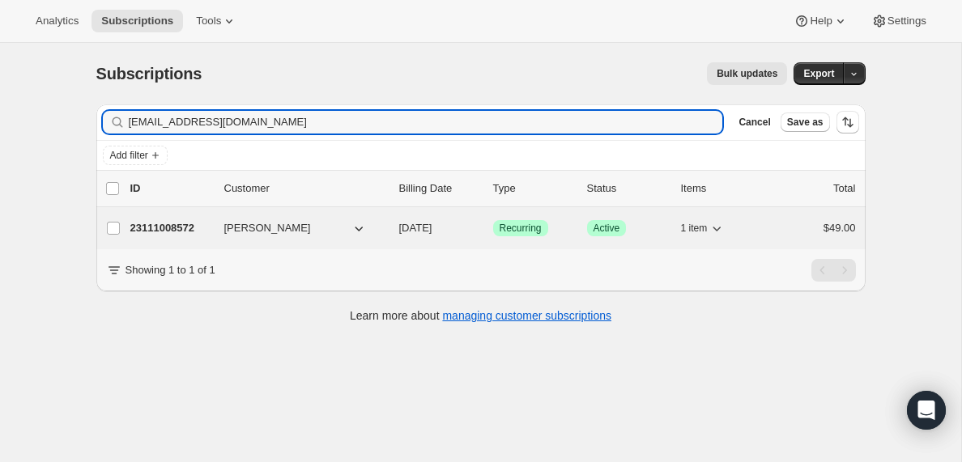
click at [157, 232] on p "23111008572" at bounding box center [170, 228] width 81 height 16
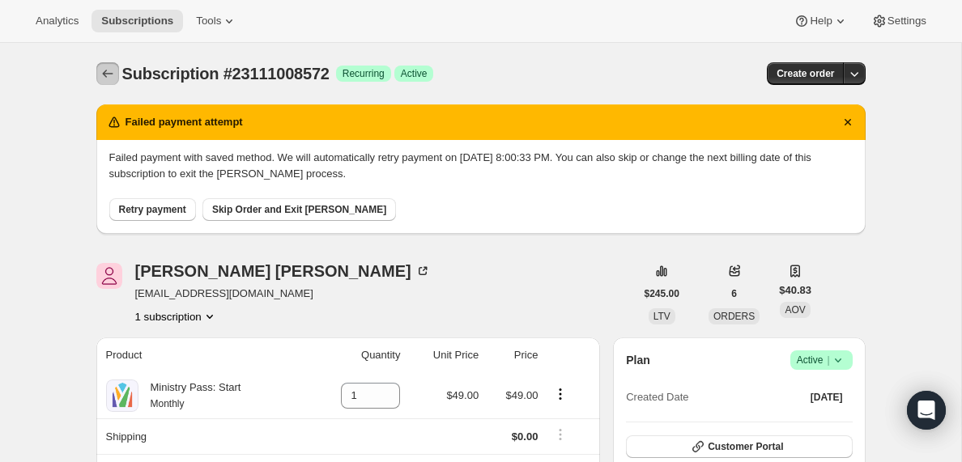
click at [107, 74] on icon "Subscriptions" at bounding box center [107, 74] width 11 height 8
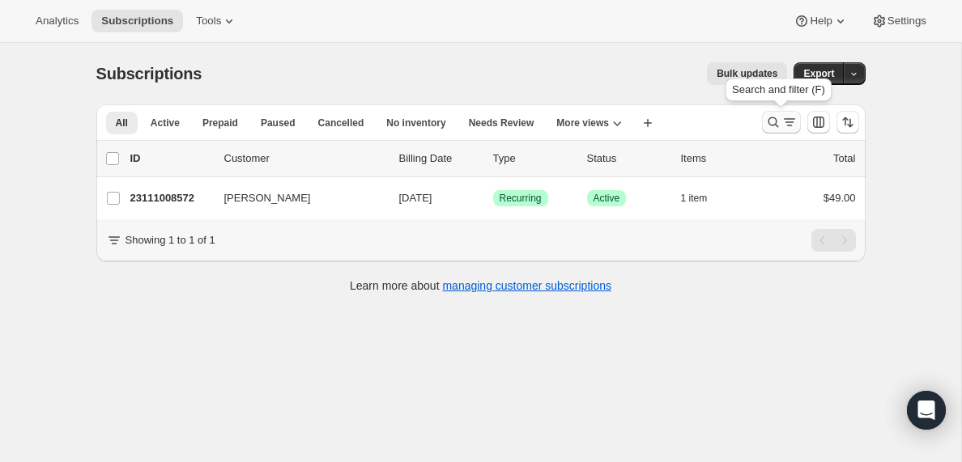
click at [786, 121] on icon "Search and filter results" at bounding box center [789, 122] width 16 height 16
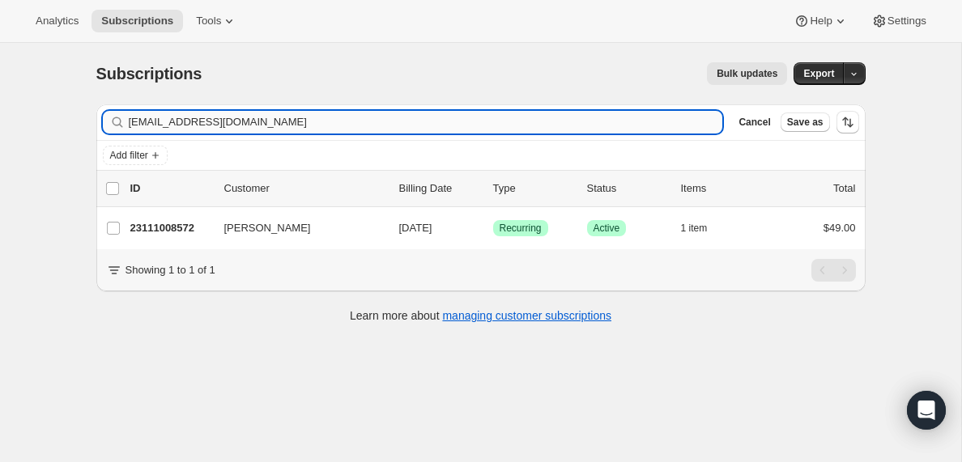
click at [253, 120] on input "[EMAIL_ADDRESS][DOMAIN_NAME]" at bounding box center [426, 122] width 594 height 23
type input "[EMAIL_ADDRESS][DOMAIN_NAME]"
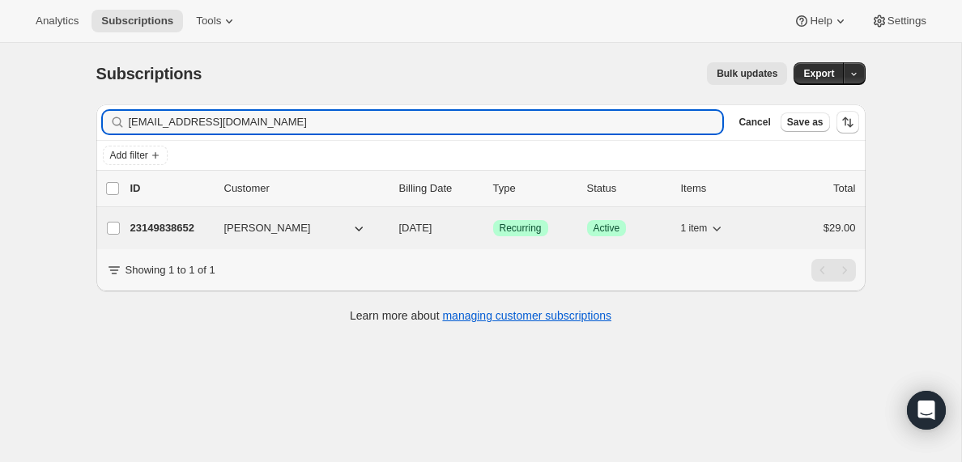
click at [168, 226] on p "23149838652" at bounding box center [170, 228] width 81 height 16
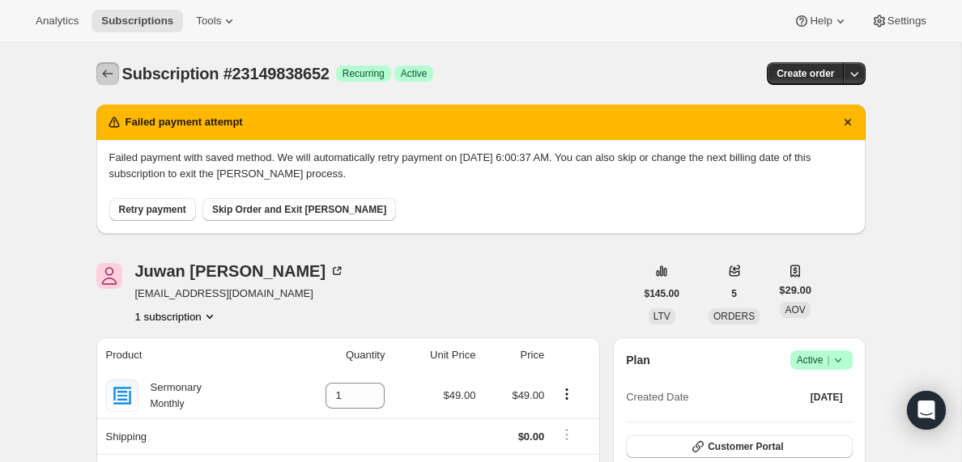
click at [106, 74] on icon "Subscriptions" at bounding box center [107, 74] width 11 height 8
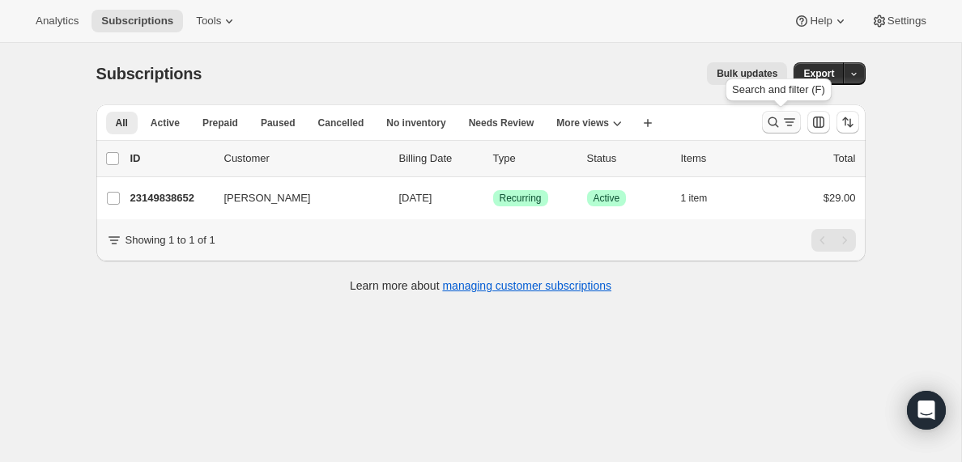
click at [791, 121] on icon "Search and filter results" at bounding box center [789, 122] width 16 height 16
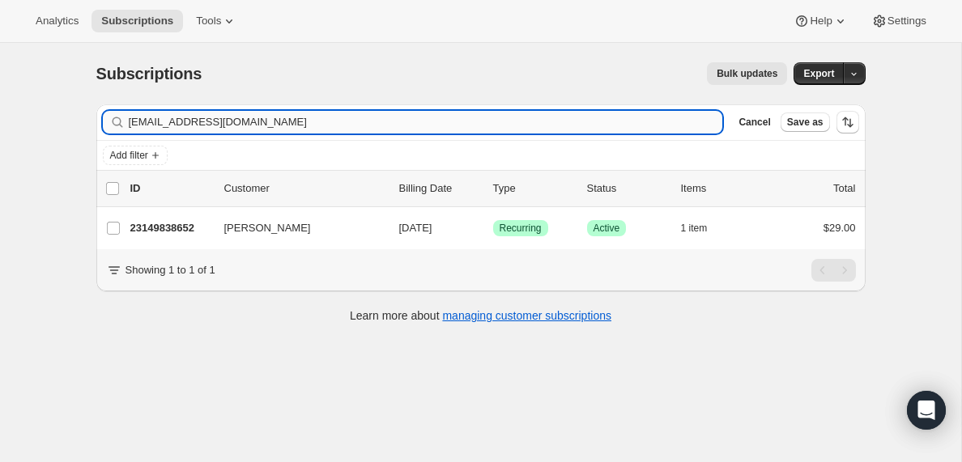
click at [292, 122] on input "[EMAIL_ADDRESS][DOMAIN_NAME]" at bounding box center [426, 122] width 594 height 23
type input "[EMAIL_ADDRESS][DOMAIN_NAME]"
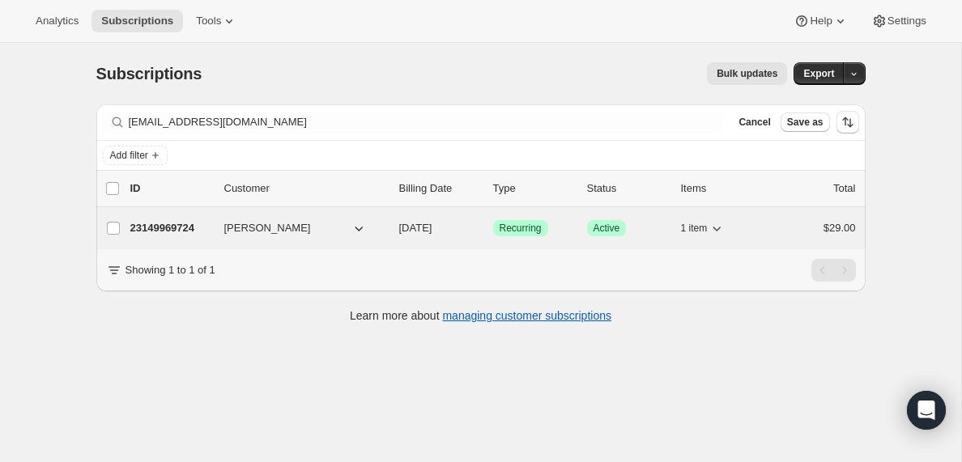
click at [150, 228] on p "23149969724" at bounding box center [170, 228] width 81 height 16
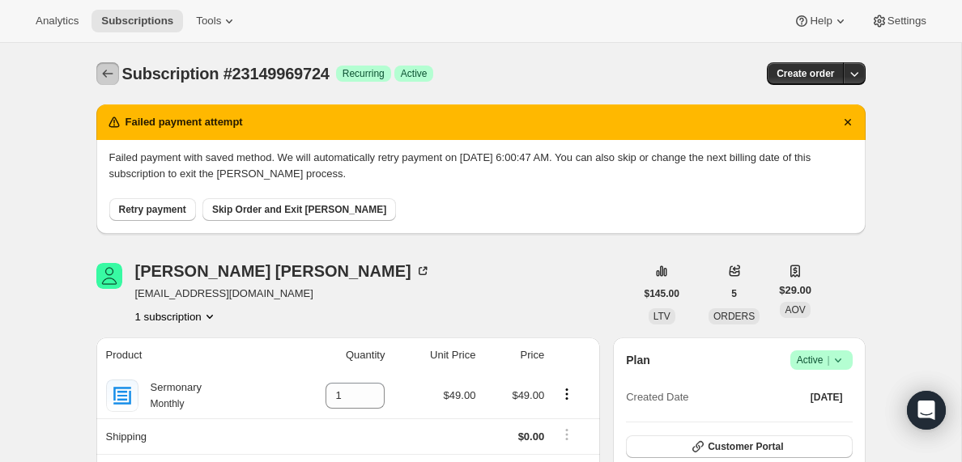
click at [106, 74] on icon "Subscriptions" at bounding box center [108, 74] width 16 height 16
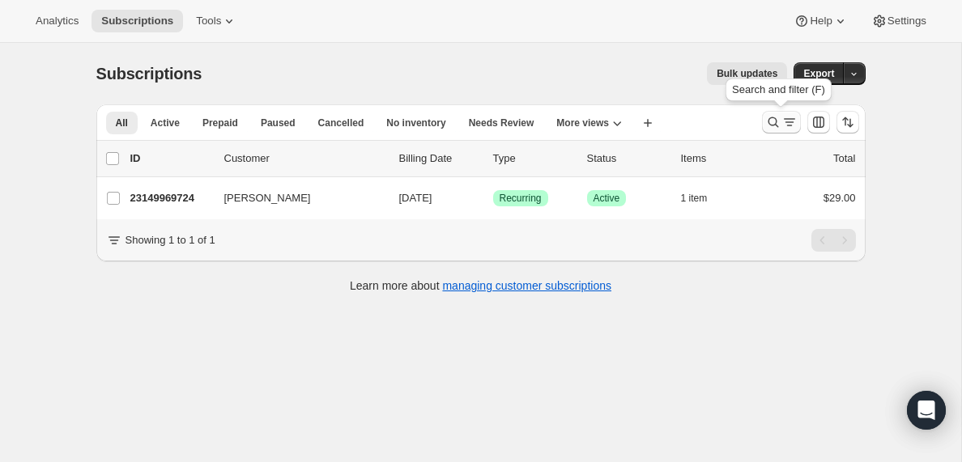
click at [785, 125] on icon "Search and filter results" at bounding box center [789, 122] width 16 height 16
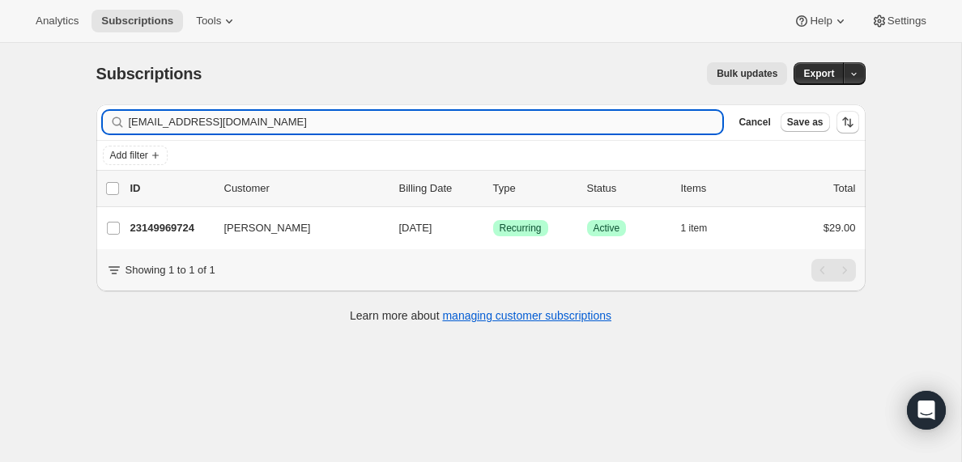
click at [273, 130] on input "[EMAIL_ADDRESS][DOMAIN_NAME]" at bounding box center [426, 122] width 594 height 23
type input "[EMAIL_ADDRESS][DOMAIN_NAME]"
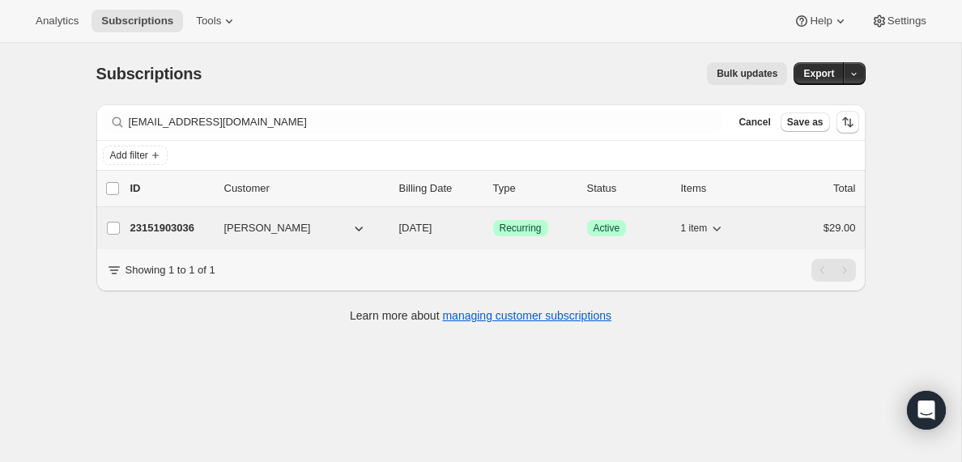
click at [177, 234] on p "23151903036" at bounding box center [170, 228] width 81 height 16
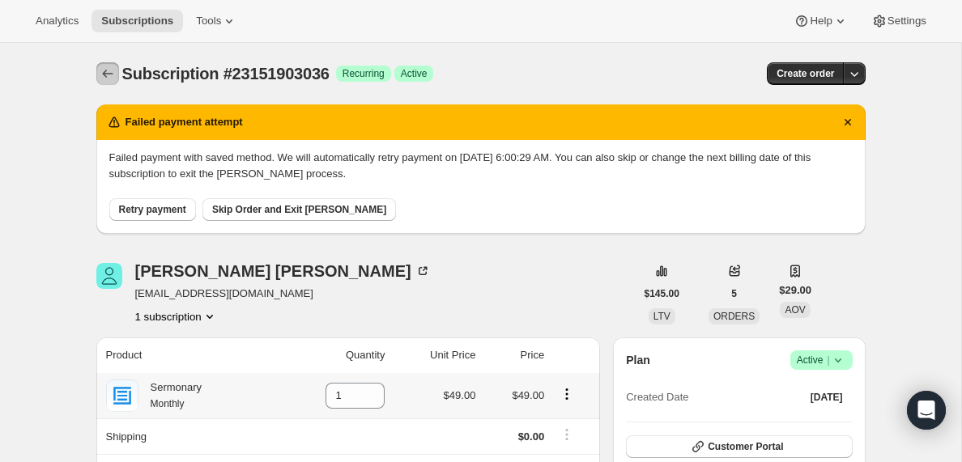
click at [106, 72] on icon "Subscriptions" at bounding box center [108, 74] width 16 height 16
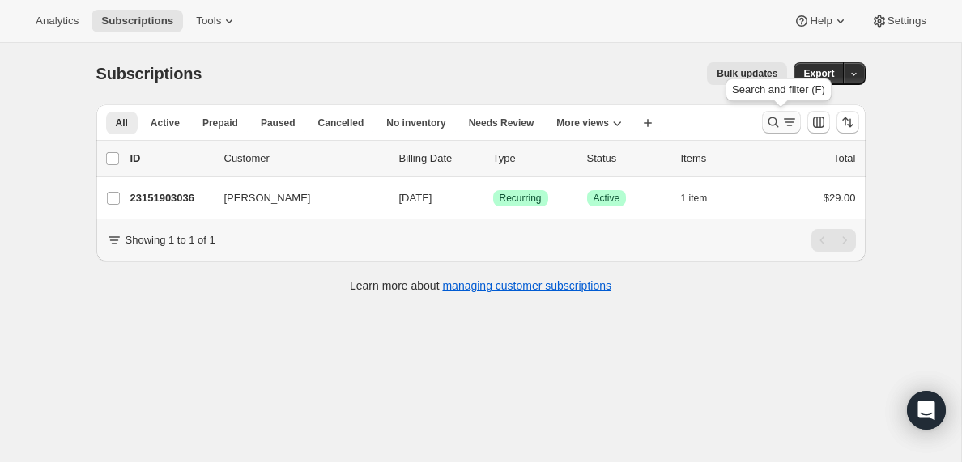
click at [791, 125] on icon "Search and filter results" at bounding box center [789, 122] width 16 height 16
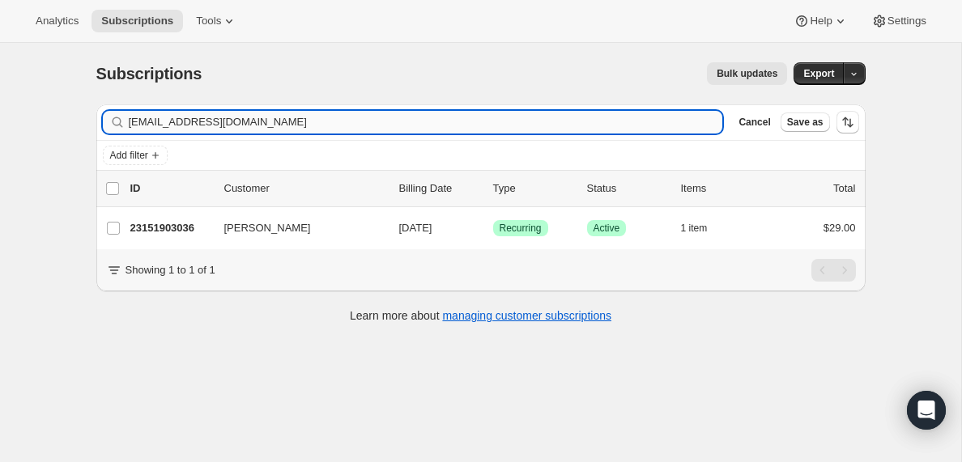
click at [203, 121] on input "[EMAIL_ADDRESS][DOMAIN_NAME]" at bounding box center [426, 122] width 594 height 23
type input "[EMAIL_ADDRESS][DOMAIN_NAME]"
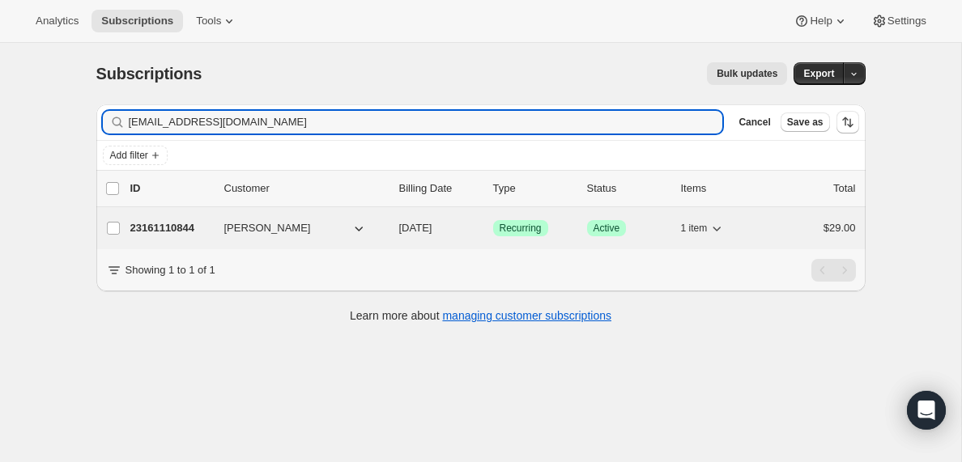
click at [165, 232] on p "23161110844" at bounding box center [170, 228] width 81 height 16
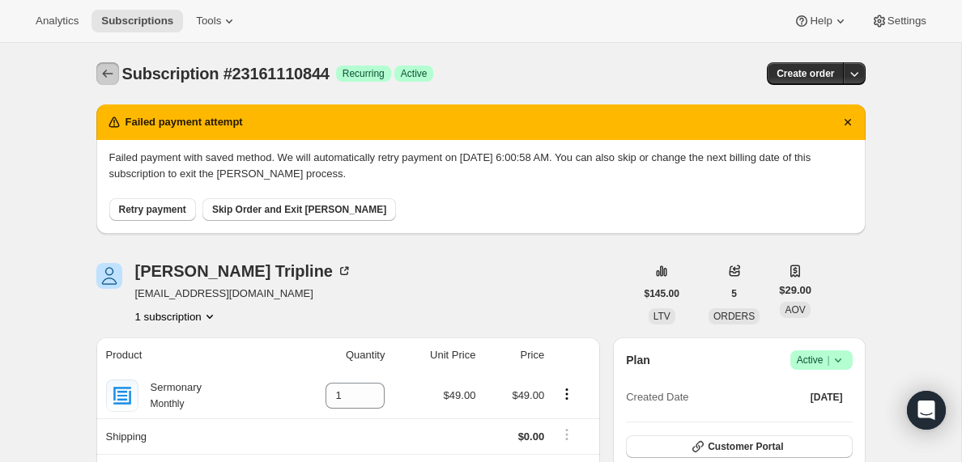
click at [109, 70] on icon "Subscriptions" at bounding box center [108, 74] width 16 height 16
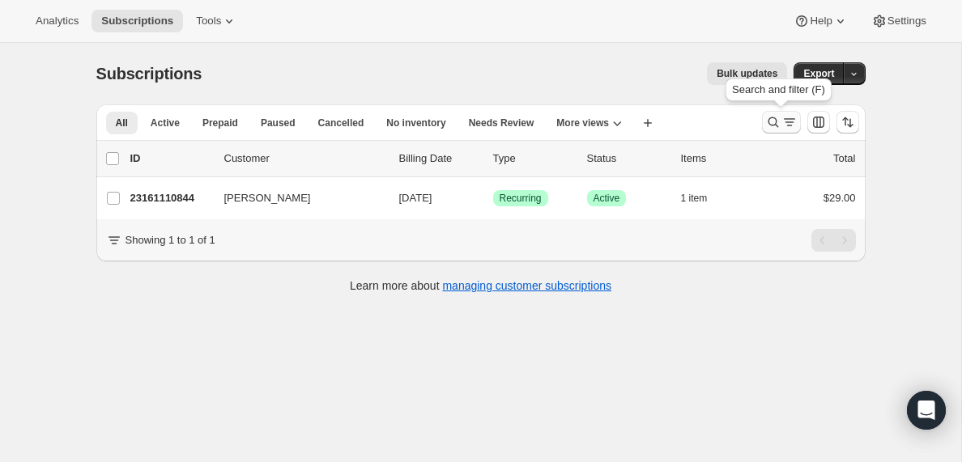
click at [780, 125] on icon "Search and filter results" at bounding box center [773, 122] width 16 height 16
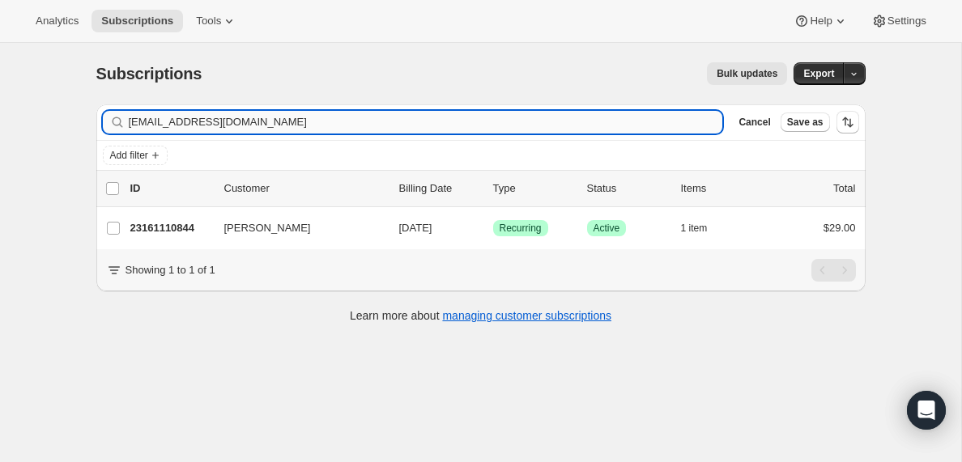
click at [322, 118] on input "[EMAIL_ADDRESS][DOMAIN_NAME]" at bounding box center [426, 122] width 594 height 23
type input "[EMAIL_ADDRESS][DOMAIN_NAME]"
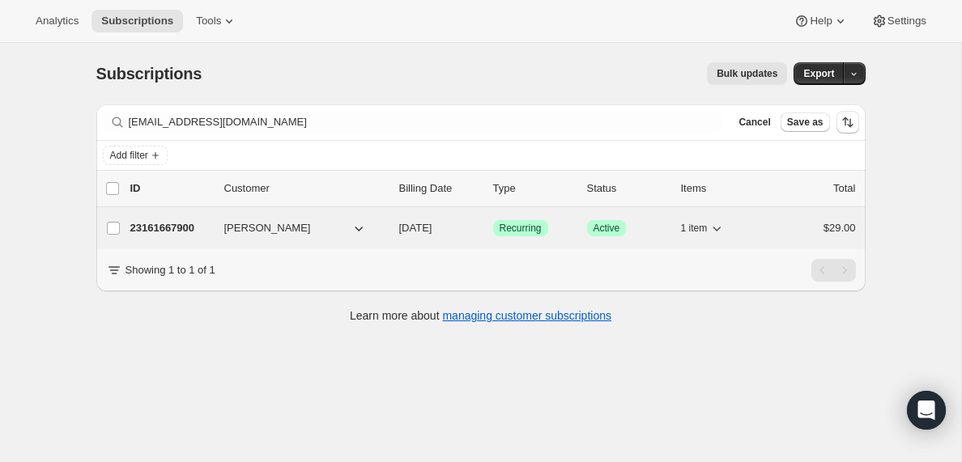
click at [176, 225] on p "23161667900" at bounding box center [170, 228] width 81 height 16
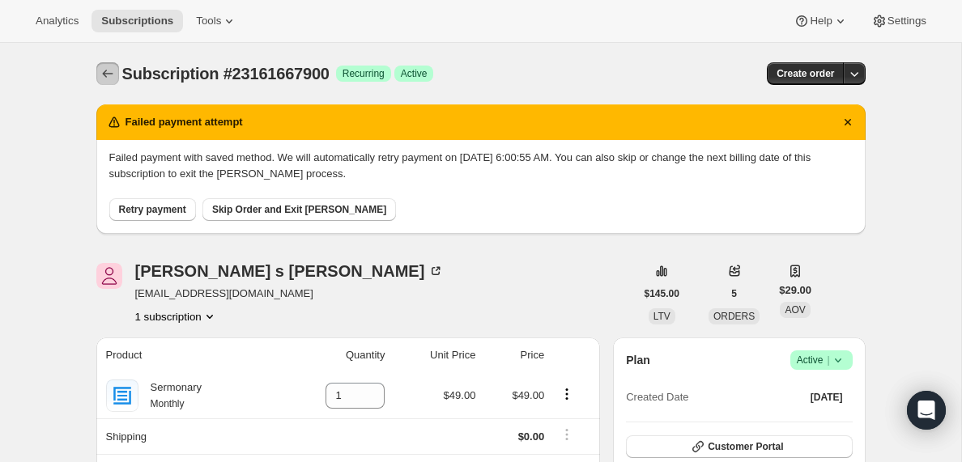
click at [108, 73] on icon "Subscriptions" at bounding box center [108, 74] width 16 height 16
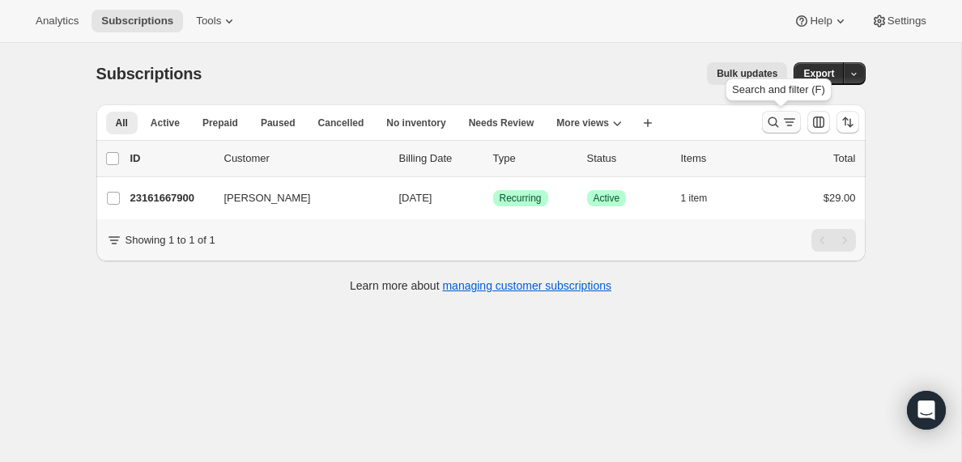
click at [791, 121] on icon "Search and filter results" at bounding box center [789, 122] width 16 height 16
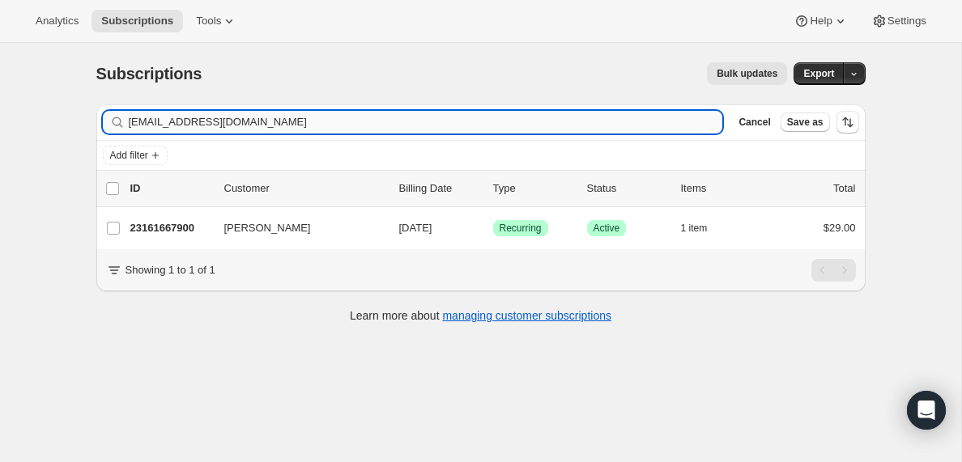
click at [306, 114] on input "[EMAIL_ADDRESS][DOMAIN_NAME]" at bounding box center [426, 122] width 594 height 23
type input "[EMAIL_ADDRESS][DOMAIN_NAME]"
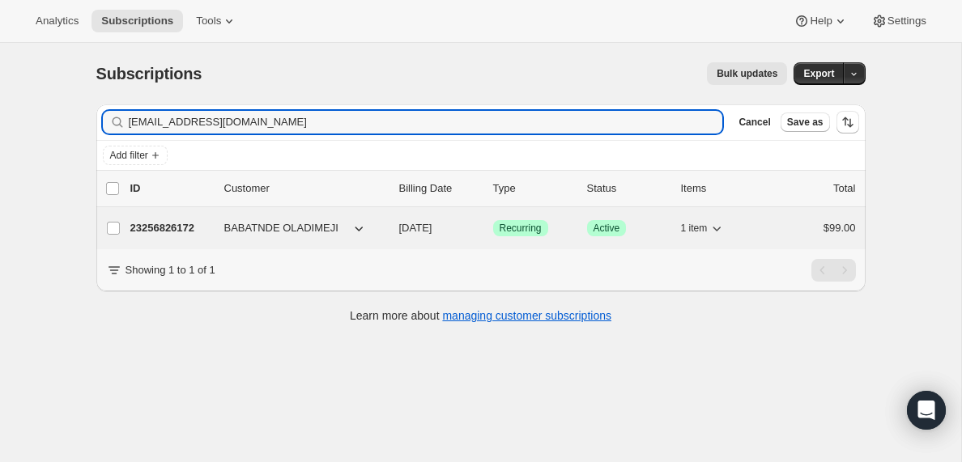
click at [172, 229] on p "23256826172" at bounding box center [170, 228] width 81 height 16
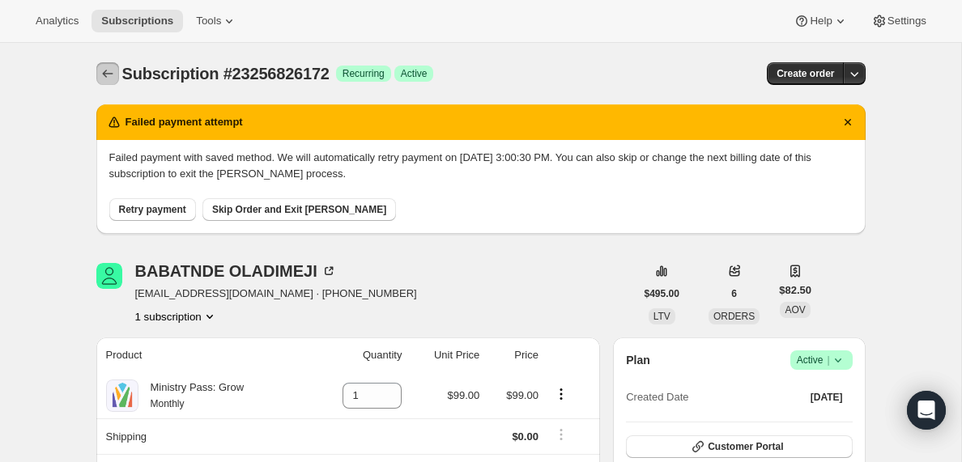
click at [113, 72] on icon "Subscriptions" at bounding box center [108, 74] width 16 height 16
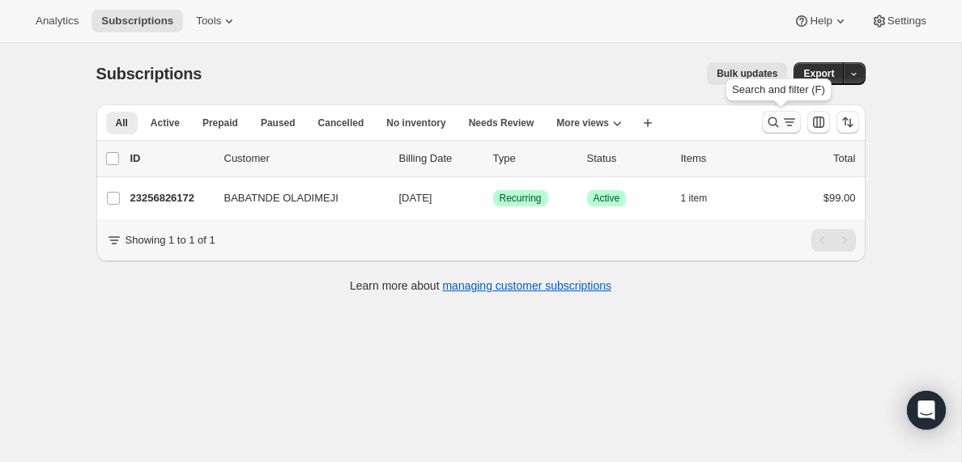
click at [787, 121] on icon "Search and filter results" at bounding box center [789, 122] width 16 height 16
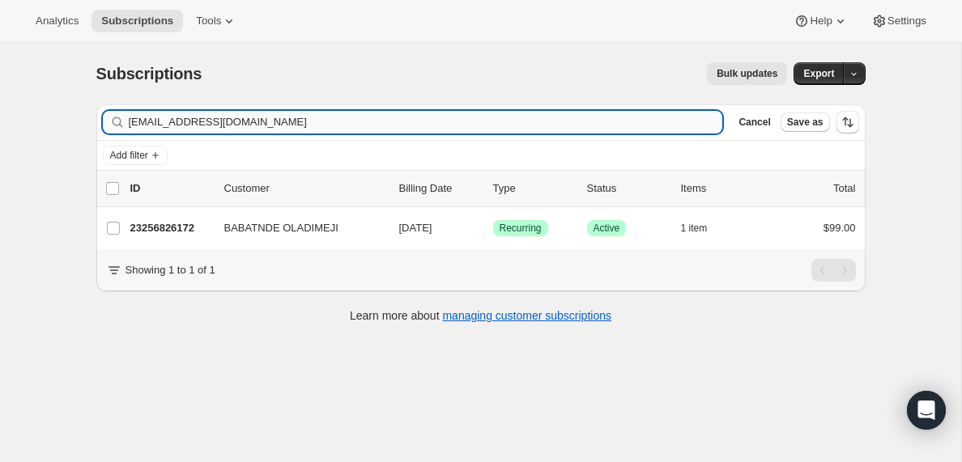
click at [265, 118] on input "[EMAIL_ADDRESS][DOMAIN_NAME]" at bounding box center [426, 122] width 594 height 23
type input "[EMAIL_ADDRESS][DOMAIN_NAME]"
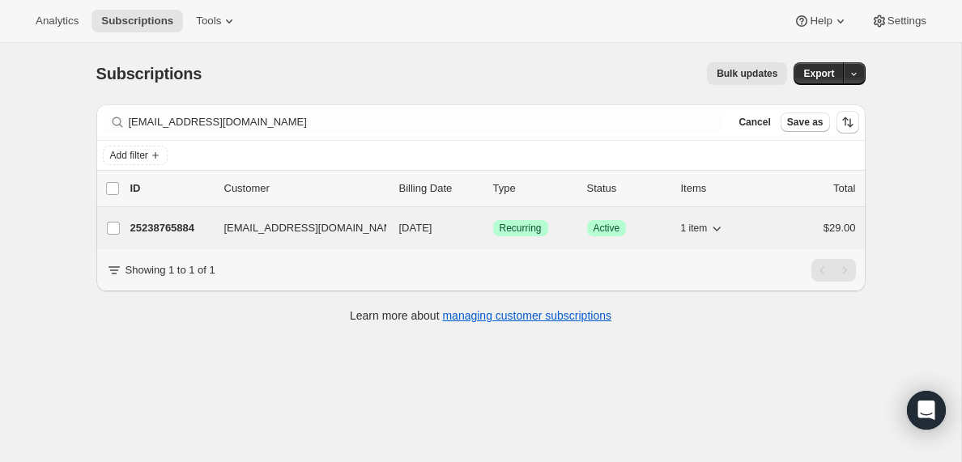
click at [176, 227] on p "25238765884" at bounding box center [170, 228] width 81 height 16
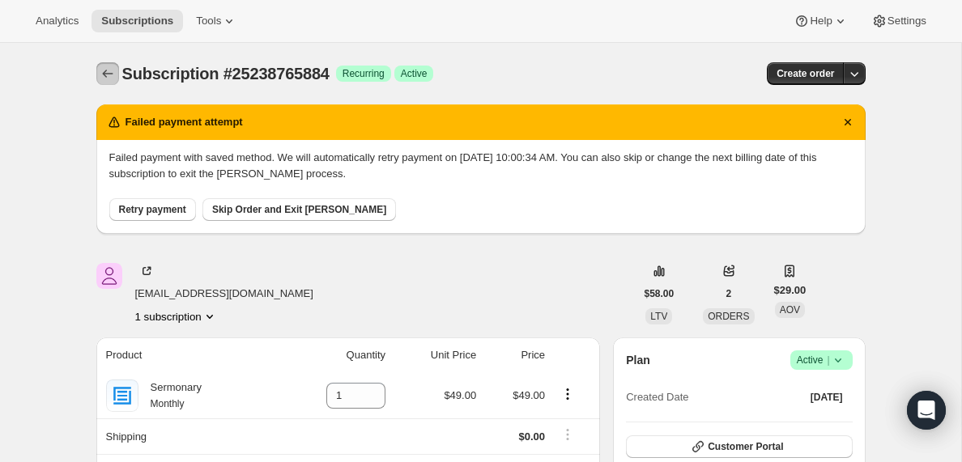
click at [104, 69] on icon "Subscriptions" at bounding box center [108, 74] width 16 height 16
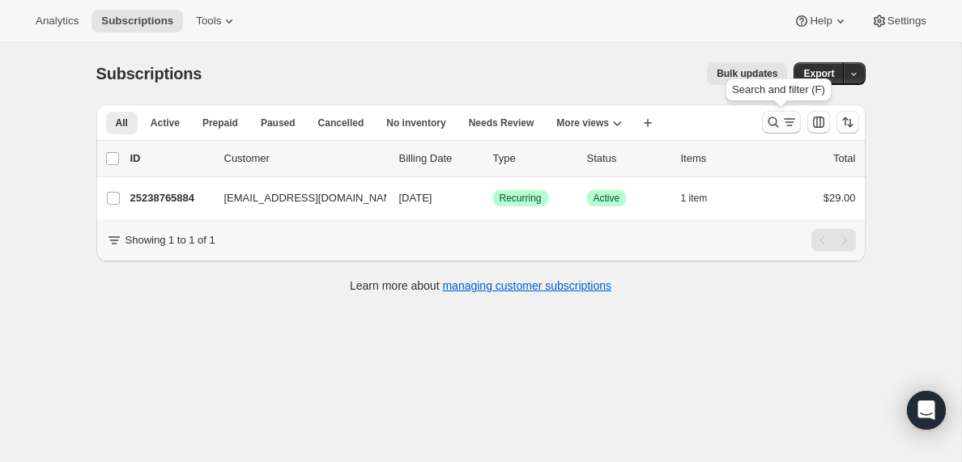
click at [786, 128] on icon "Search and filter results" at bounding box center [789, 122] width 16 height 16
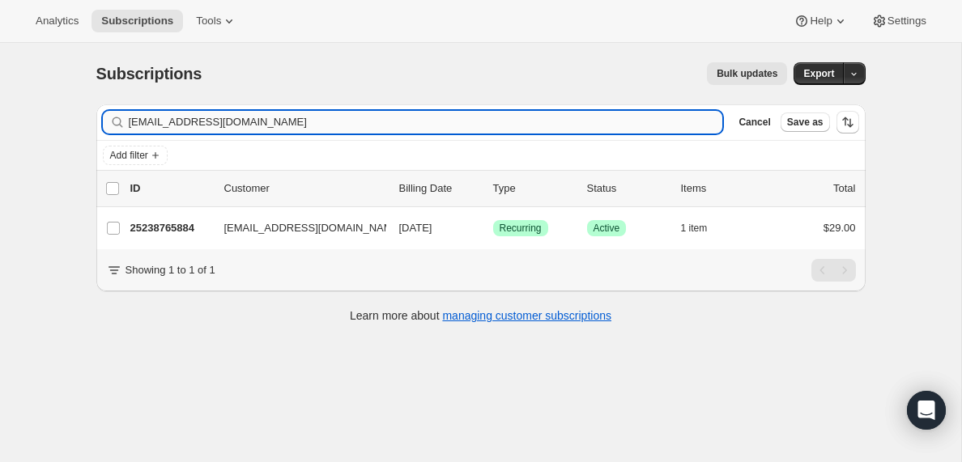
click at [279, 115] on input "[EMAIL_ADDRESS][DOMAIN_NAME]" at bounding box center [426, 122] width 594 height 23
type input "[EMAIL_ADDRESS][DOMAIN_NAME]"
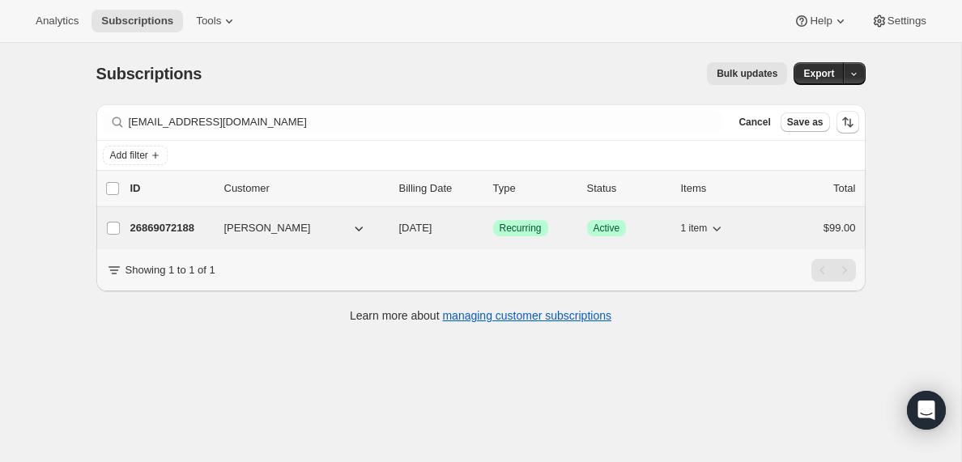
click at [157, 229] on p "26869072188" at bounding box center [170, 228] width 81 height 16
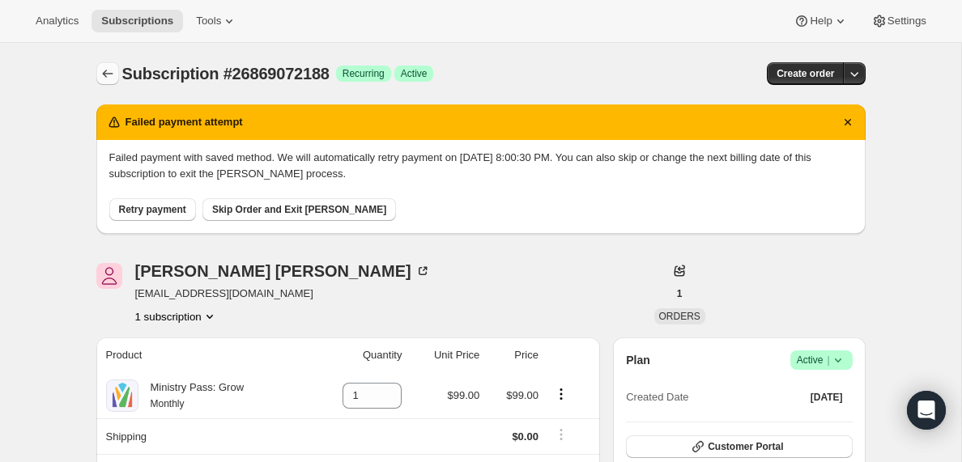
click at [104, 69] on icon "Subscriptions" at bounding box center [108, 74] width 16 height 16
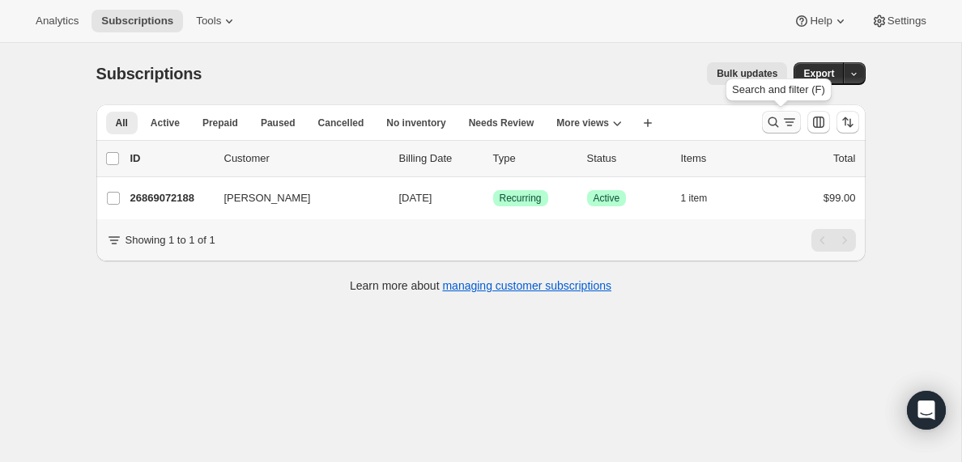
click at [784, 126] on icon "Search and filter results" at bounding box center [789, 122] width 16 height 16
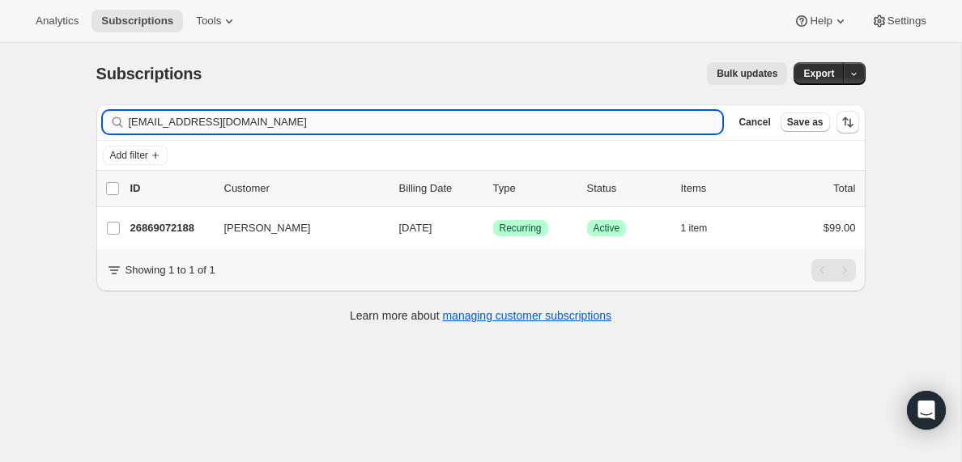
click at [326, 121] on input "[EMAIL_ADDRESS][DOMAIN_NAME]" at bounding box center [426, 122] width 594 height 23
type input "[EMAIL_ADDRESS][DOMAIN_NAME]"
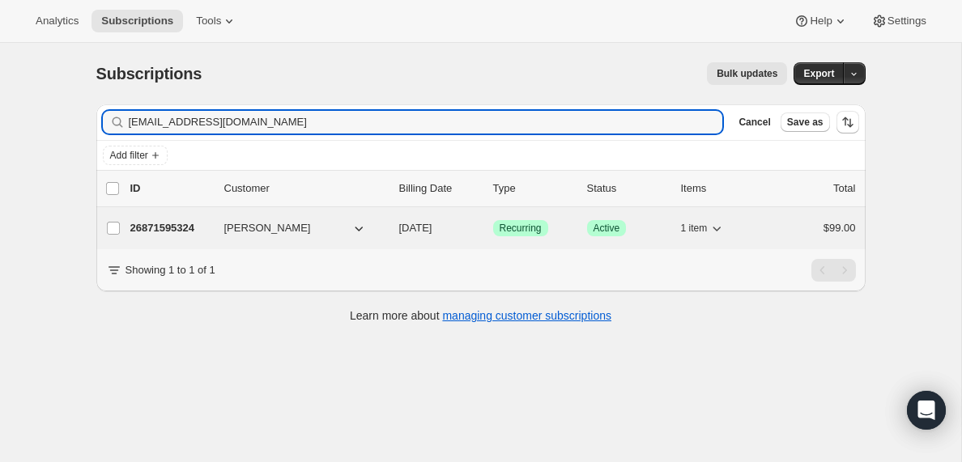
click at [179, 232] on p "26871595324" at bounding box center [170, 228] width 81 height 16
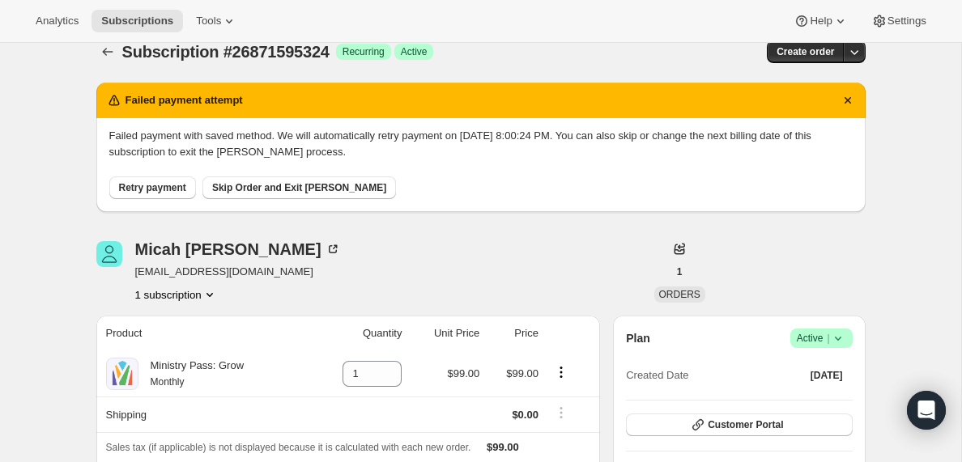
scroll to position [23, 0]
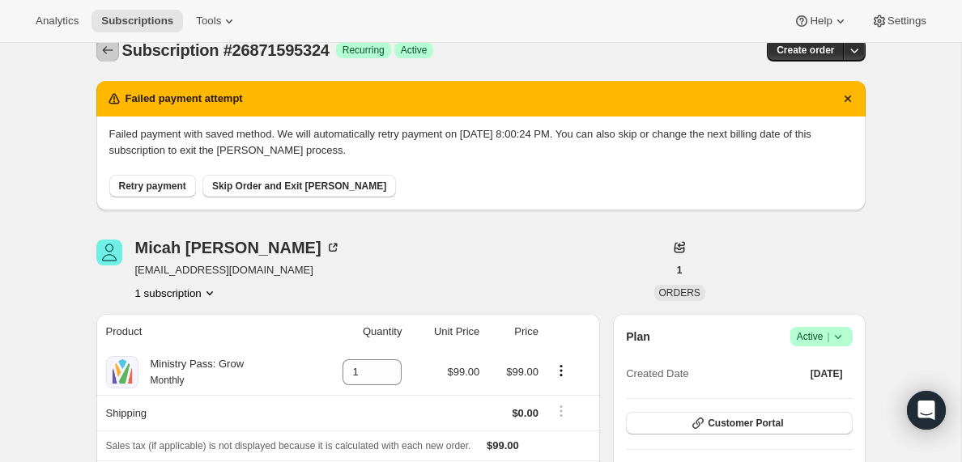
click at [109, 54] on icon "Subscriptions" at bounding box center [108, 50] width 16 height 16
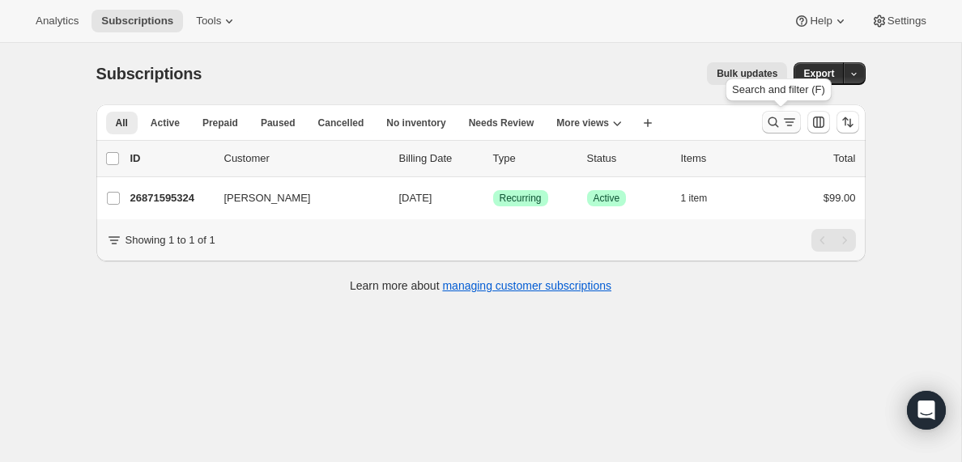
click at [788, 126] on icon "Search and filter results" at bounding box center [789, 126] width 6 height 2
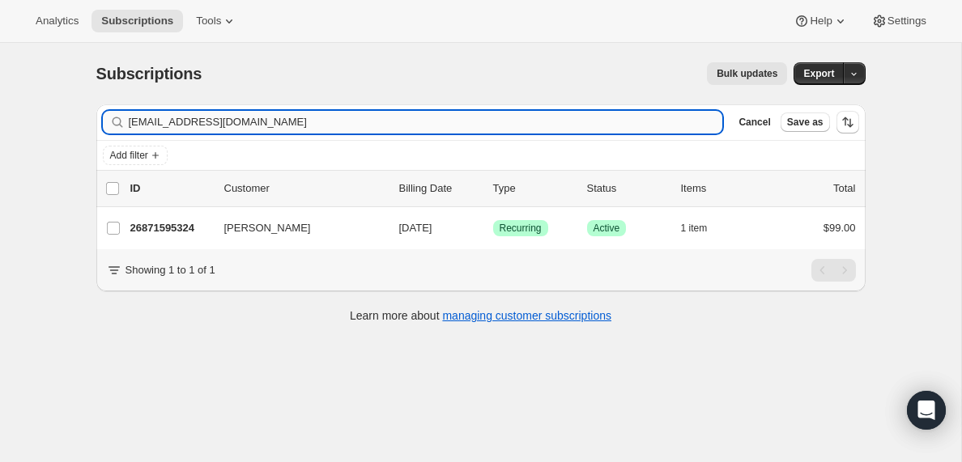
click at [265, 120] on input "[EMAIL_ADDRESS][DOMAIN_NAME]" at bounding box center [426, 122] width 594 height 23
type input "[EMAIL_ADDRESS][DOMAIN_NAME]"
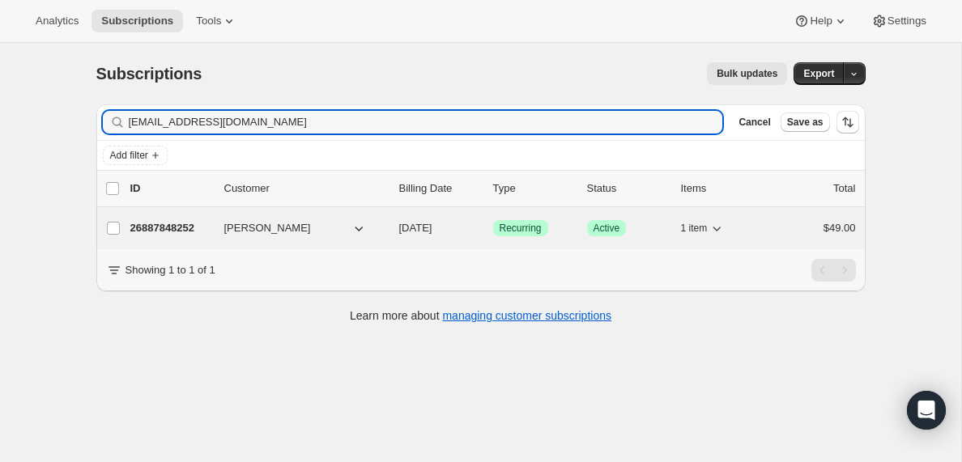
click at [169, 230] on p "26887848252" at bounding box center [170, 228] width 81 height 16
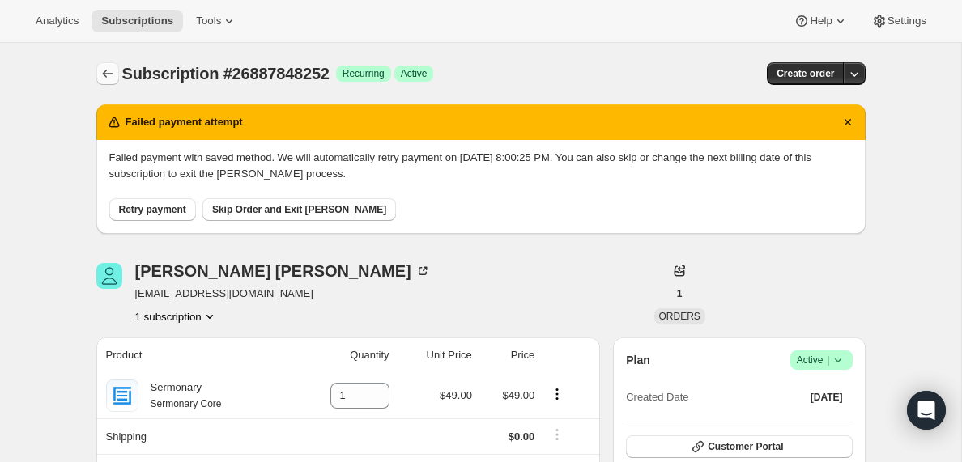
click at [108, 77] on icon "Subscriptions" at bounding box center [108, 74] width 16 height 16
